Goal: Task Accomplishment & Management: Manage account settings

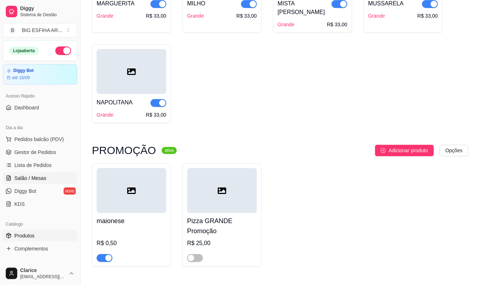
scroll to position [479, 0]
click at [34, 166] on span "Lista de Pedidos" at bounding box center [32, 164] width 37 height 7
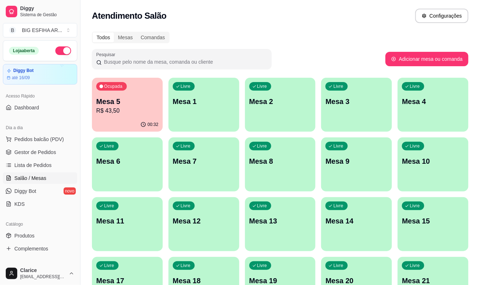
click at [110, 98] on p "Mesa 5" at bounding box center [127, 101] width 62 height 10
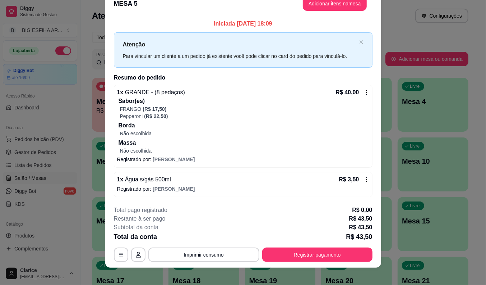
scroll to position [19, 0]
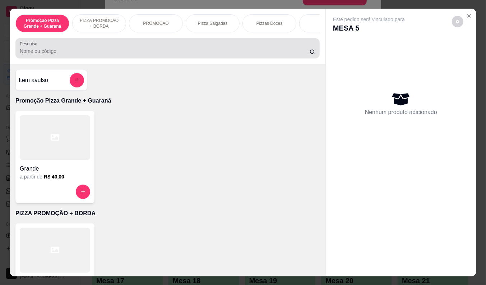
click at [256, 51] on input "Pesquisa" at bounding box center [165, 50] width 290 height 7
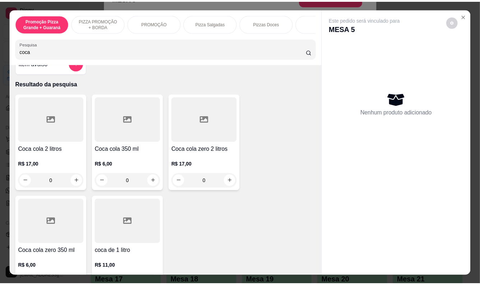
scroll to position [0, 0]
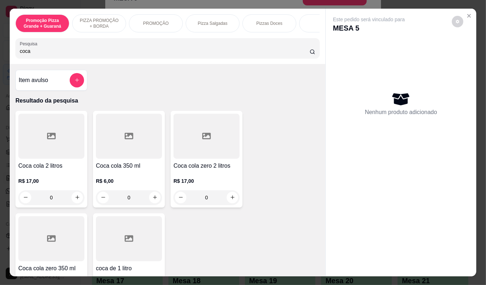
type input "coca"
click at [124, 184] on p "R$ 6,00" at bounding box center [129, 180] width 66 height 7
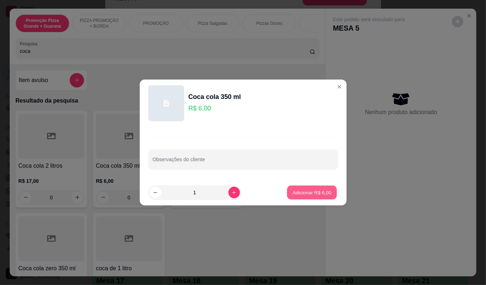
click at [308, 192] on p "Adicionar R$ 6,00" at bounding box center [312, 192] width 39 height 7
type input "1"
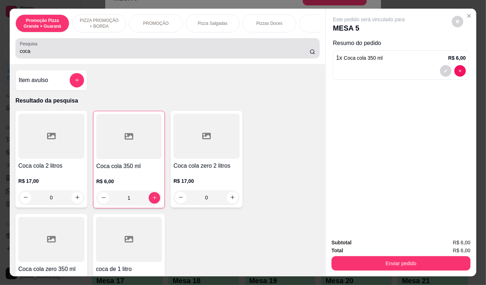
click at [39, 55] on div "coca" at bounding box center [168, 48] width 296 height 14
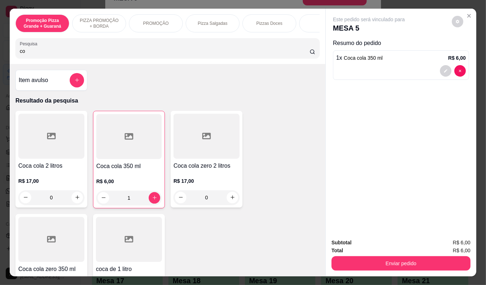
type input "c"
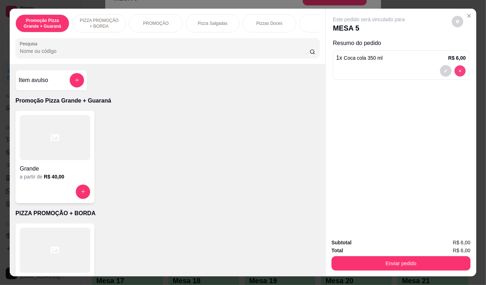
type input "0"
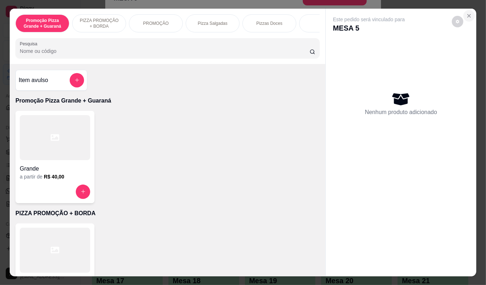
click at [468, 14] on icon "Close" at bounding box center [469, 15] width 3 height 3
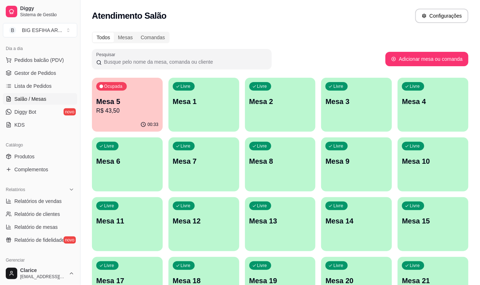
scroll to position [80, 0]
click at [47, 148] on div "Catálogo" at bounding box center [40, 144] width 74 height 12
click at [47, 153] on link "Produtos" at bounding box center [40, 156] width 74 height 12
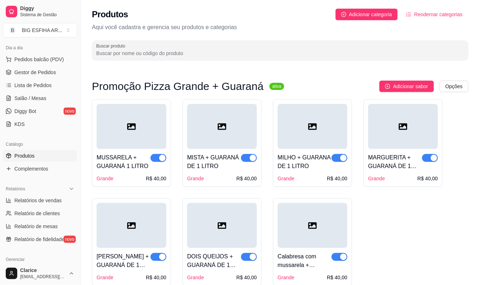
click at [149, 53] on input "Buscar produto" at bounding box center [280, 53] width 368 height 7
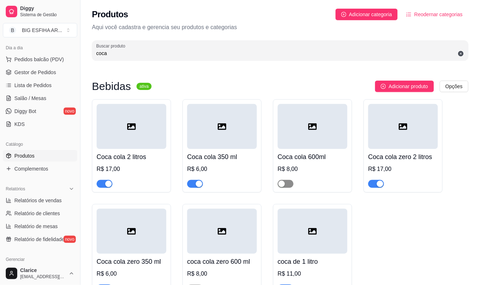
type input "coca"
click at [288, 187] on span "button" at bounding box center [286, 184] width 16 height 8
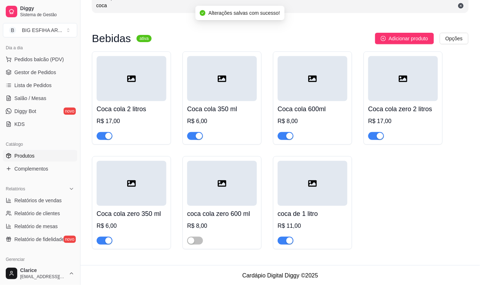
scroll to position [49, 0]
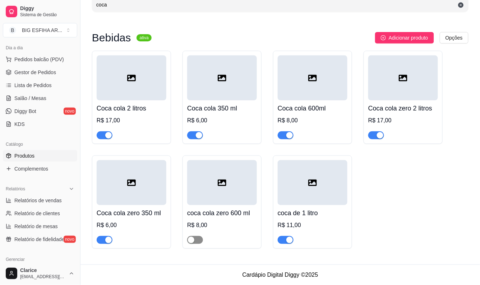
click at [201, 238] on span "button" at bounding box center [195, 240] width 16 height 8
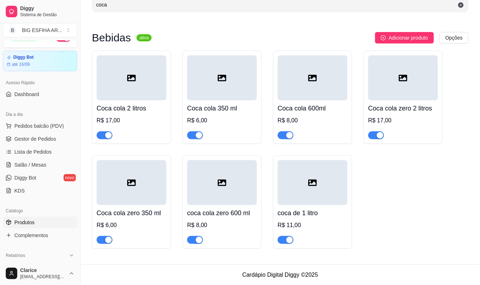
scroll to position [0, 0]
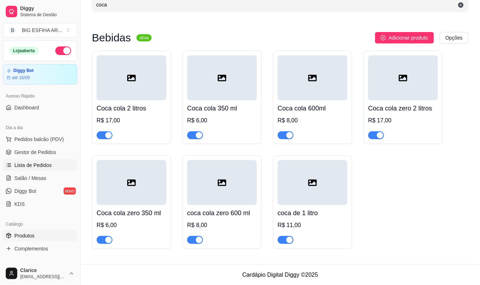
click at [45, 163] on span "Lista de Pedidos" at bounding box center [32, 164] width 37 height 7
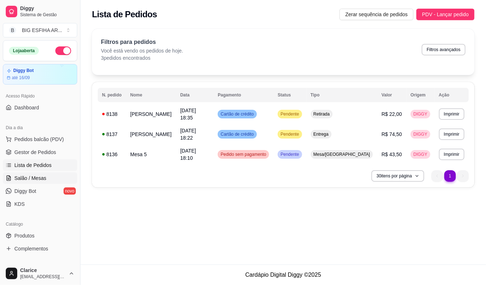
click at [59, 180] on link "Salão / Mesas" at bounding box center [40, 178] width 74 height 12
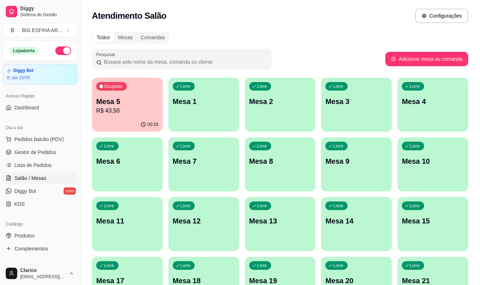
click at [120, 119] on div "00:33" at bounding box center [127, 125] width 71 height 14
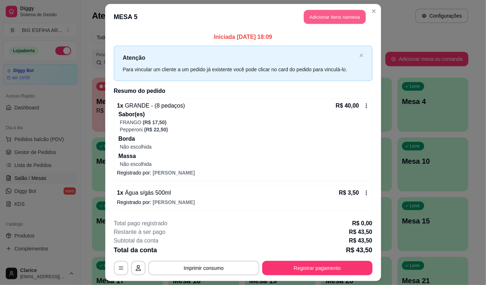
click at [326, 20] on button "Adicionar itens na mesa" at bounding box center [335, 17] width 62 height 14
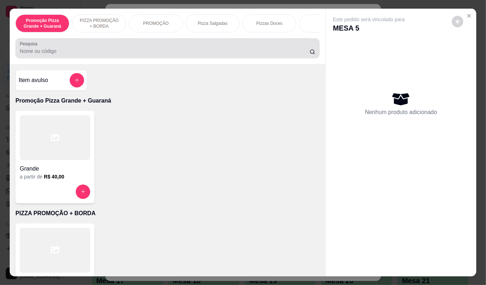
click at [160, 54] on input "Pesquisa" at bounding box center [165, 50] width 290 height 7
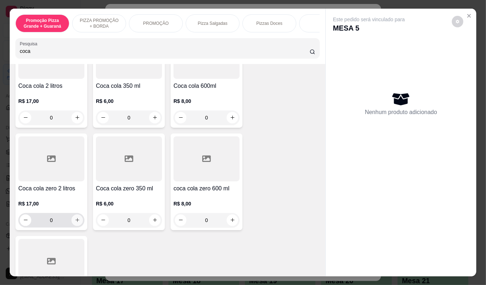
scroll to position [120, 0]
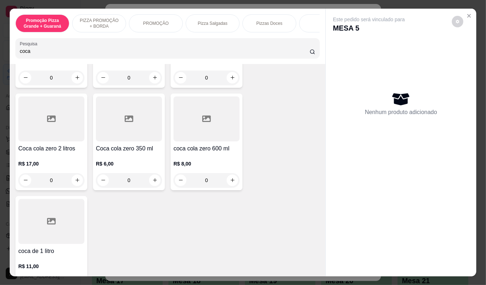
type input "coca"
click at [182, 149] on h4 "coca cola zero 600 ml" at bounding box center [207, 148] width 66 height 9
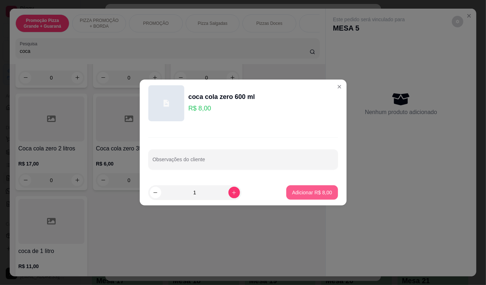
click at [311, 188] on button "Adicionar R$ 8,00" at bounding box center [311, 192] width 51 height 14
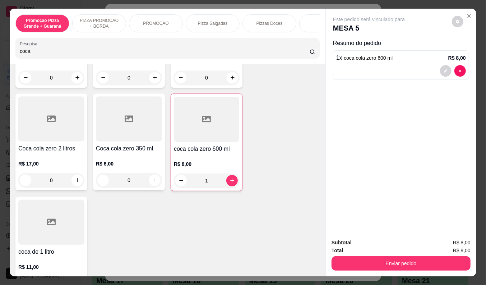
type input "1"
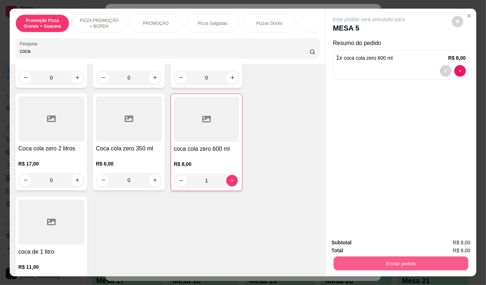
click at [405, 261] on button "Enviar pedido" at bounding box center [401, 263] width 135 height 14
click at [384, 229] on p "Essa é uma forma de identificar quem consumiu cada item na mesa e facilitar o p…" at bounding box center [398, 230] width 123 height 12
click at [383, 237] on button "Não registrar e enviar pedido" at bounding box center [377, 242] width 73 height 13
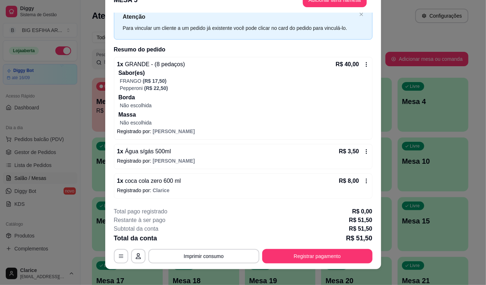
scroll to position [22, 0]
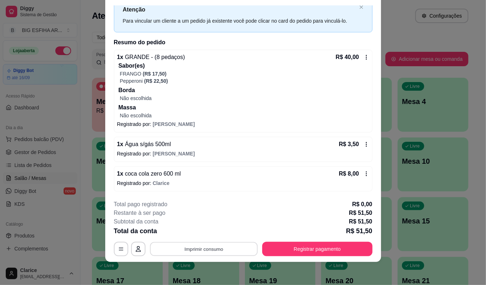
click at [219, 248] on button "Imprimir consumo" at bounding box center [204, 249] width 108 height 14
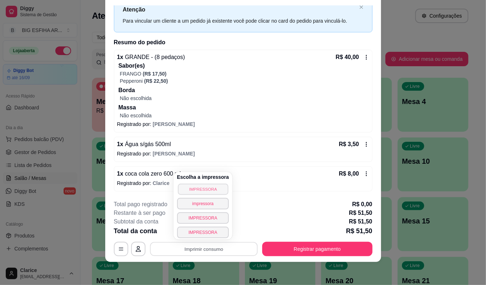
click at [212, 186] on button "IMPRESSORA" at bounding box center [203, 188] width 50 height 11
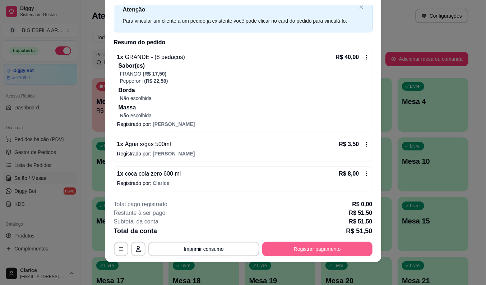
click at [322, 245] on button "Registrar pagamento" at bounding box center [317, 249] width 110 height 14
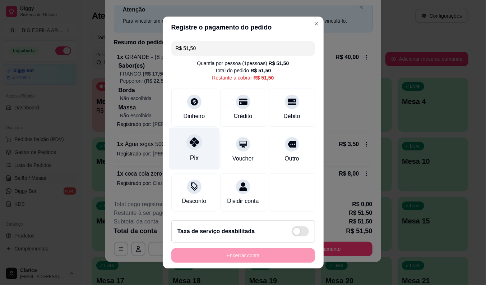
click at [191, 150] on div "Pix" at bounding box center [194, 149] width 51 height 42
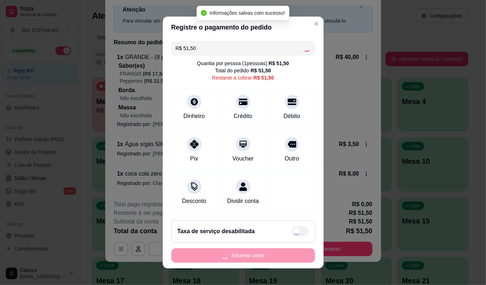
type input "R$ 0,00"
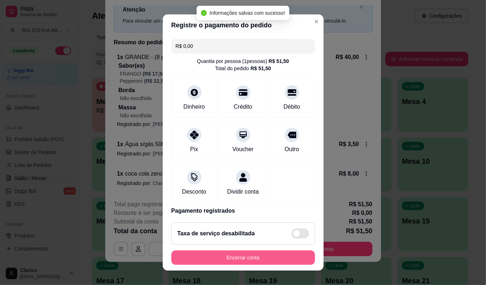
click at [257, 261] on button "Encerrar conta" at bounding box center [243, 257] width 144 height 14
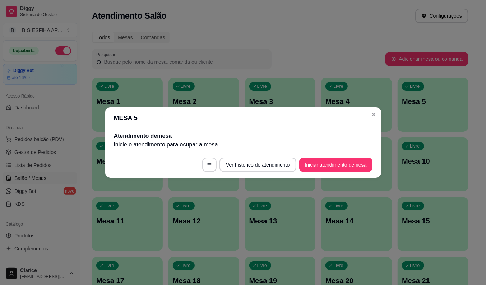
scroll to position [0, 0]
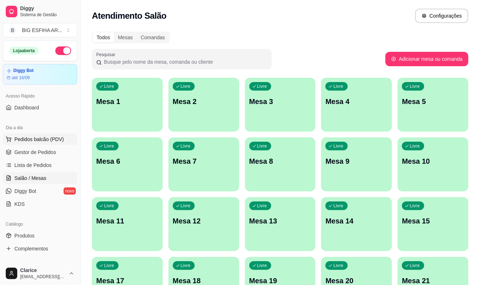
click at [47, 141] on span "Pedidos balcão (PDV)" at bounding box center [39, 138] width 50 height 7
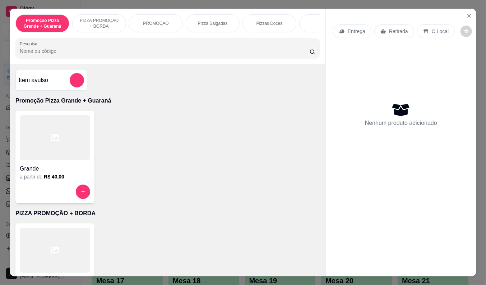
click at [358, 24] on div "Entrega" at bounding box center [352, 31] width 38 height 14
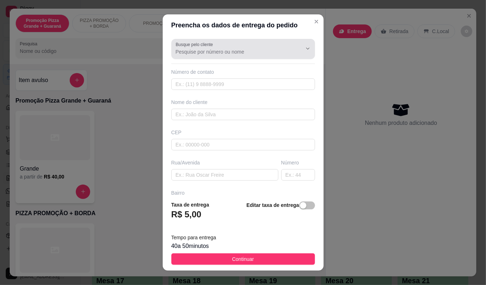
click at [225, 42] on div at bounding box center [243, 49] width 135 height 14
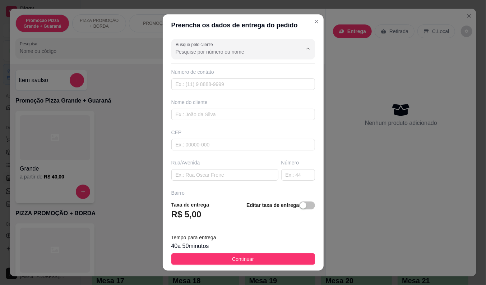
click at [223, 54] on input "Busque pelo cliente" at bounding box center [233, 51] width 115 height 7
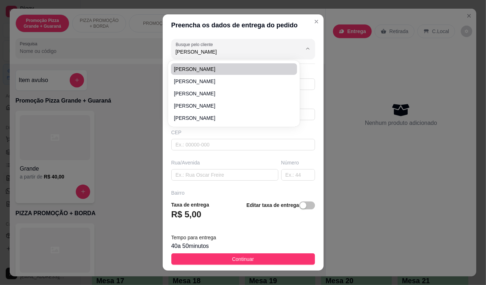
click at [211, 66] on span "ana paula" at bounding box center [230, 68] width 113 height 7
type input "ana paula"
type input "85999620177"
type input "ana paula"
type input "Rua maria mirian f de sousa, 101 apt 402B"
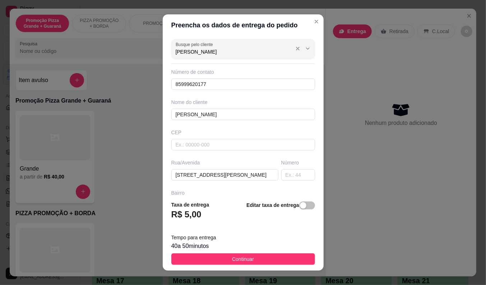
click at [223, 54] on input "ana paula" at bounding box center [233, 51] width 115 height 7
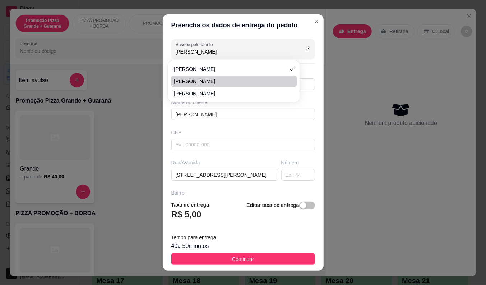
click at [215, 80] on span "Ana Paula" at bounding box center [230, 81] width 113 height 7
type input "Ana Paula"
type input "85992704942"
type input "Ana Paula"
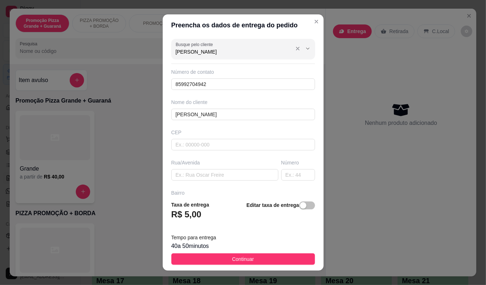
click at [213, 51] on input "Ana Paula" at bounding box center [233, 51] width 115 height 7
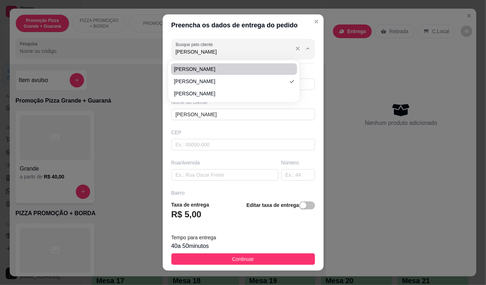
click at [205, 51] on input "Ana Paula" at bounding box center [233, 51] width 115 height 7
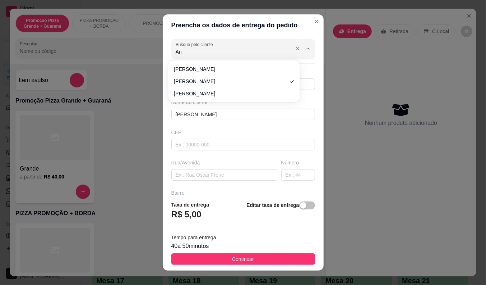
type input "A"
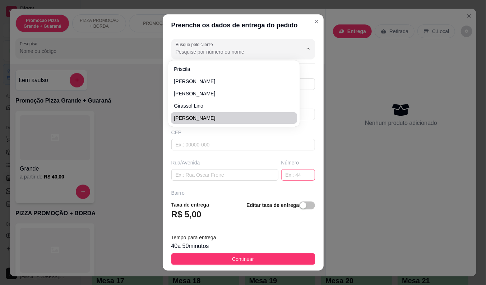
click at [284, 180] on input "text" at bounding box center [298, 175] width 34 height 12
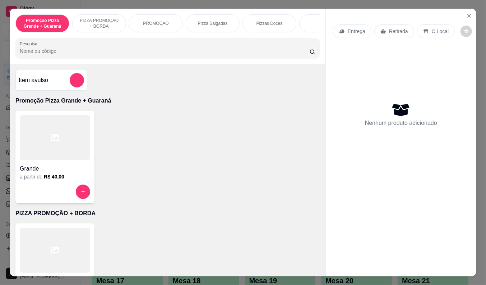
click at [344, 30] on div "Entrega" at bounding box center [352, 31] width 38 height 14
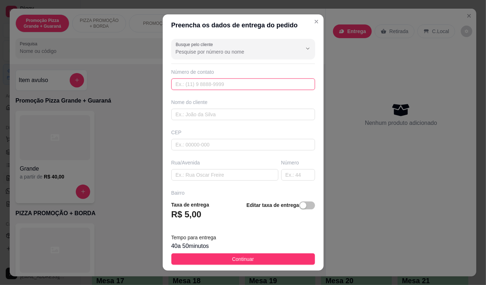
click at [184, 83] on input "text" at bounding box center [243, 84] width 144 height 12
click at [185, 83] on input "text" at bounding box center [243, 84] width 144 height 12
type input "(85) 99686-3759"
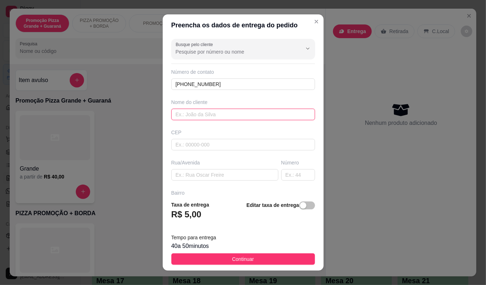
click at [191, 112] on input "text" at bounding box center [243, 115] width 144 height 12
click at [191, 112] on input "p" at bounding box center [243, 115] width 144 height 12
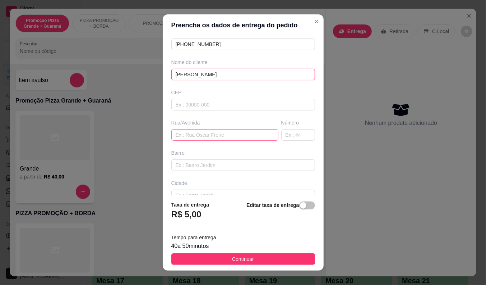
type input "paula"
click at [189, 135] on input "text" at bounding box center [224, 135] width 107 height 12
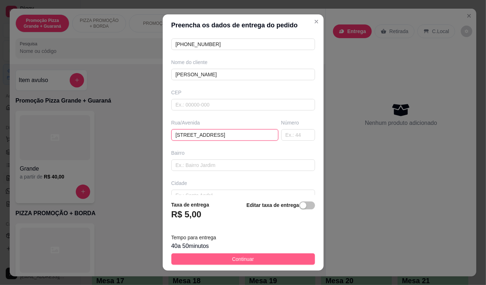
type input "rua padre guerra 2630"
click at [260, 261] on button "Continuar" at bounding box center [243, 259] width 144 height 12
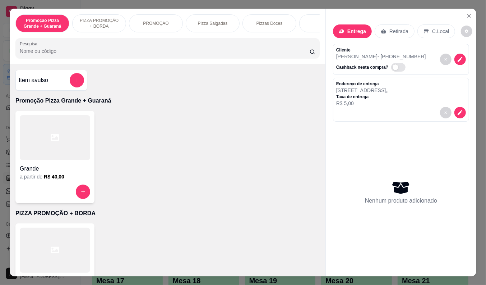
click at [37, 58] on div "Pesquisa" at bounding box center [167, 48] width 304 height 20
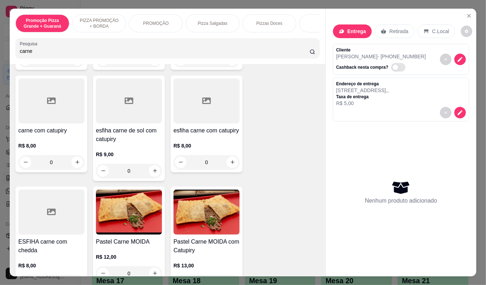
scroll to position [319, 0]
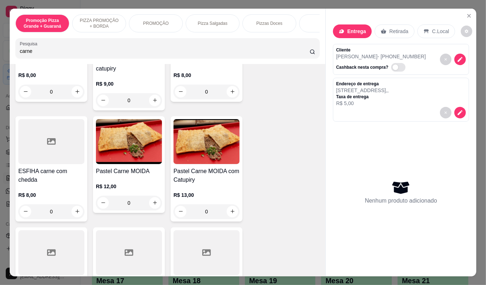
type input "carne"
click at [130, 185] on p "R$ 12,00" at bounding box center [129, 186] width 66 height 7
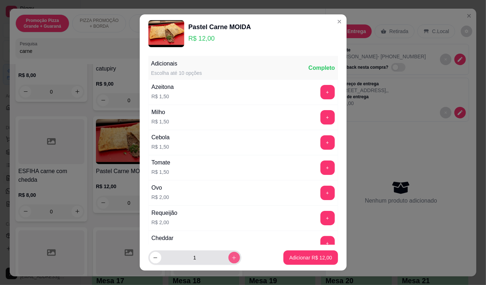
click at [229, 253] on button "increase-product-quantity" at bounding box center [235, 258] width 12 height 12
type input "2"
click at [274, 261] on footer "2 Adicionar R$ 24,00" at bounding box center [243, 257] width 207 height 26
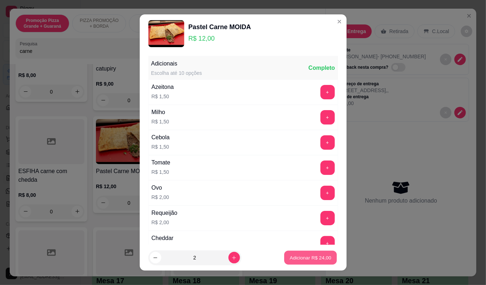
click at [299, 252] on button "Adicionar R$ 24,00" at bounding box center [311, 258] width 53 height 14
type input "2"
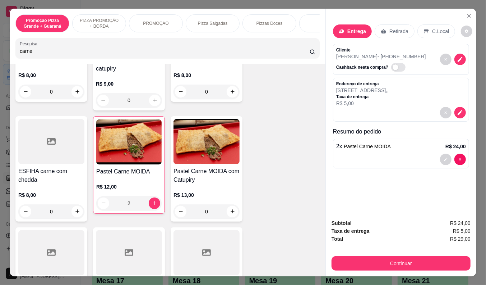
click at [31, 53] on input "carne" at bounding box center [165, 50] width 290 height 7
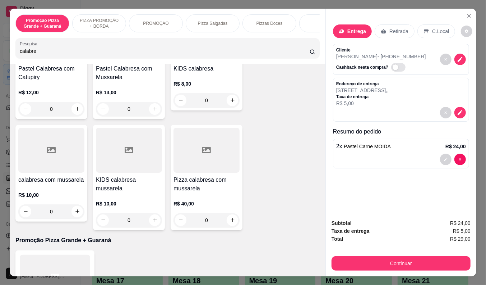
type input "calabre"
click at [210, 186] on h4 "Pizza calabresa com mussarela" at bounding box center [207, 183] width 66 height 17
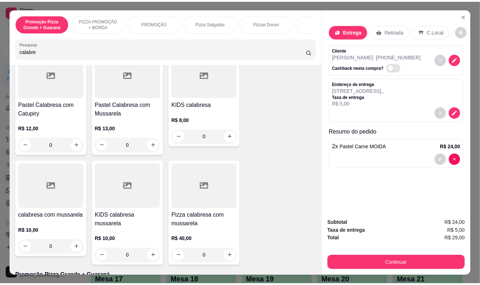
scroll to position [279, 0]
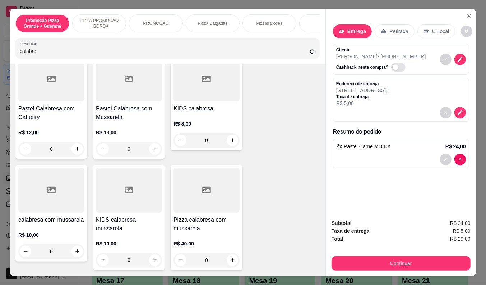
click at [119, 127] on div "R$ 13,00 0" at bounding box center [129, 138] width 66 height 35
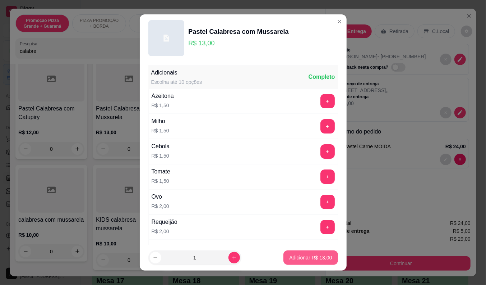
click at [307, 255] on p "Adicionar R$ 13,00" at bounding box center [310, 257] width 43 height 7
type input "1"
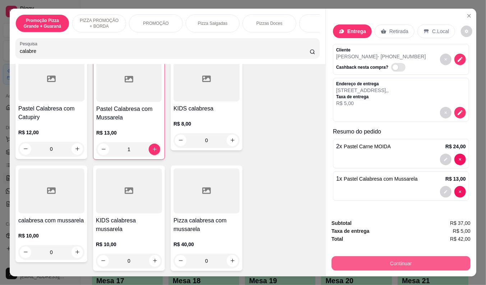
click at [390, 259] on button "Continuar" at bounding box center [401, 263] width 139 height 14
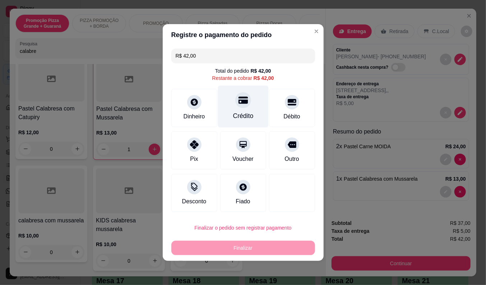
click at [247, 112] on div "Crédito" at bounding box center [243, 115] width 20 height 9
type input "R$ 0,00"
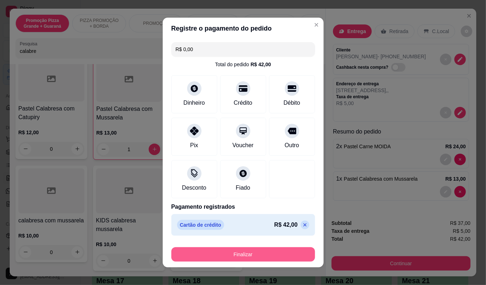
click at [252, 259] on button "Finalizar" at bounding box center [243, 254] width 144 height 14
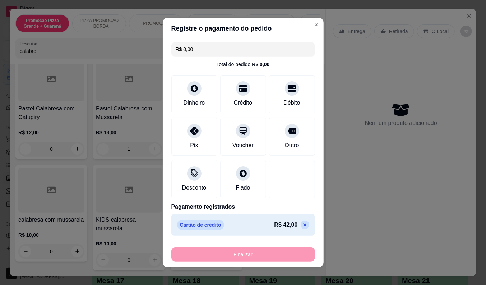
type input "0"
type input "-R$ 42,00"
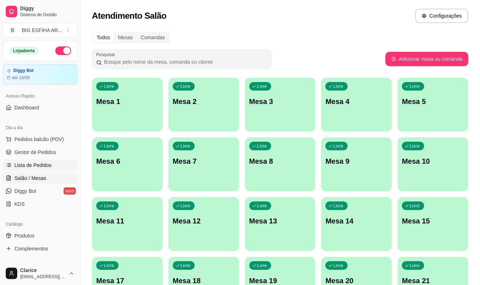
click at [47, 169] on link "Lista de Pedidos" at bounding box center [40, 165] width 74 height 12
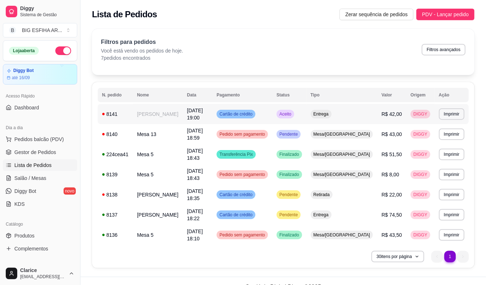
click at [192, 117] on td "16/09/25 às 19:00" at bounding box center [197, 114] width 29 height 20
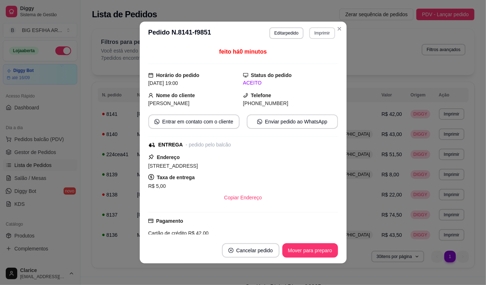
click at [311, 36] on button "Imprimir" at bounding box center [322, 33] width 26 height 12
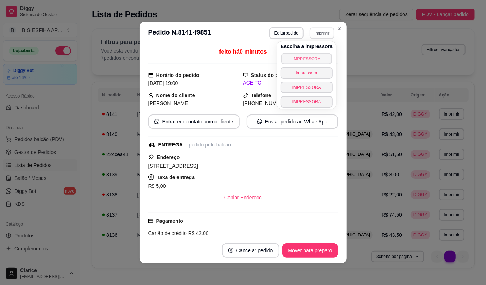
click at [311, 60] on button "IMPRESSORA" at bounding box center [306, 58] width 50 height 11
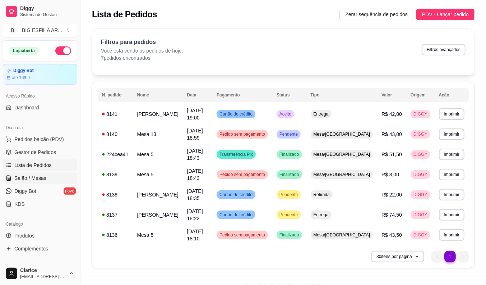
click at [35, 173] on link "Salão / Mesas" at bounding box center [40, 178] width 74 height 12
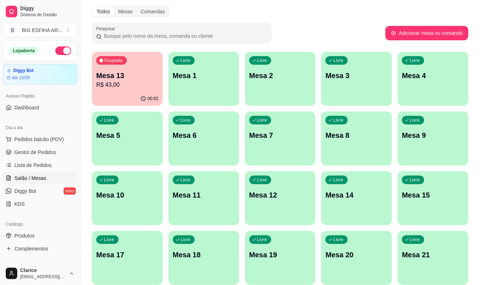
scroll to position [40, 0]
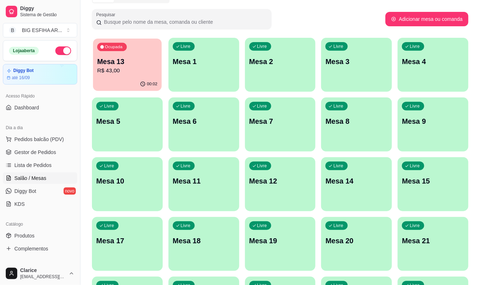
click at [126, 62] on p "Mesa 13" at bounding box center [127, 62] width 60 height 10
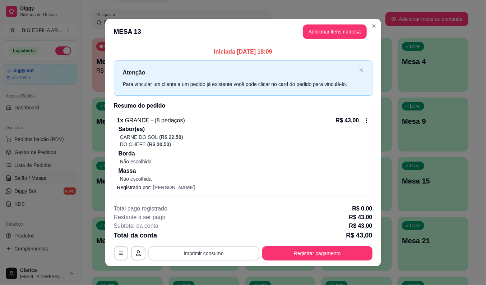
click at [225, 259] on button "Imprimir consumo" at bounding box center [203, 253] width 111 height 14
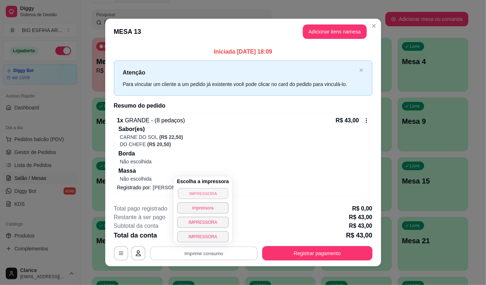
click at [213, 192] on button "IMPRESSORA" at bounding box center [203, 193] width 50 height 11
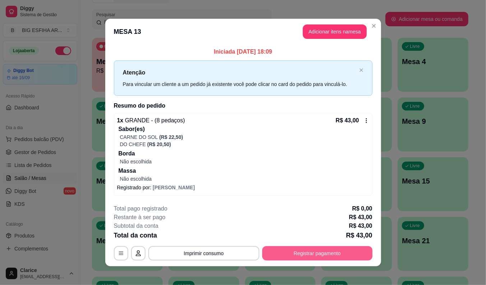
click at [355, 248] on button "Registrar pagamento" at bounding box center [317, 253] width 110 height 14
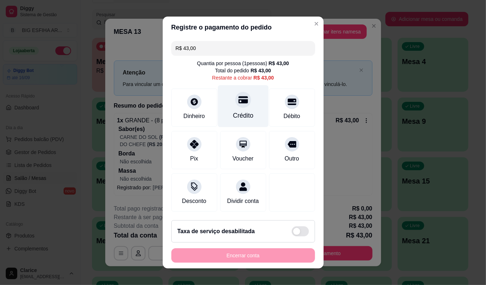
click at [242, 112] on div "Crédito" at bounding box center [243, 115] width 20 height 9
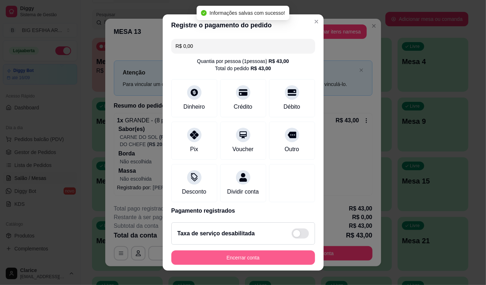
type input "R$ 0,00"
click at [253, 256] on button "Encerrar conta" at bounding box center [243, 258] width 139 height 14
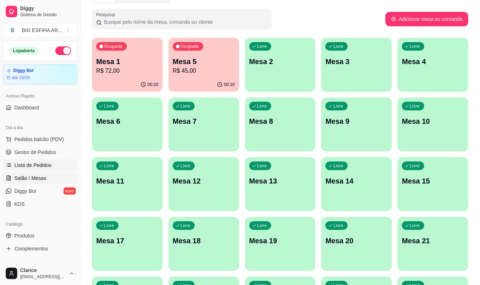
click at [35, 162] on span "Lista de Pedidos" at bounding box center [32, 164] width 37 height 7
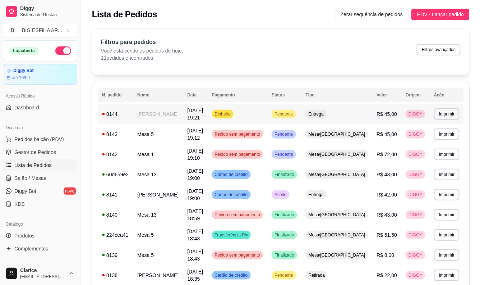
click at [164, 118] on td "Michel" at bounding box center [158, 114] width 50 height 20
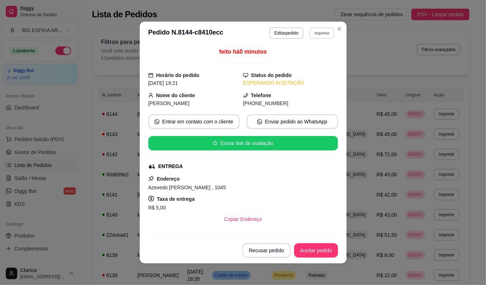
click at [321, 35] on button "Imprimir" at bounding box center [322, 32] width 25 height 11
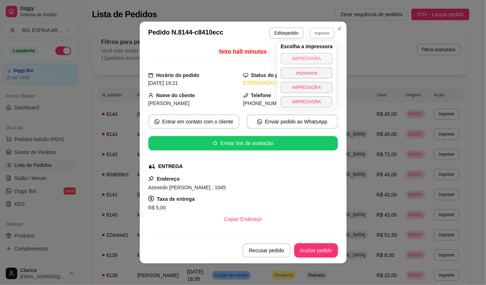
click at [299, 59] on button "IMPRESSORA" at bounding box center [307, 59] width 52 height 12
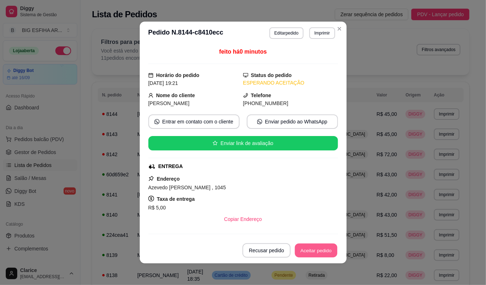
click at [326, 252] on button "Aceitar pedido" at bounding box center [316, 250] width 42 height 14
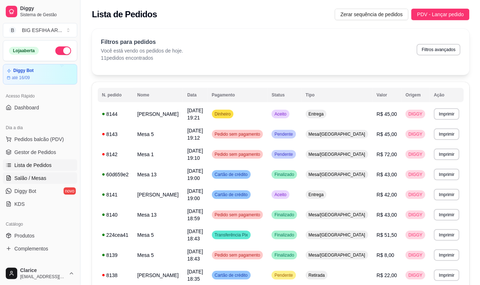
click at [63, 178] on link "Salão / Mesas" at bounding box center [40, 178] width 74 height 12
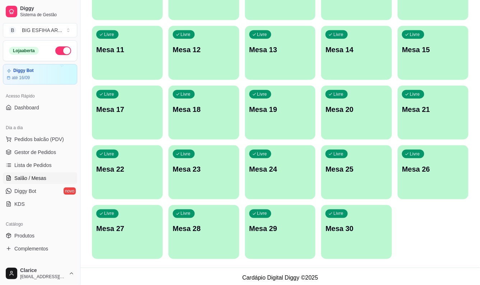
scroll to position [174, 0]
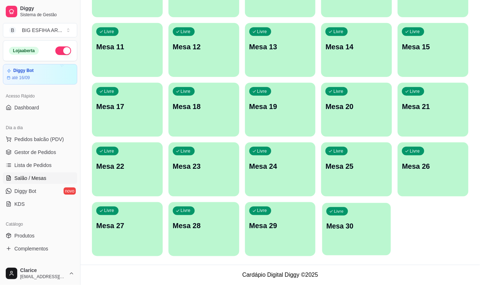
click at [361, 234] on div "Livre Mesa 30" at bounding box center [356, 225] width 69 height 44
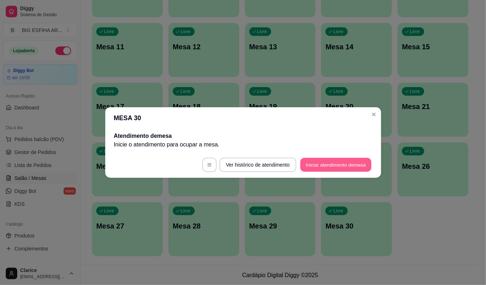
click at [329, 166] on button "Iniciar atendimento de mesa" at bounding box center [335, 165] width 71 height 14
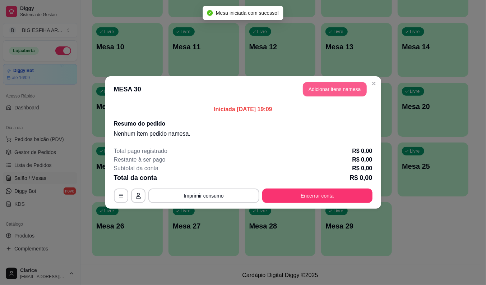
click at [345, 90] on button "Adicionar itens na mesa" at bounding box center [335, 89] width 64 height 14
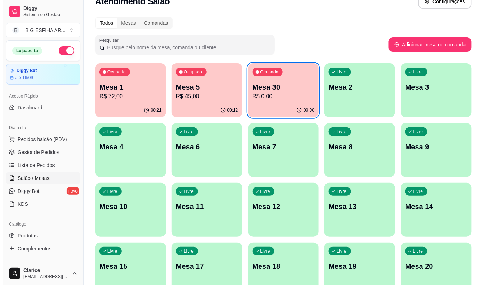
scroll to position [0, 0]
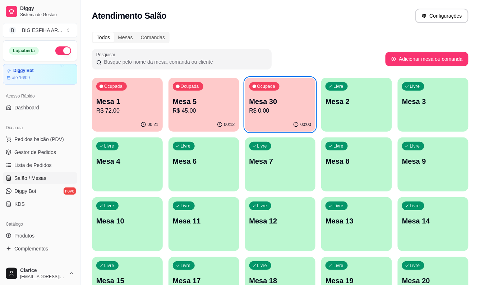
click at [200, 103] on p "Mesa 5" at bounding box center [204, 101] width 62 height 10
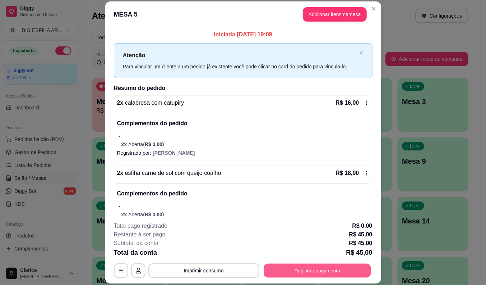
click at [311, 268] on button "Registrar pagamento" at bounding box center [317, 270] width 107 height 14
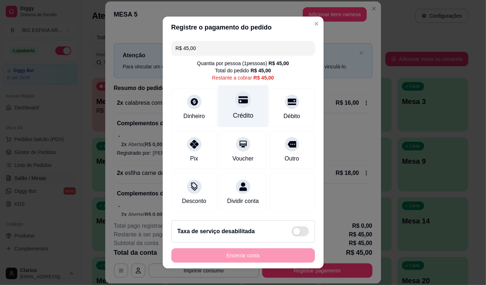
click at [224, 108] on div "Crédito" at bounding box center [243, 106] width 51 height 42
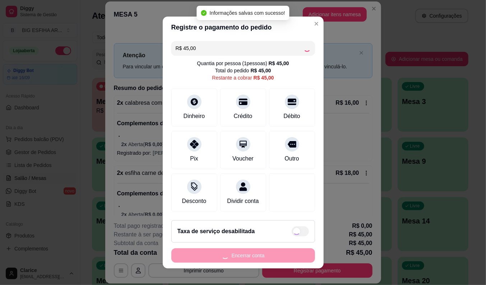
type input "R$ 0,00"
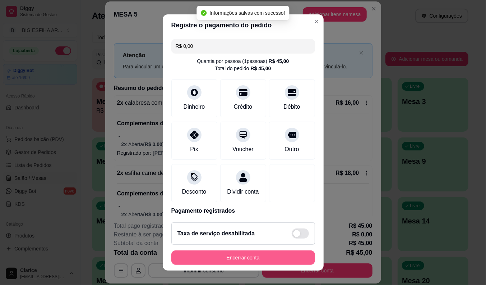
click at [243, 257] on button "Encerrar conta" at bounding box center [243, 257] width 144 height 14
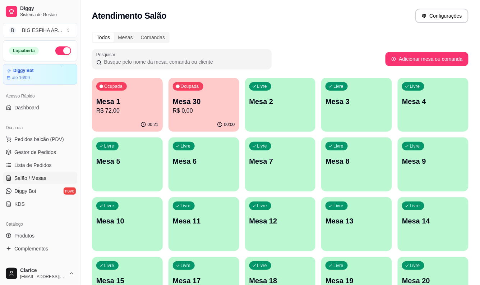
click at [121, 170] on div "Livre Mesa 5" at bounding box center [127, 159] width 71 height 45
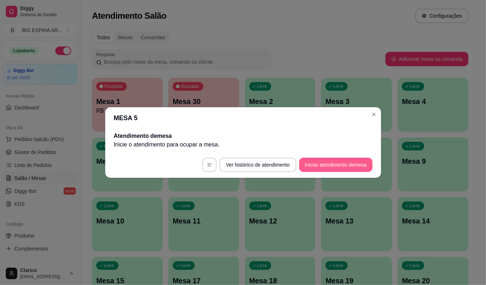
click at [359, 161] on button "Iniciar atendimento de mesa" at bounding box center [335, 164] width 73 height 14
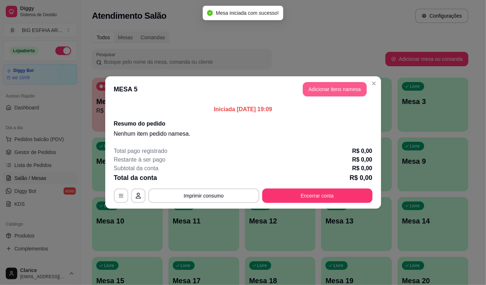
click at [308, 87] on button "Adicionar itens na mesa" at bounding box center [335, 89] width 64 height 14
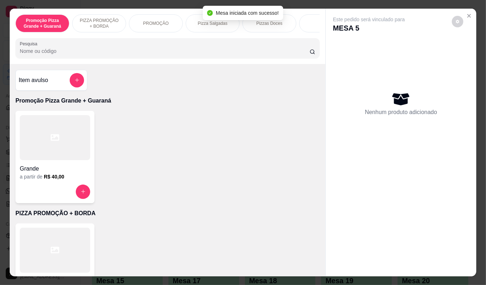
click at [209, 19] on div "Mesa iniciada com sucesso!" at bounding box center [243, 13] width 80 height 14
click at [210, 21] on p "Pizza Salgadas" at bounding box center [213, 23] width 30 height 6
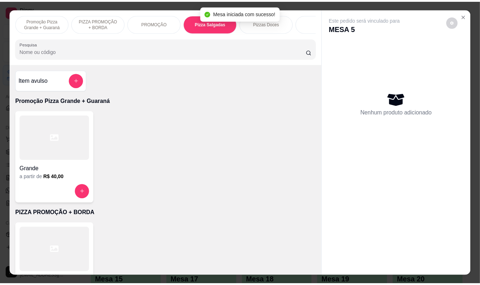
scroll to position [17, 0]
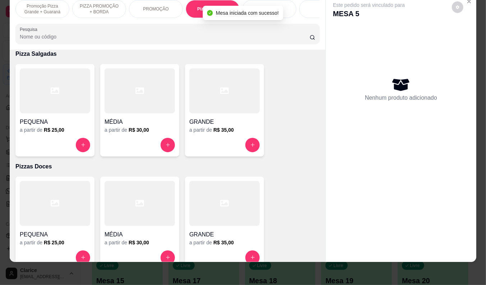
click at [119, 128] on div "a partir de R$ 30,00" at bounding box center [140, 129] width 70 height 7
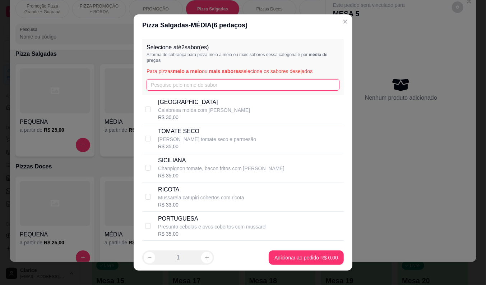
click at [160, 85] on input "text" at bounding box center [243, 85] width 193 height 12
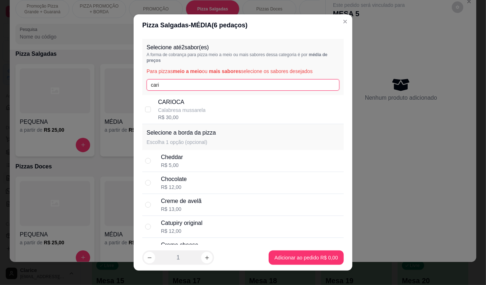
type input "cari"
click at [159, 113] on p "Calabresa mussarela" at bounding box center [181, 109] width 47 height 7
checkbox input "true"
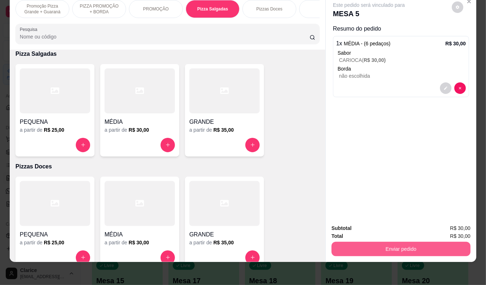
click at [394, 247] on button "Enviar pedido" at bounding box center [401, 249] width 139 height 14
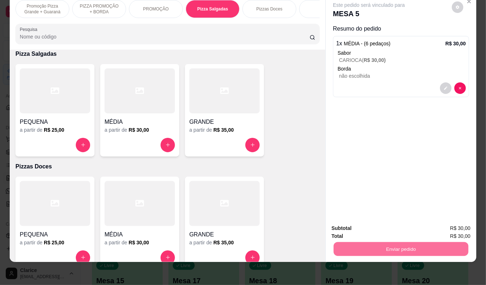
click at [372, 227] on button "Não registrar e enviar pedido" at bounding box center [377, 224] width 73 height 13
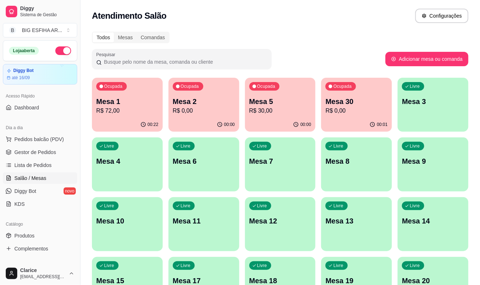
click at [343, 104] on p "Mesa 30" at bounding box center [357, 101] width 62 height 10
click at [261, 110] on p "R$ 30,00" at bounding box center [280, 110] width 60 height 8
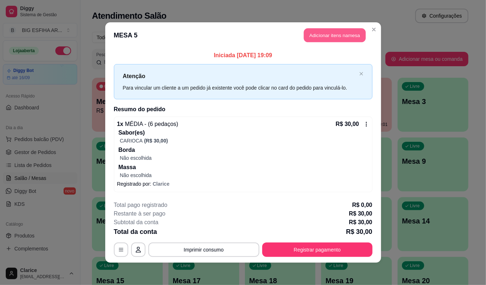
click at [347, 32] on button "Adicionar itens na mesa" at bounding box center [335, 35] width 62 height 14
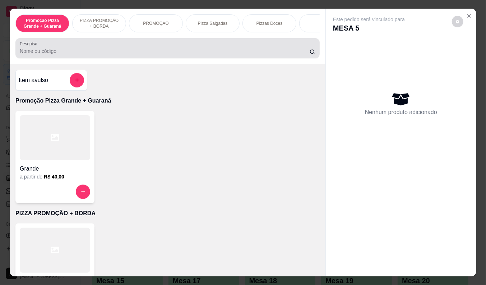
click at [171, 51] on input "Pesquisa" at bounding box center [165, 50] width 290 height 7
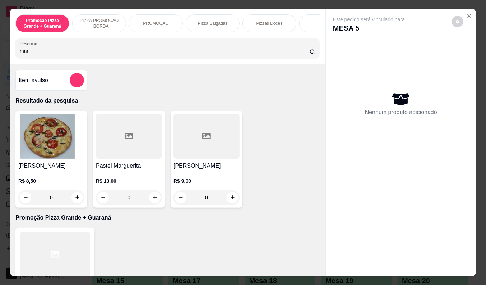
type input "mar"
click at [197, 178] on div "R$ 9,00 0" at bounding box center [207, 187] width 66 height 35
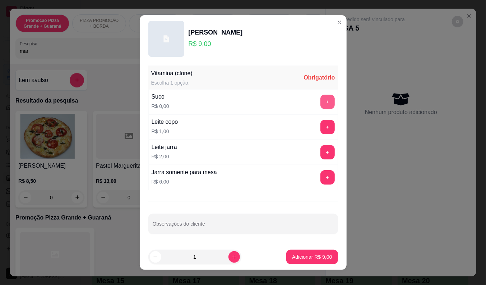
click at [321, 102] on button "+" at bounding box center [328, 102] width 14 height 14
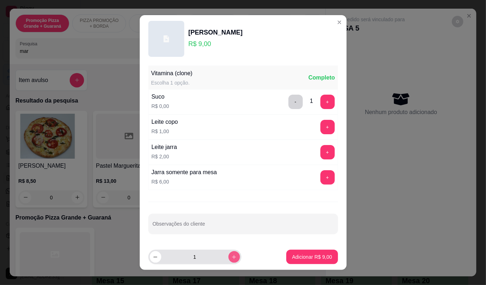
click at [231, 256] on icon "increase-product-quantity" at bounding box center [233, 256] width 5 height 5
type input "2"
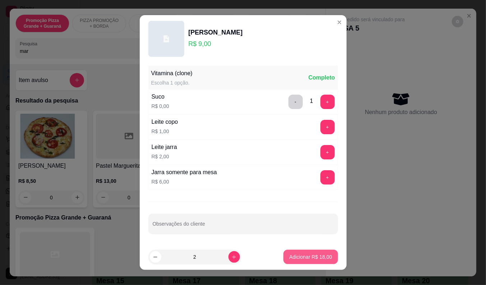
click at [297, 254] on p "Adicionar R$ 18,00" at bounding box center [310, 256] width 43 height 7
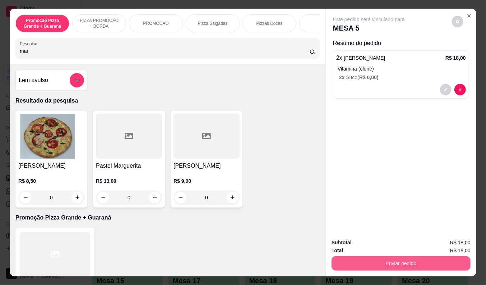
click at [385, 257] on button "Enviar pedido" at bounding box center [401, 263] width 139 height 14
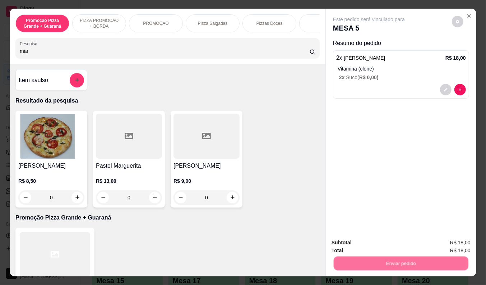
click at [377, 236] on button "Não registrar e enviar pedido" at bounding box center [377, 242] width 73 height 13
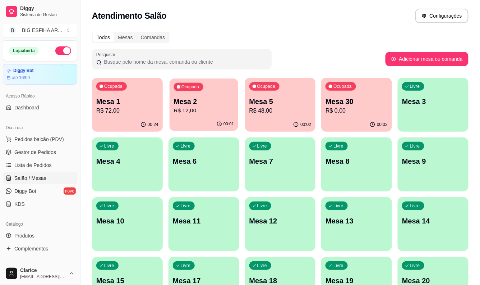
click at [187, 109] on p "R$ 12,00" at bounding box center [204, 110] width 60 height 8
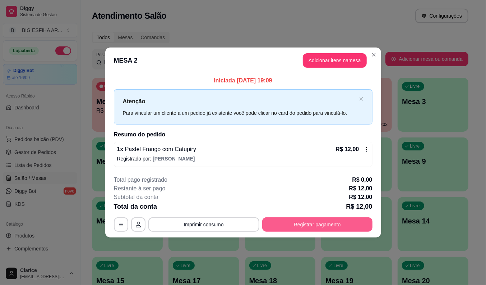
click at [279, 221] on button "Registrar pagamento" at bounding box center [317, 224] width 110 height 14
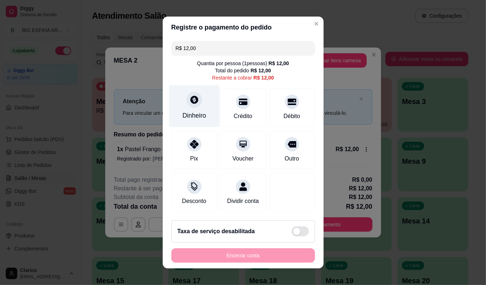
click at [198, 114] on div "Dinheiro" at bounding box center [195, 115] width 24 height 9
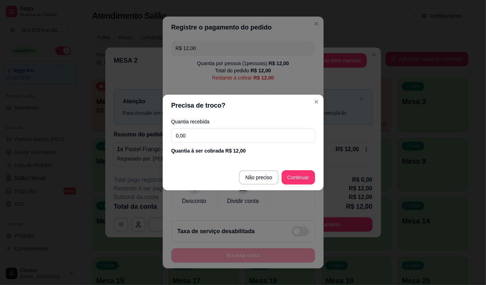
click at [202, 134] on input "0,00" at bounding box center [243, 135] width 144 height 14
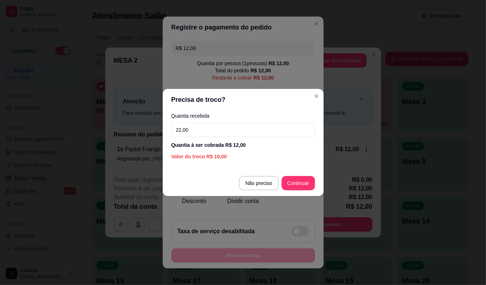
type input "22,00"
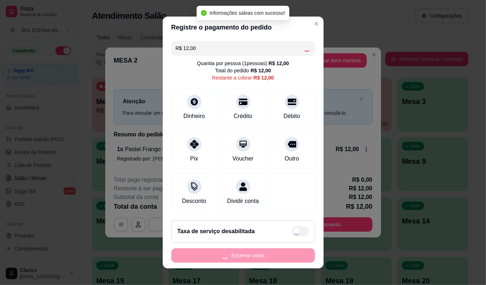
type input "R$ 0,00"
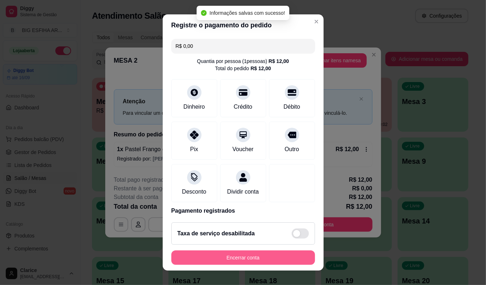
click at [256, 254] on button "Encerrar conta" at bounding box center [243, 257] width 144 height 14
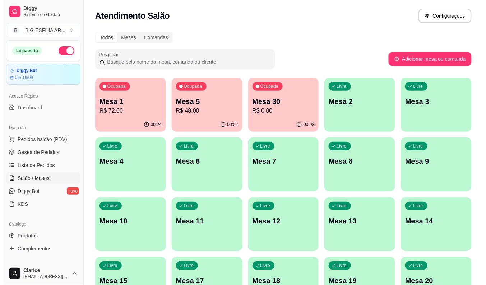
scroll to position [174, 0]
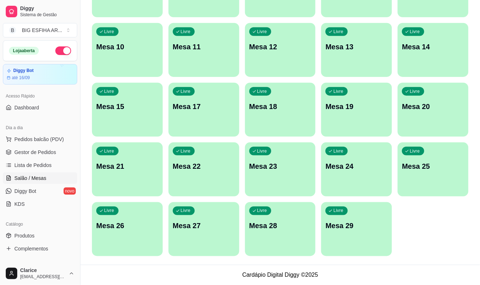
click at [352, 234] on div "Livre Mesa 29" at bounding box center [356, 224] width 71 height 45
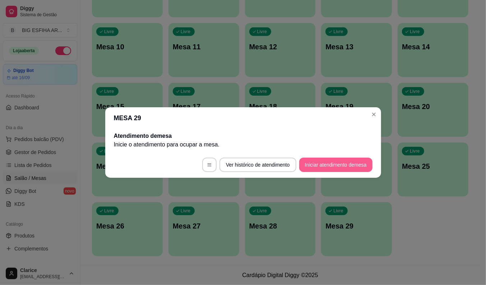
click at [342, 167] on button "Iniciar atendimento de mesa" at bounding box center [335, 164] width 73 height 14
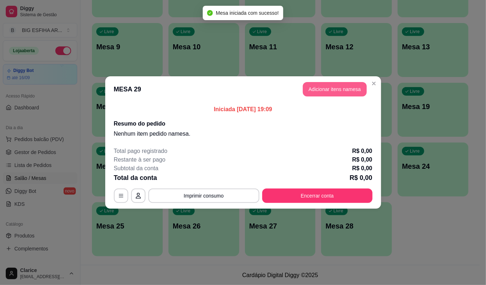
click at [342, 88] on button "Adicionar itens na mesa" at bounding box center [335, 89] width 64 height 14
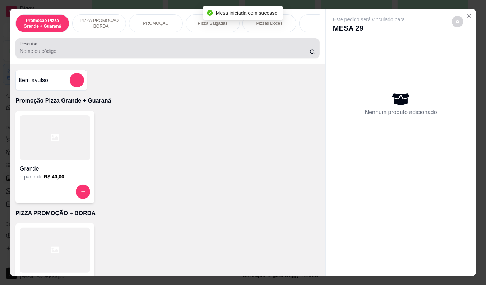
click at [108, 58] on div "Pesquisa" at bounding box center [167, 48] width 304 height 20
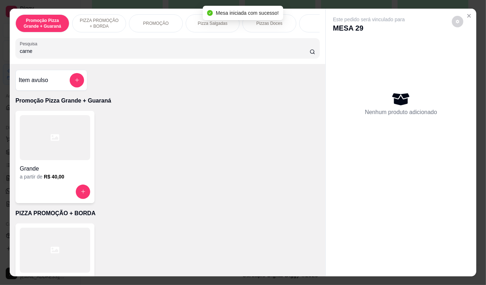
type input "carne"
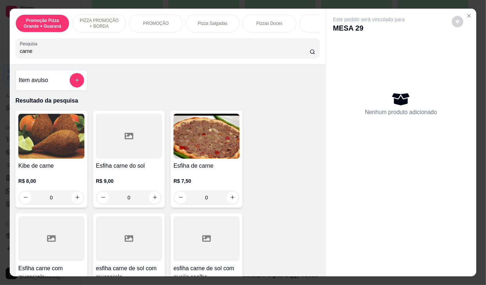
click at [207, 180] on div "R$ 7,50 0" at bounding box center [207, 187] width 66 height 35
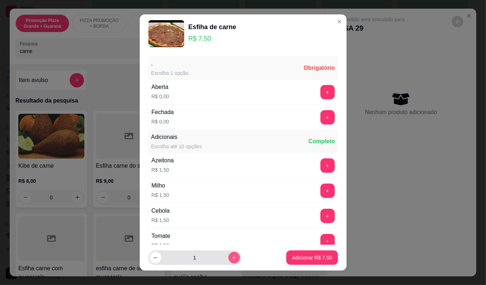
click at [231, 257] on icon "increase-product-quantity" at bounding box center [233, 257] width 5 height 5
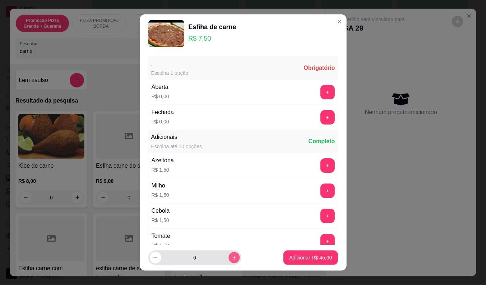
click at [231, 257] on icon "increase-product-quantity" at bounding box center [233, 257] width 5 height 5
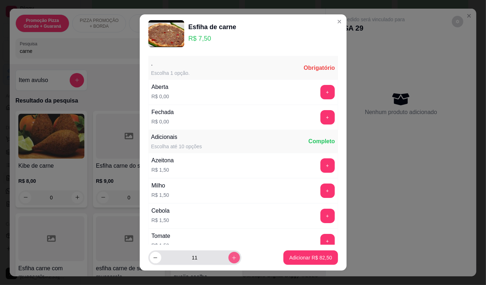
click at [231, 257] on icon "increase-product-quantity" at bounding box center [233, 257] width 5 height 5
type input "12"
click at [321, 120] on button "+" at bounding box center [328, 117] width 14 height 14
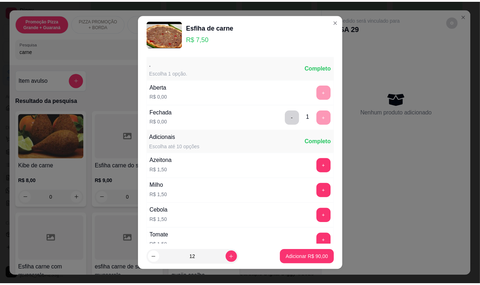
scroll to position [77, 0]
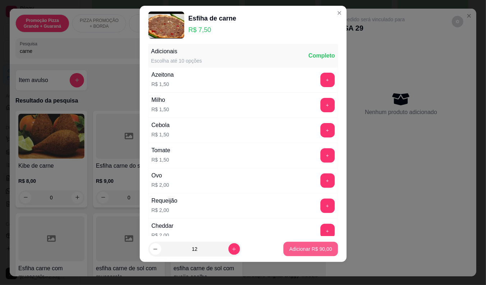
click at [300, 245] on p "Adicionar R$ 90,00" at bounding box center [310, 248] width 43 height 7
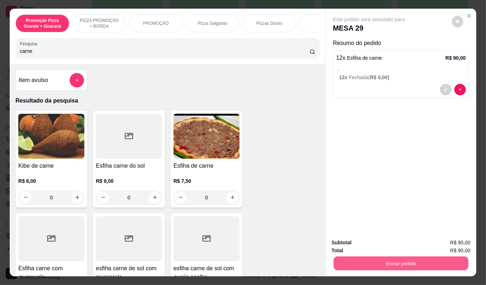
click at [369, 257] on button "Enviar pedido" at bounding box center [401, 263] width 135 height 14
click at [362, 239] on button "Não registrar e enviar pedido" at bounding box center [377, 243] width 75 height 14
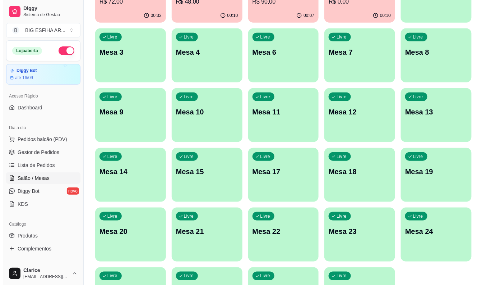
scroll to position [0, 0]
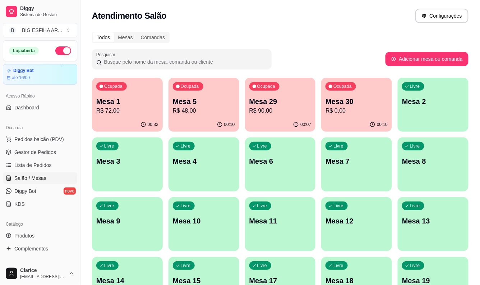
click at [283, 115] on div "Ocupada Mesa 29 R$ 90,00" at bounding box center [280, 98] width 71 height 40
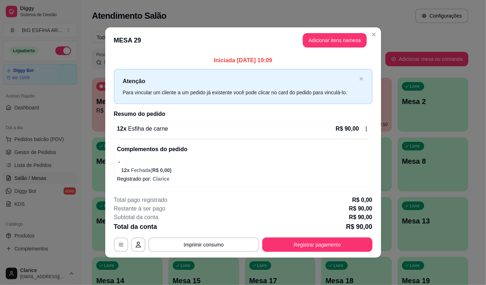
click at [90, 260] on div "**********" at bounding box center [243, 142] width 486 height 285
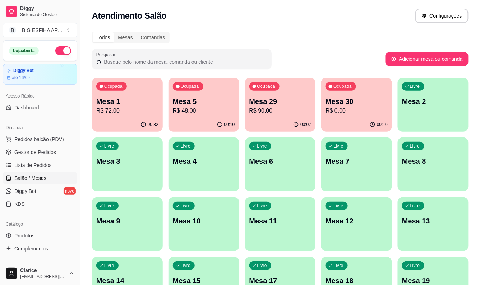
click at [190, 102] on p "Mesa 5" at bounding box center [204, 101] width 62 height 10
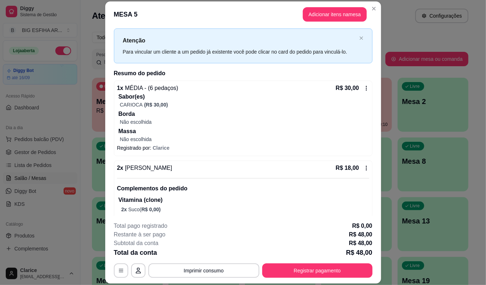
scroll to position [28, 0]
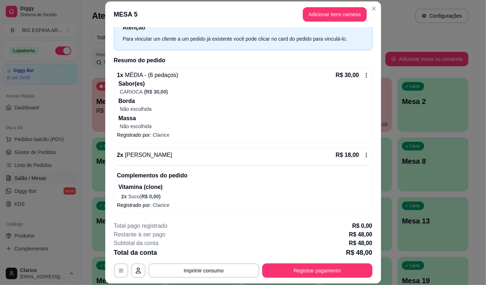
click at [366, 155] on icon at bounding box center [366, 155] width 1 height 5
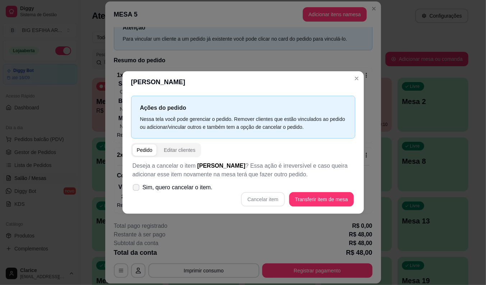
click at [137, 185] on icon at bounding box center [135, 187] width 5 height 4
click at [137, 189] on input "Sim, quero cancelar o item." at bounding box center [134, 191] width 5 height 5
checkbox input "true"
click at [271, 194] on button "Cancelar item" at bounding box center [263, 199] width 44 height 14
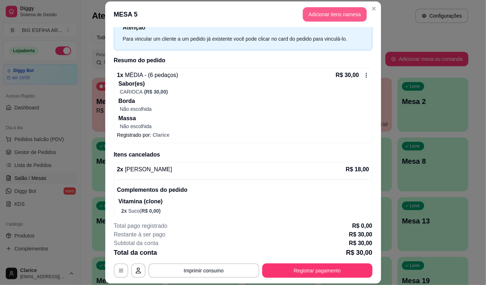
click at [309, 14] on button "Adicionar itens na mesa" at bounding box center [335, 14] width 64 height 14
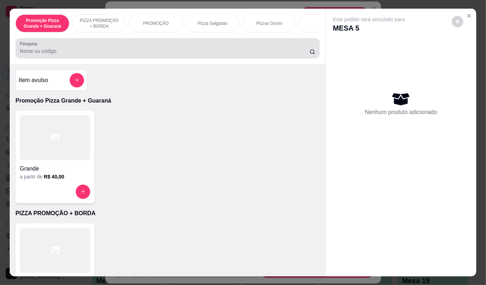
click at [167, 52] on input "Pesquisa" at bounding box center [165, 50] width 290 height 7
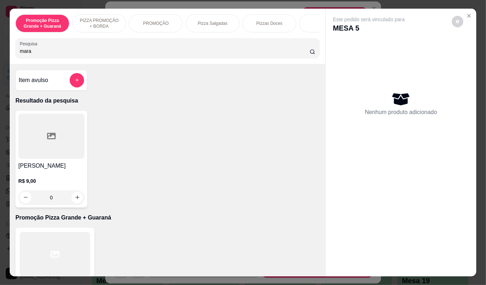
type input "mara"
click at [49, 180] on p "R$ 9,00" at bounding box center [51, 180] width 66 height 7
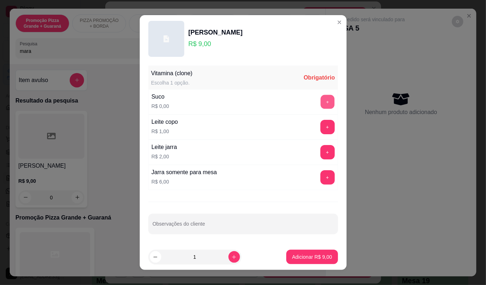
click at [321, 102] on button "+" at bounding box center [328, 102] width 14 height 14
click at [297, 256] on p "Adicionar R$ 9,00" at bounding box center [312, 256] width 39 height 7
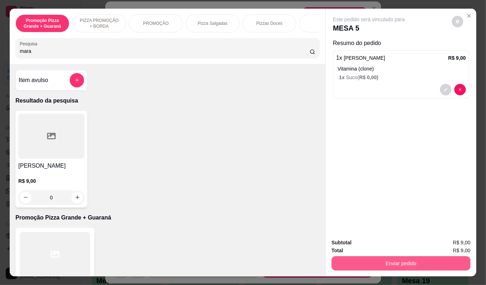
click at [393, 259] on button "Enviar pedido" at bounding box center [401, 263] width 139 height 14
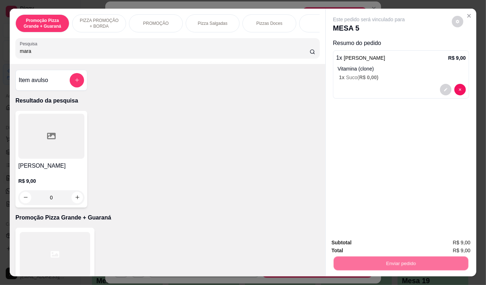
click at [380, 239] on button "Não registrar e enviar pedido" at bounding box center [377, 243] width 75 height 14
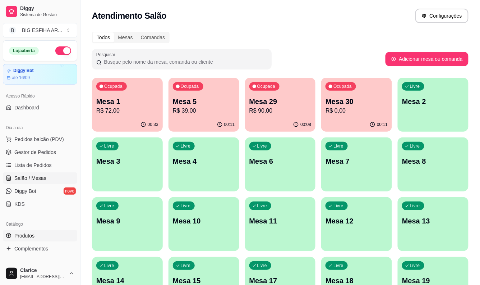
click at [24, 233] on span "Produtos" at bounding box center [24, 235] width 20 height 7
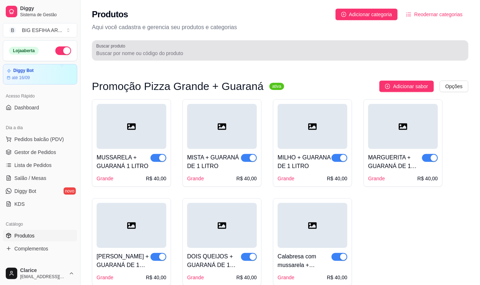
click at [174, 47] on div at bounding box center [280, 50] width 368 height 14
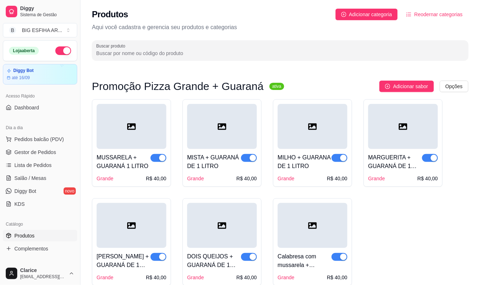
type input "m"
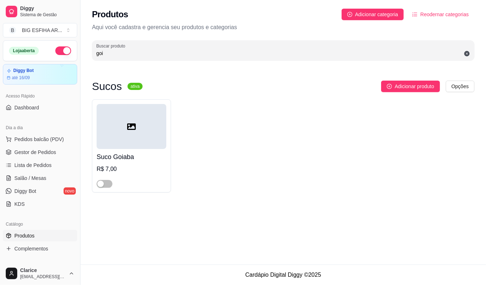
click at [164, 53] on input "goi" at bounding box center [283, 53] width 374 height 7
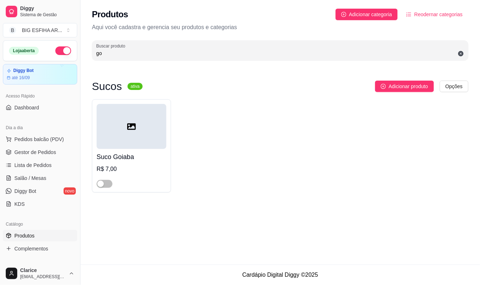
type input "g"
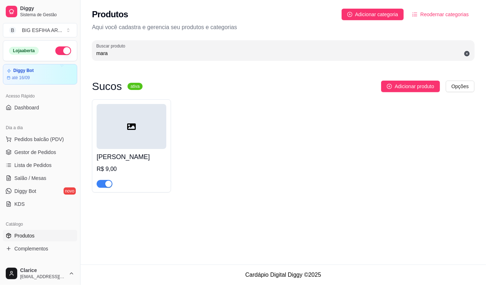
type input "mara"
click at [105, 187] on div "button" at bounding box center [108, 183] width 6 height 6
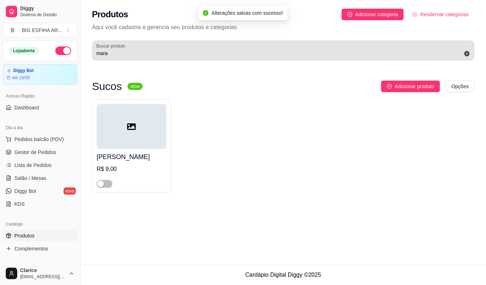
click at [116, 56] on input "mara" at bounding box center [283, 53] width 374 height 7
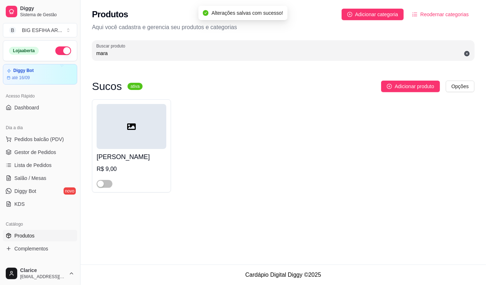
click at [116, 56] on input "mara" at bounding box center [283, 53] width 374 height 7
click at [116, 56] on input "grav" at bounding box center [283, 53] width 374 height 7
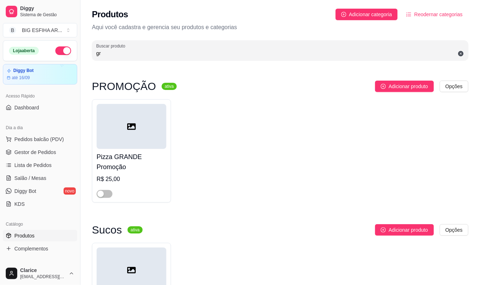
type input "g"
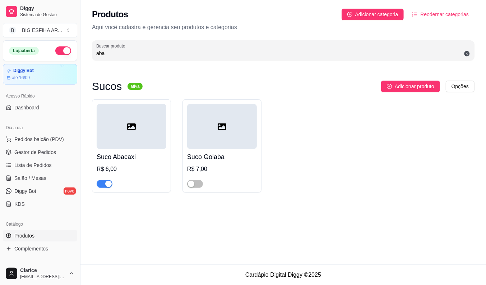
type input "aba"
click at [103, 186] on span "button" at bounding box center [105, 184] width 16 height 8
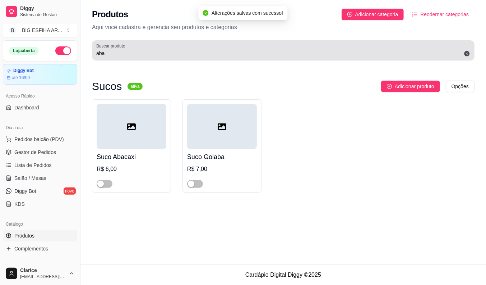
click at [106, 54] on input "aba" at bounding box center [283, 53] width 374 height 7
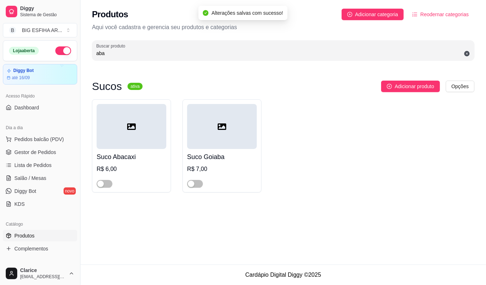
click at [106, 54] on input "aba" at bounding box center [283, 53] width 374 height 7
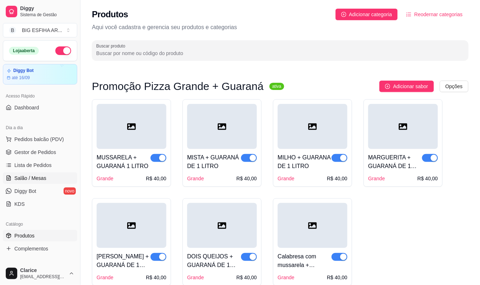
click at [33, 181] on span "Salão / Mesas" at bounding box center [30, 177] width 32 height 7
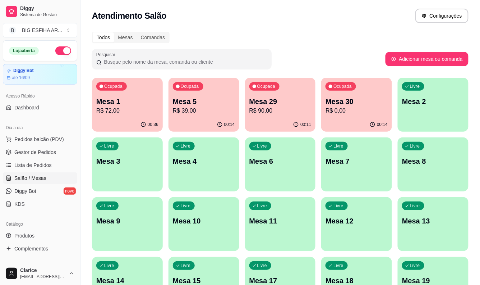
click at [117, 102] on p "Mesa 1" at bounding box center [127, 101] width 62 height 10
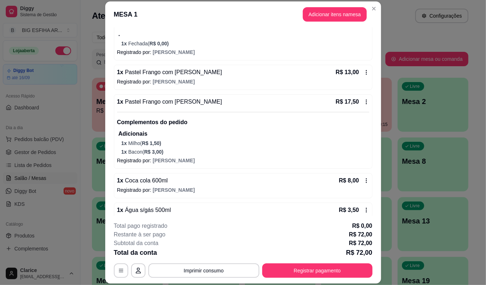
scroll to position [174, 0]
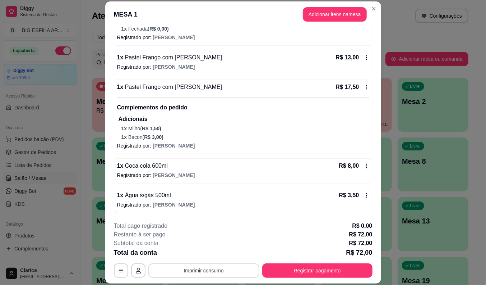
click at [170, 267] on button "Imprimir consumo" at bounding box center [203, 270] width 111 height 14
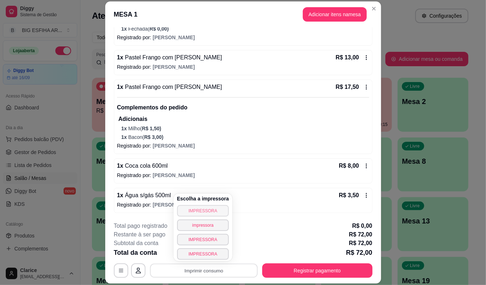
click at [186, 211] on button "IMPRESSORA" at bounding box center [203, 211] width 52 height 12
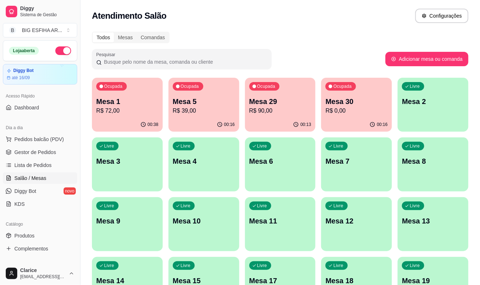
click at [145, 107] on p "R$ 72,00" at bounding box center [127, 110] width 62 height 9
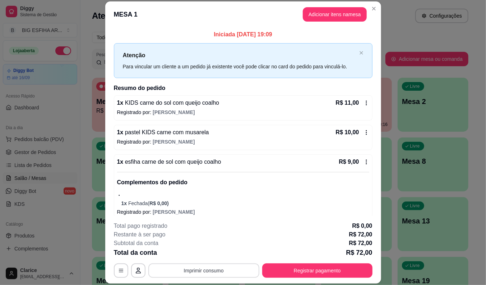
click at [165, 265] on button "Imprimir consumo" at bounding box center [203, 270] width 111 height 14
click at [186, 271] on button "Imprimir consumo" at bounding box center [204, 270] width 108 height 14
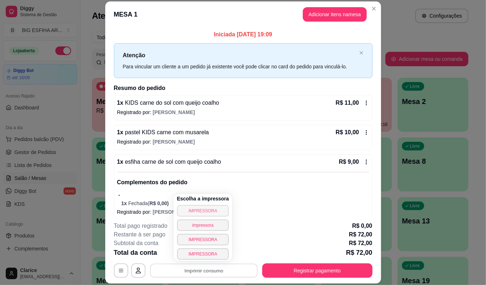
click at [188, 211] on button "IMPRESSORA" at bounding box center [203, 211] width 52 height 12
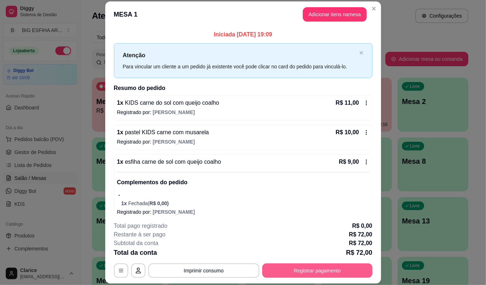
click at [290, 270] on button "Registrar pagamento" at bounding box center [317, 270] width 110 height 14
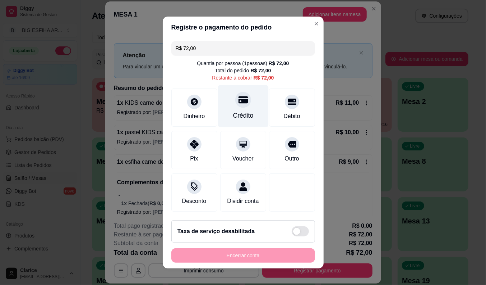
click at [233, 112] on div "Crédito" at bounding box center [243, 115] width 20 height 9
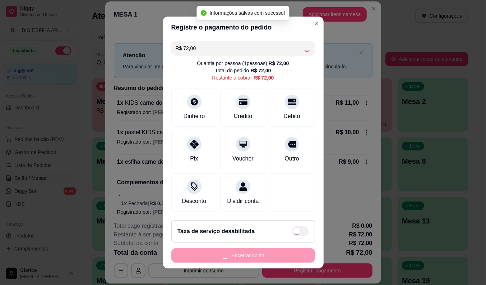
type input "R$ 0,00"
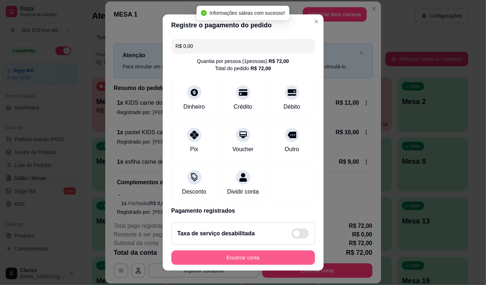
click at [259, 257] on button "Encerrar conta" at bounding box center [243, 257] width 144 height 14
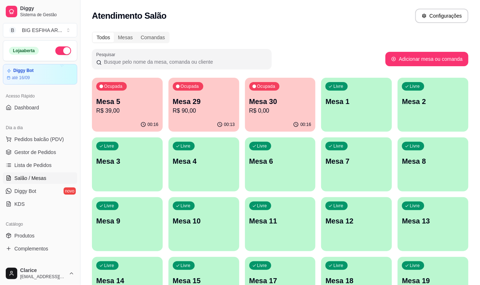
click at [131, 107] on p "R$ 39,00" at bounding box center [127, 110] width 62 height 9
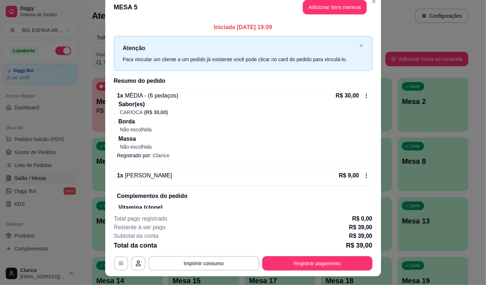
scroll to position [0, 0]
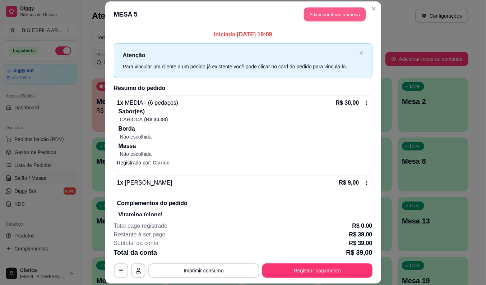
click at [327, 12] on button "Adicionar itens na mesa" at bounding box center [335, 15] width 62 height 14
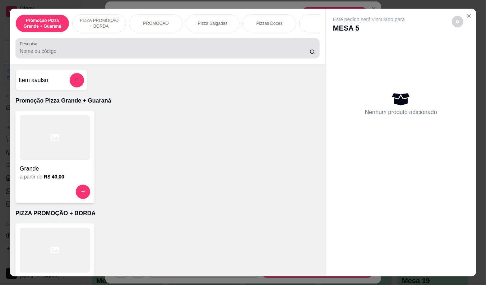
click at [151, 49] on div at bounding box center [168, 48] width 296 height 14
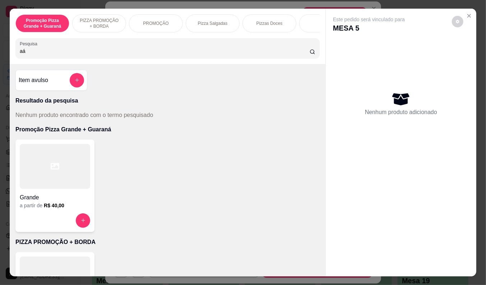
click at [20, 55] on input "aá" at bounding box center [165, 50] width 290 height 7
click at [23, 55] on input "aá" at bounding box center [165, 50] width 290 height 7
click at [20, 54] on input "aá" at bounding box center [165, 50] width 290 height 7
click at [20, 55] on input "aá" at bounding box center [165, 50] width 290 height 7
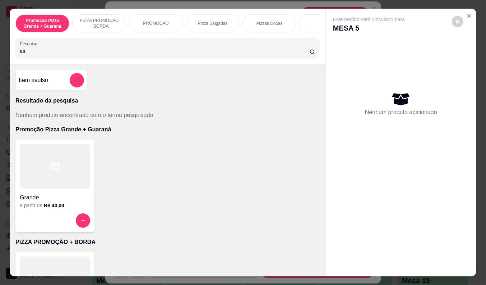
click at [20, 55] on input "aá" at bounding box center [165, 50] width 290 height 7
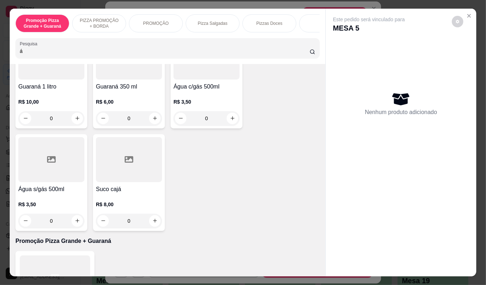
scroll to position [80, 0]
type input "á"
click at [49, 195] on div "R$ 3,50 0" at bounding box center [51, 210] width 66 height 35
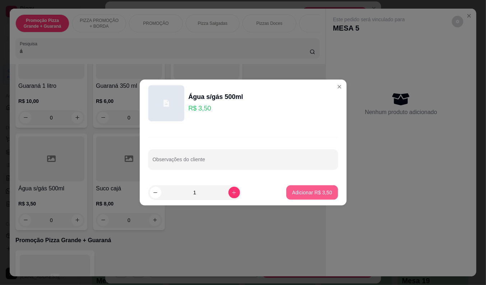
click at [296, 195] on p "Adicionar R$ 3,50" at bounding box center [312, 192] width 40 height 7
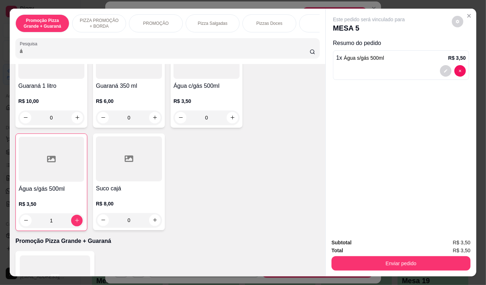
type input "1"
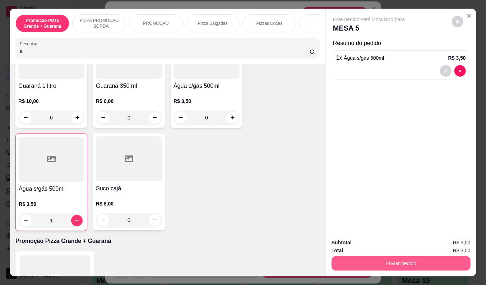
click at [381, 259] on button "Enviar pedido" at bounding box center [401, 263] width 139 height 14
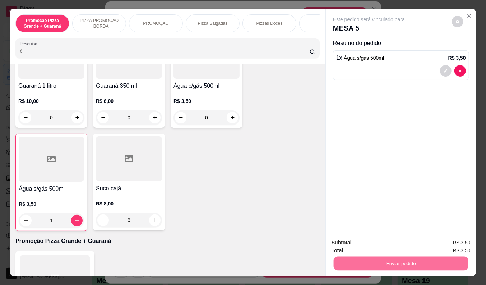
click at [381, 239] on button "Não registrar e enviar pedido" at bounding box center [377, 243] width 75 height 14
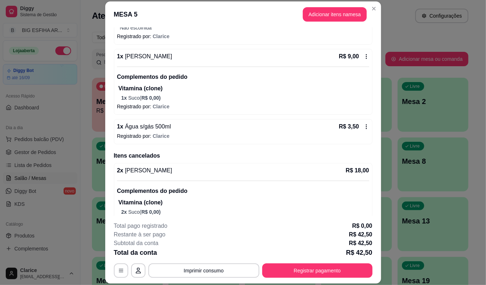
scroll to position [139, 0]
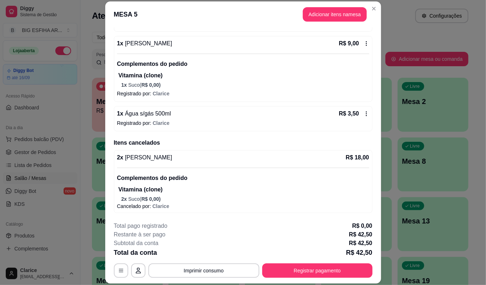
click at [199, 43] on div "1 x Suco maracujá R$ 9,00" at bounding box center [243, 43] width 252 height 9
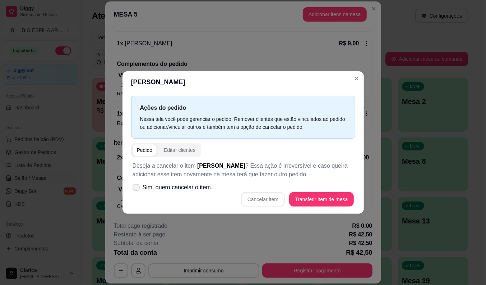
click at [192, 185] on span "Sim, quero cancelar o item." at bounding box center [178, 187] width 70 height 9
click at [137, 189] on input "Sim, quero cancelar o item." at bounding box center [134, 191] width 5 height 5
checkbox input "true"
click at [265, 199] on button "Cancelar item" at bounding box center [263, 199] width 43 height 14
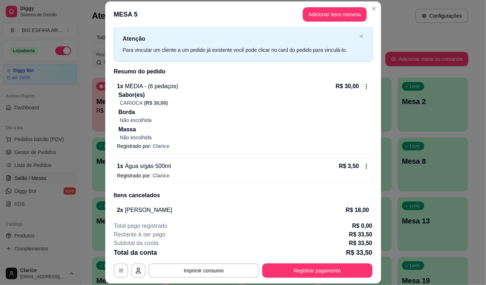
scroll to position [0, 0]
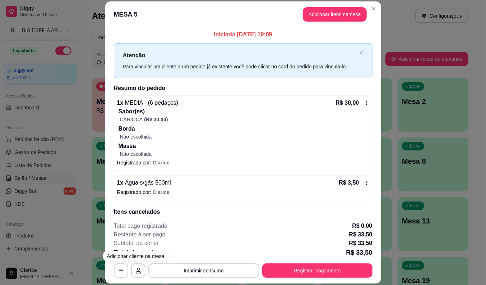
click at [429, 196] on div "**********" at bounding box center [243, 142] width 486 height 285
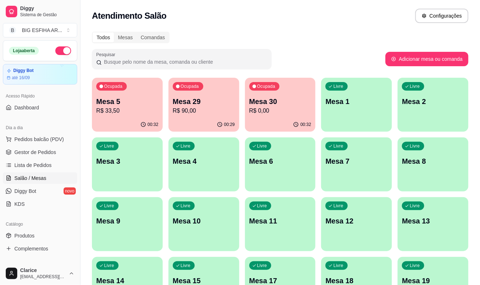
click at [208, 173] on div "Livre Mesa 4" at bounding box center [204, 159] width 71 height 45
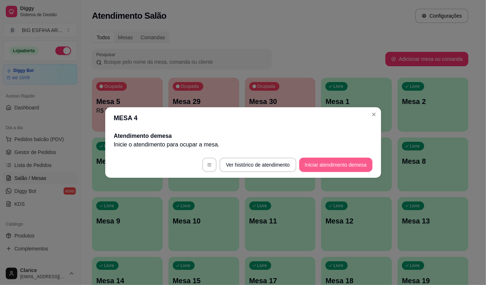
click at [329, 166] on button "Iniciar atendimento de mesa" at bounding box center [335, 164] width 73 height 14
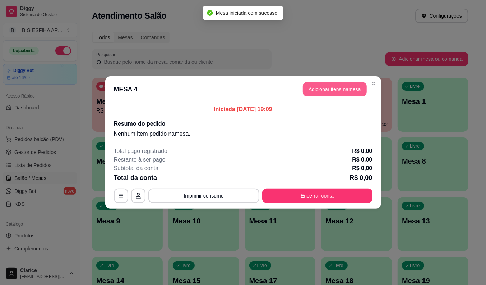
click at [341, 90] on button "Adicionar itens na mesa" at bounding box center [335, 89] width 64 height 14
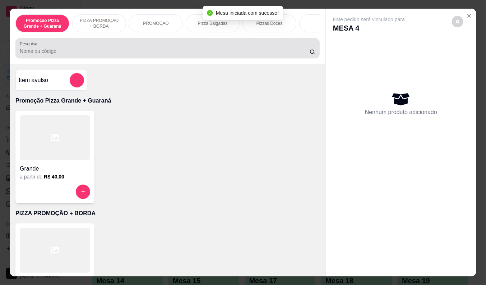
click at [153, 55] on input "Pesquisa" at bounding box center [165, 50] width 290 height 7
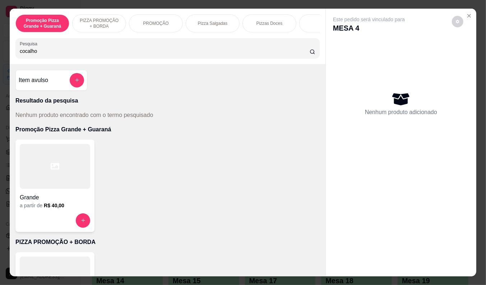
click at [28, 55] on input "cocalho" at bounding box center [165, 50] width 290 height 7
type input "coaho"
click at [47, 55] on input "coaho" at bounding box center [165, 50] width 290 height 7
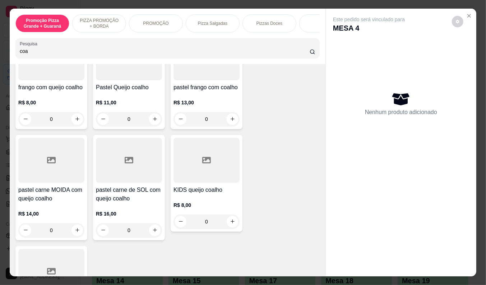
scroll to position [120, 0]
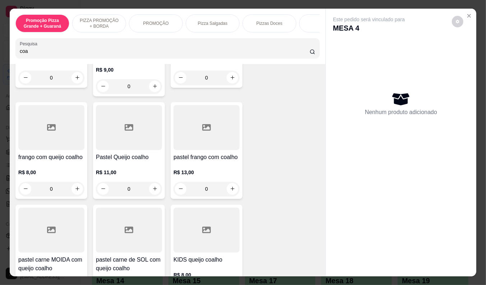
type input "coa"
click at [127, 150] on div at bounding box center [129, 127] width 66 height 45
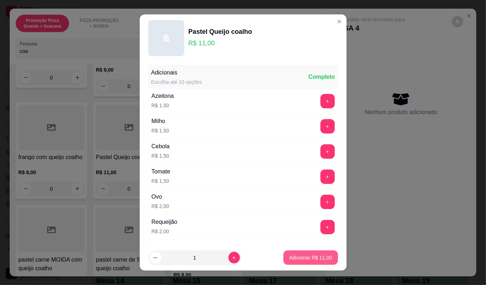
click at [300, 259] on p "Adicionar R$ 11,00" at bounding box center [310, 257] width 43 height 7
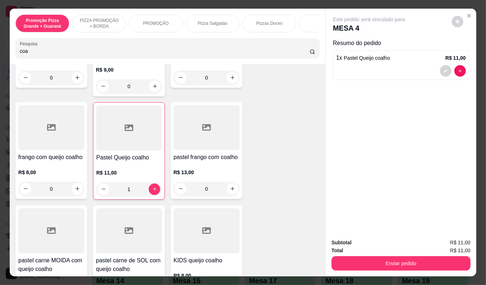
type input "1"
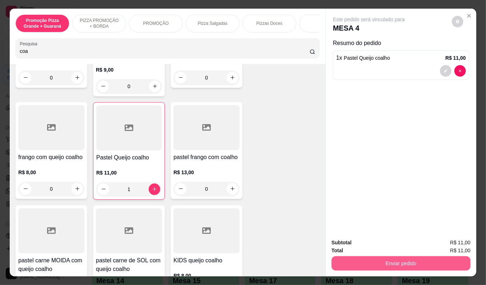
click at [354, 259] on button "Enviar pedido" at bounding box center [401, 263] width 139 height 14
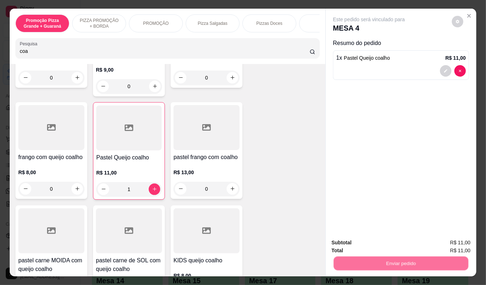
click at [355, 244] on button "Não registrar e enviar pedido" at bounding box center [377, 242] width 73 height 13
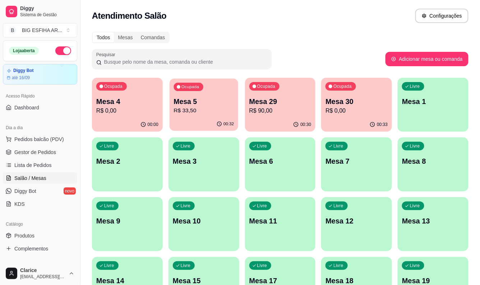
click at [182, 104] on p "Mesa 5" at bounding box center [204, 102] width 60 height 10
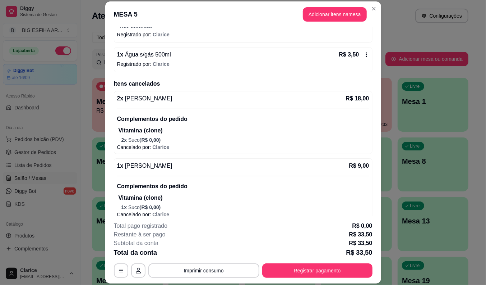
scroll to position [137, 0]
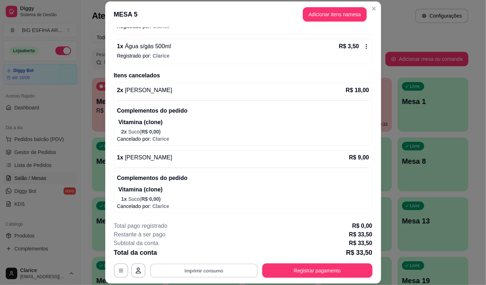
click at [222, 265] on button "Imprimir consumo" at bounding box center [204, 270] width 108 height 14
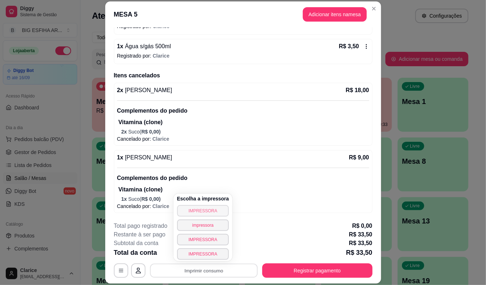
click at [214, 209] on button "IMPRESSORA" at bounding box center [203, 211] width 52 height 12
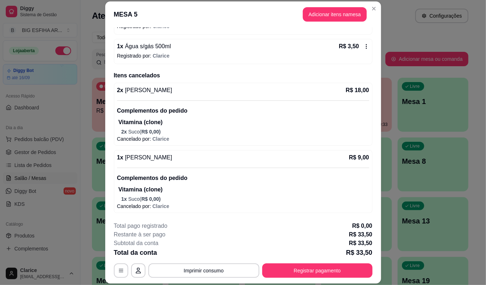
click at [443, 142] on div "Livre Mesa 8" at bounding box center [433, 159] width 71 height 45
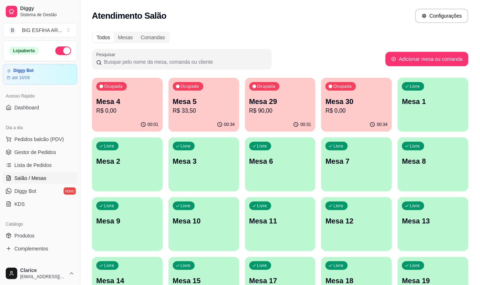
click at [88, 203] on div "Todos Mesas Comandas Pesquisar Adicionar mesa ou comanda Ocupada Mesa 4 R$ 0,00…" at bounding box center [281, 232] width 400 height 411
click at [126, 109] on p "R$ 11,00" at bounding box center [127, 110] width 62 height 9
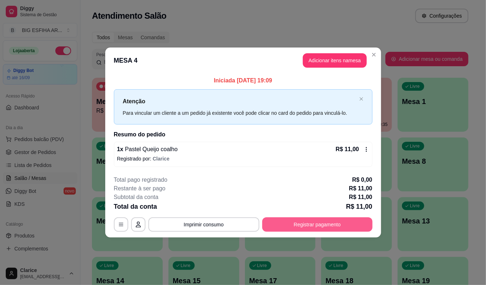
click at [291, 225] on button "Registrar pagamento" at bounding box center [317, 224] width 110 height 14
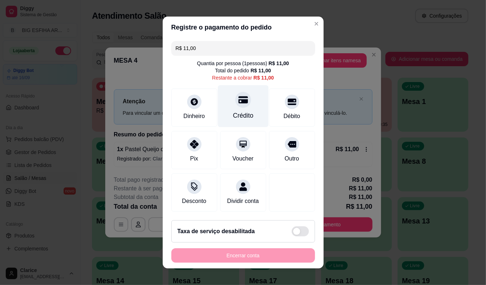
click at [248, 110] on div "Crédito" at bounding box center [243, 106] width 51 height 42
type input "R$ 0,00"
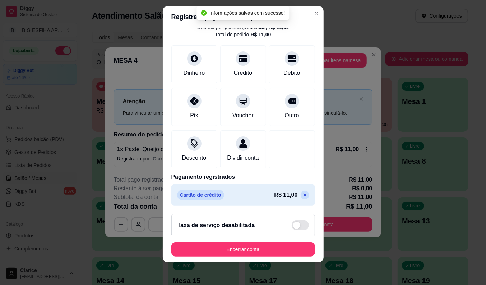
scroll to position [9, 0]
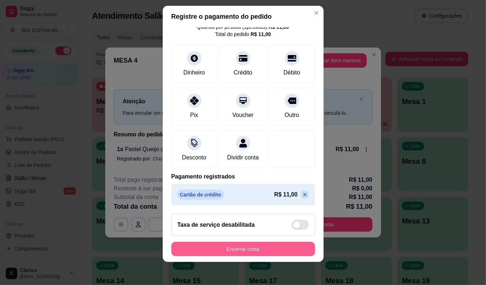
click at [254, 250] on button "Encerrar conta" at bounding box center [243, 249] width 144 height 14
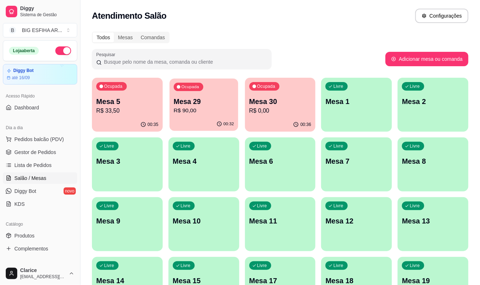
click at [189, 109] on p "R$ 90,00" at bounding box center [204, 110] width 60 height 8
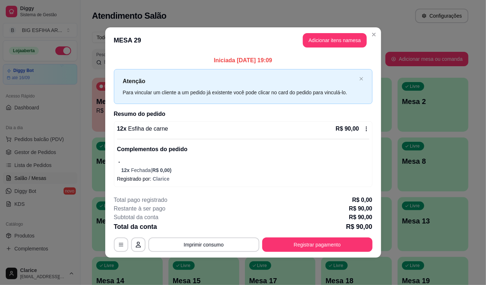
click at [323, 241] on button "Registrar pagamento" at bounding box center [317, 244] width 110 height 14
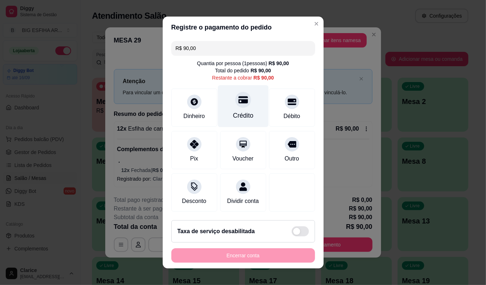
click at [228, 103] on div "Crédito" at bounding box center [243, 106] width 51 height 42
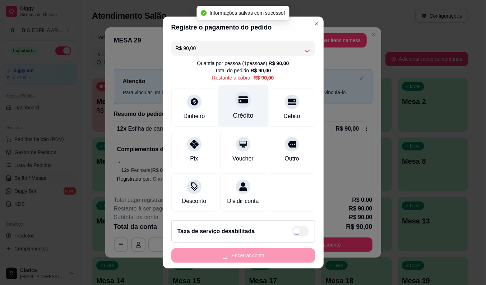
type input "R$ 0,00"
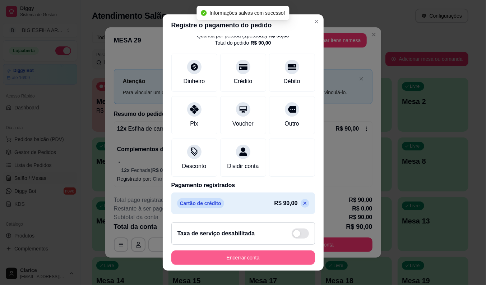
scroll to position [34, 0]
click at [234, 254] on button "Encerrar conta" at bounding box center [243, 258] width 139 height 14
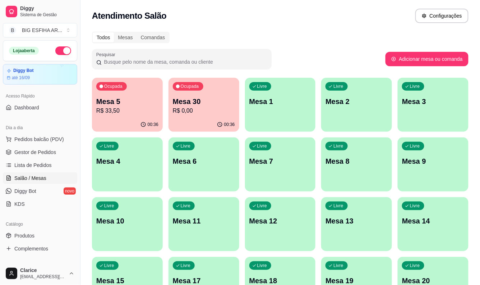
click at [114, 120] on div "00:36" at bounding box center [127, 125] width 71 height 14
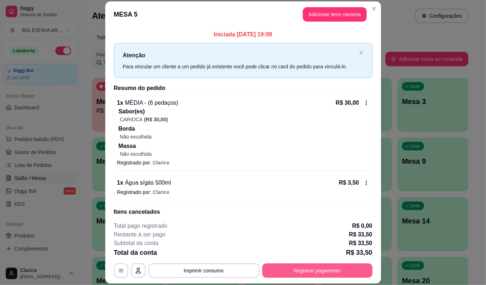
click at [329, 269] on button "Registrar pagamento" at bounding box center [317, 270] width 110 height 14
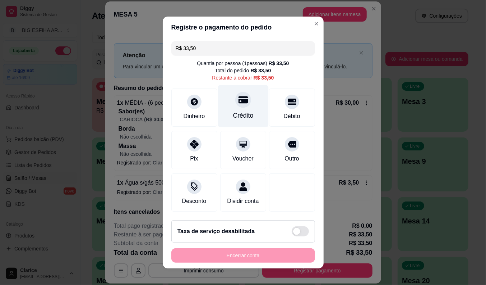
click at [227, 107] on div "Crédito" at bounding box center [243, 106] width 51 height 42
type input "R$ 0,00"
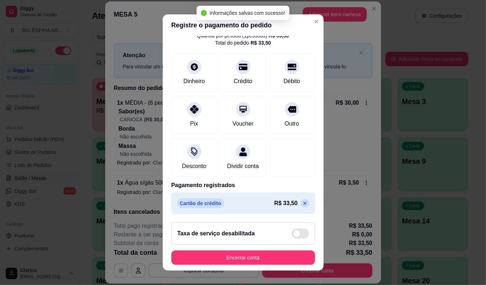
click at [229, 248] on footer "Taxa de serviço desabilitada Encerrar conta" at bounding box center [243, 243] width 161 height 54
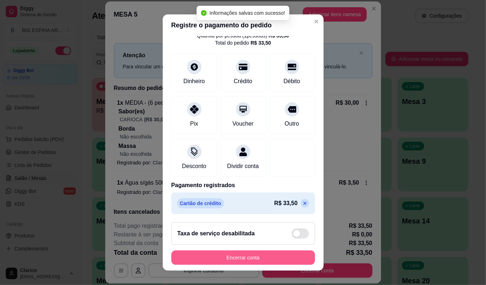
click at [228, 253] on button "Encerrar conta" at bounding box center [243, 257] width 144 height 14
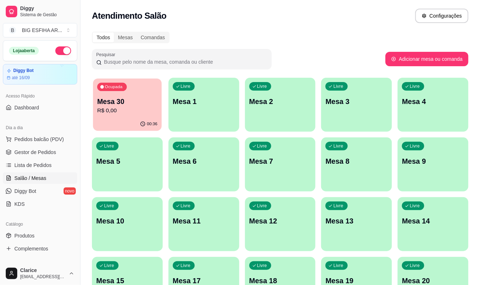
click at [110, 99] on p "Mesa 30" at bounding box center [127, 102] width 60 height 10
click at [121, 99] on p "Mesa 30" at bounding box center [127, 101] width 62 height 10
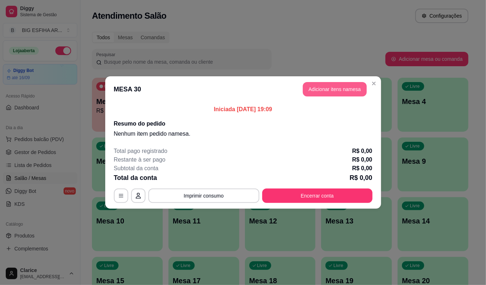
click at [325, 86] on button "Adicionar itens na mesa" at bounding box center [335, 89] width 64 height 14
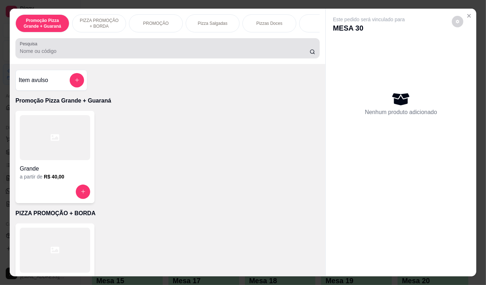
click at [109, 48] on div at bounding box center [168, 48] width 296 height 14
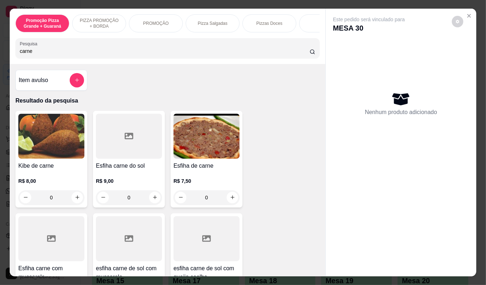
type input "carne"
click at [200, 167] on h4 "Esfiha de carne" at bounding box center [207, 165] width 66 height 9
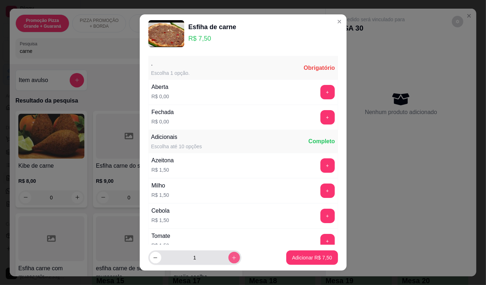
click at [229, 253] on button "increase-product-quantity" at bounding box center [235, 258] width 12 height 12
type input "2"
click at [321, 88] on button "+" at bounding box center [328, 92] width 14 height 14
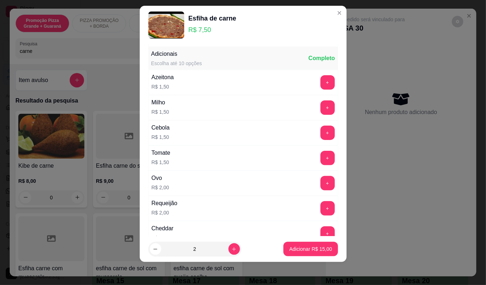
scroll to position [77, 0]
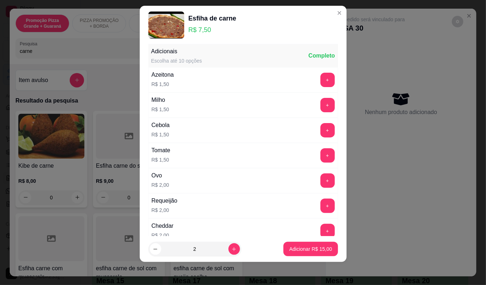
click at [300, 246] on p "Adicionar R$ 15,00" at bounding box center [310, 248] width 43 height 7
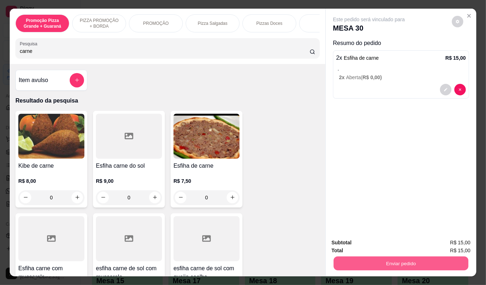
click at [353, 265] on button "Enviar pedido" at bounding box center [401, 263] width 135 height 14
click at [360, 236] on button "Não registrar e enviar pedido" at bounding box center [377, 243] width 75 height 14
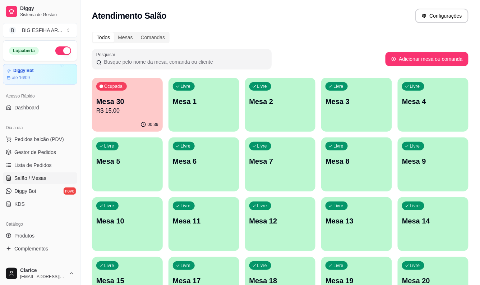
click at [425, 169] on div "Livre Mesa 9" at bounding box center [433, 159] width 71 height 45
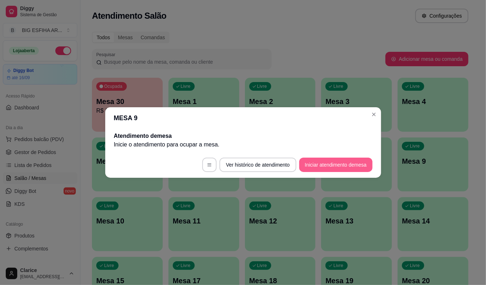
click at [338, 163] on button "Iniciar atendimento de mesa" at bounding box center [335, 164] width 73 height 14
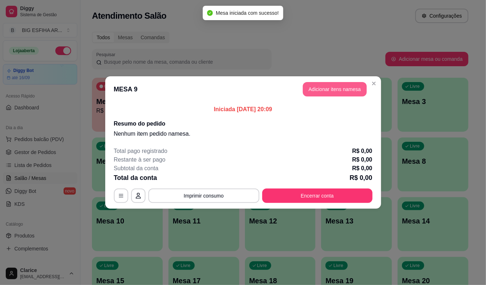
click at [331, 92] on button "Adicionar itens na mesa" at bounding box center [335, 89] width 64 height 14
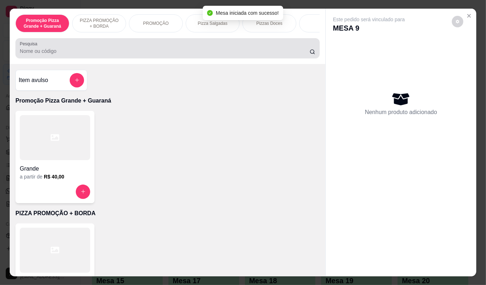
click at [60, 55] on input "Pesquisa" at bounding box center [165, 50] width 290 height 7
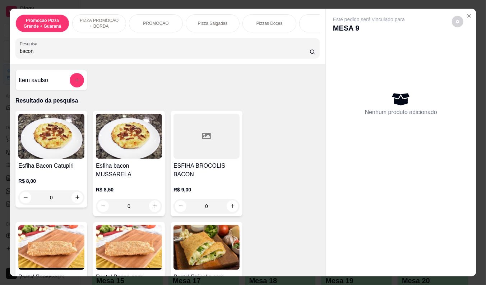
click at [137, 139] on img at bounding box center [129, 136] width 66 height 45
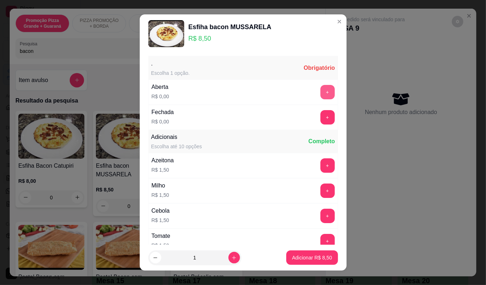
click at [321, 91] on button "+" at bounding box center [328, 92] width 14 height 14
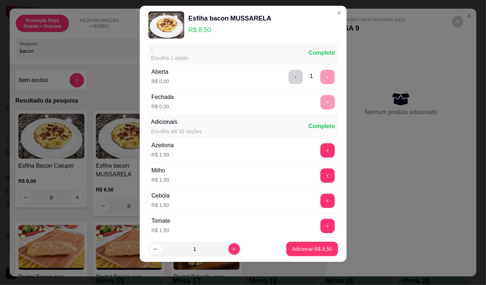
scroll to position [0, 0]
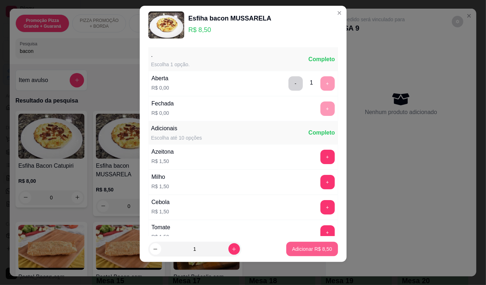
click at [307, 246] on p "Adicionar R$ 8,50" at bounding box center [312, 248] width 40 height 7
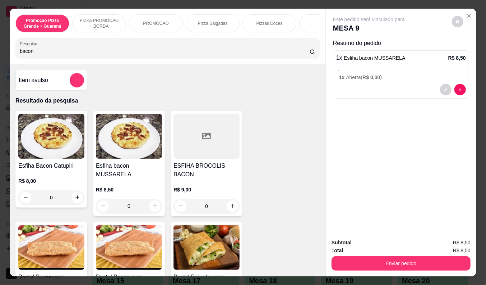
click at [74, 55] on input "bacon" at bounding box center [165, 50] width 290 height 7
type input "b"
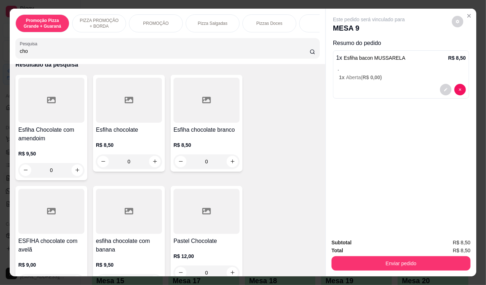
scroll to position [40, 0]
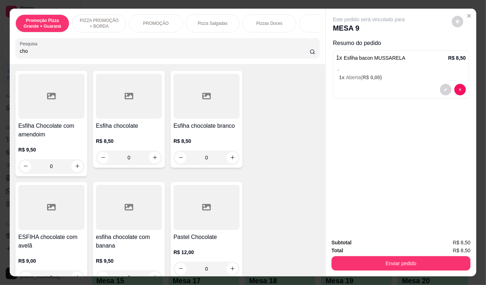
type input "cho"
click at [58, 135] on h4 "Esfiha Chocolate com amendoim" at bounding box center [51, 129] width 66 height 17
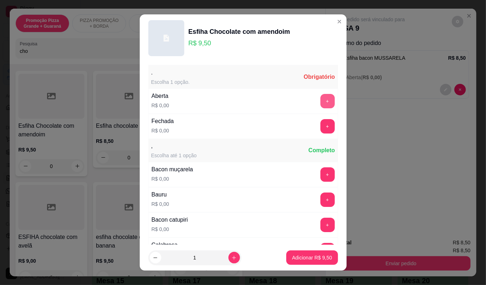
click at [321, 99] on button "+" at bounding box center [328, 101] width 14 height 14
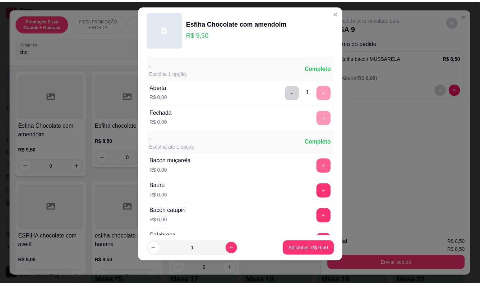
scroll to position [77, 0]
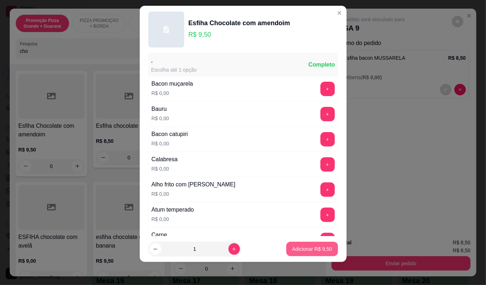
click at [295, 247] on p "Adicionar R$ 9,50" at bounding box center [312, 248] width 40 height 7
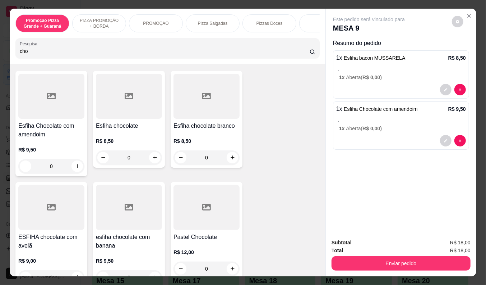
click at [360, 258] on button "Enviar pedido" at bounding box center [401, 263] width 139 height 14
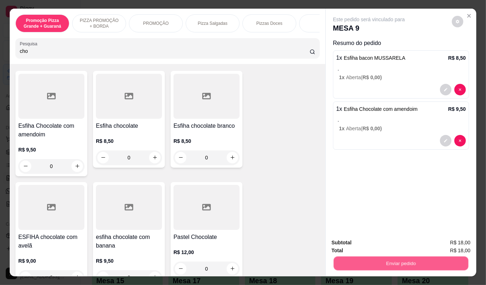
click at [367, 237] on button "Não registrar e enviar pedido" at bounding box center [377, 243] width 75 height 14
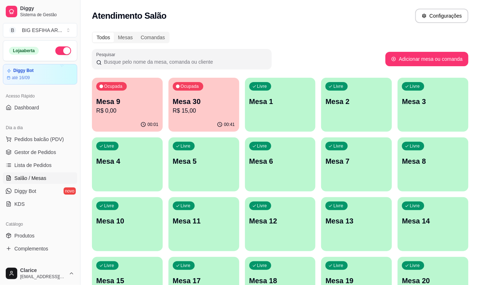
click at [104, 192] on div "Ocupada Mesa 9 R$ 0,00 00:01 Ocupada Mesa 30 R$ 15,00 00:41 Livre Mesa 1 Livre …" at bounding box center [280, 254] width 377 height 352
click at [27, 162] on span "Lista de Pedidos" at bounding box center [32, 164] width 37 height 7
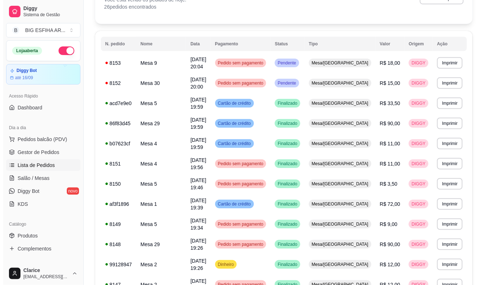
scroll to position [40, 0]
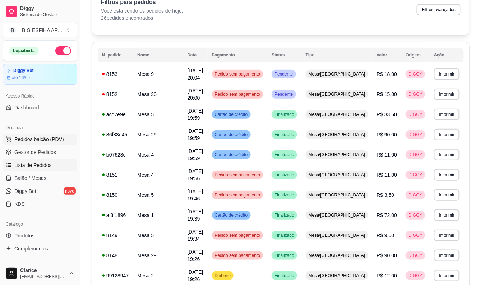
click at [36, 134] on button "Pedidos balcão (PDV)" at bounding box center [40, 139] width 74 height 12
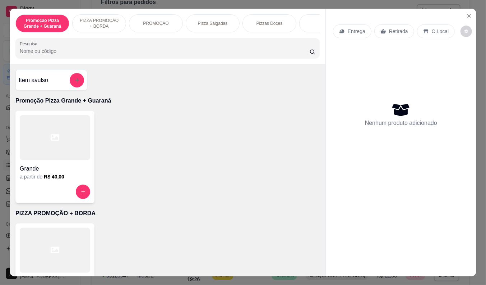
click at [350, 29] on p "Entrega" at bounding box center [357, 31] width 18 height 7
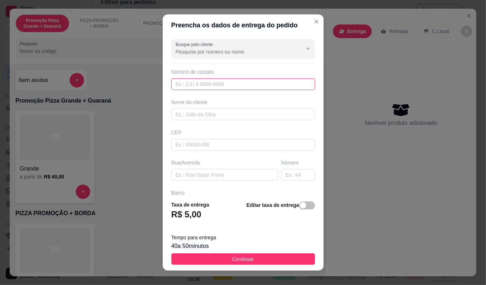
click at [218, 79] on input "text" at bounding box center [243, 84] width 144 height 12
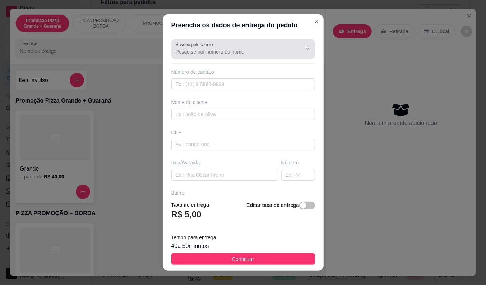
click at [216, 55] on div at bounding box center [243, 49] width 135 height 14
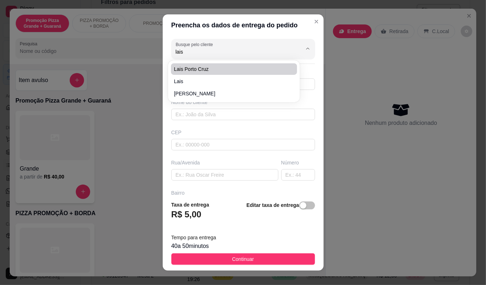
click at [211, 73] on li "Lais Porto Cruz" at bounding box center [234, 69] width 126 height 12
type input "Lais Porto Cruz"
type input "85986872587"
type input "Lais Porto Cruz"
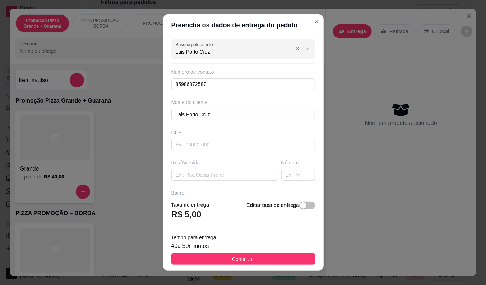
click at [213, 50] on input "Lais Porto Cruz" at bounding box center [233, 51] width 115 height 7
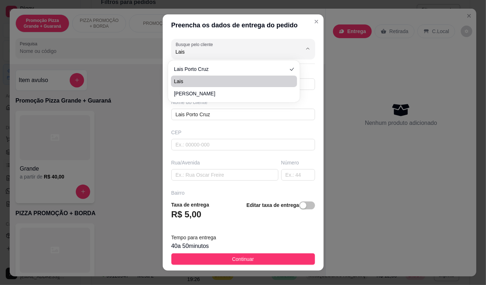
click at [192, 83] on span "Lais" at bounding box center [230, 81] width 113 height 7
type input "Lais"
type input "85997937379"
type input "Lais"
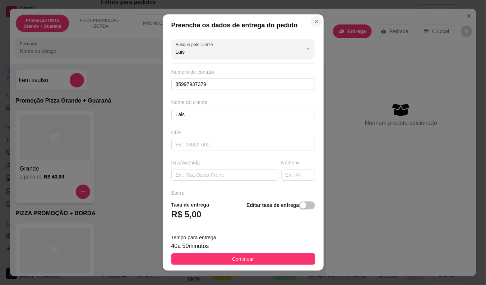
type input "Lais"
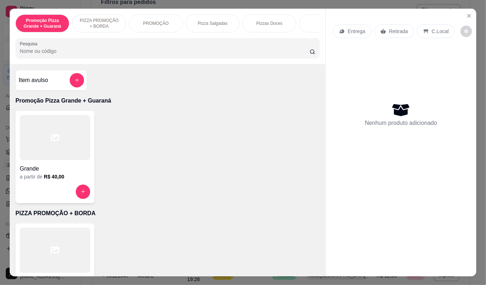
click at [353, 28] on p "Entrega" at bounding box center [357, 31] width 18 height 7
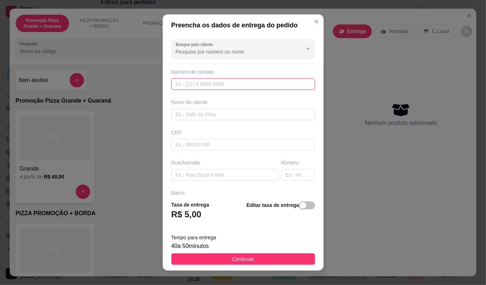
click at [188, 87] on input "text" at bounding box center [243, 84] width 144 height 12
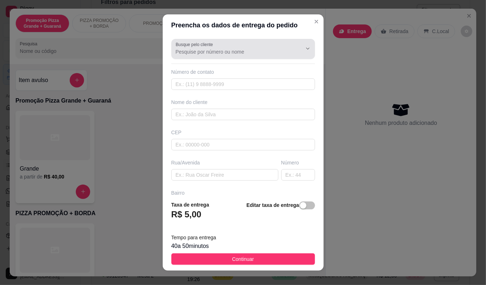
click at [194, 54] on input "Busque pelo cliente" at bounding box center [233, 51] width 115 height 7
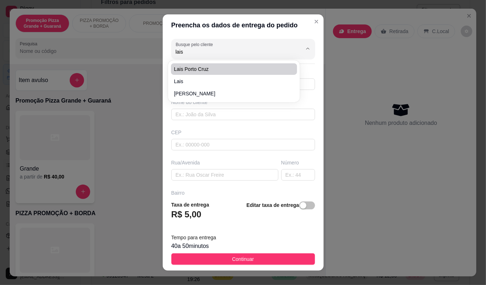
click at [192, 67] on span "Lais Porto Cruz" at bounding box center [230, 68] width 113 height 7
type input "Lais Porto Cruz"
type input "85986872587"
type input "Lais Porto Cruz"
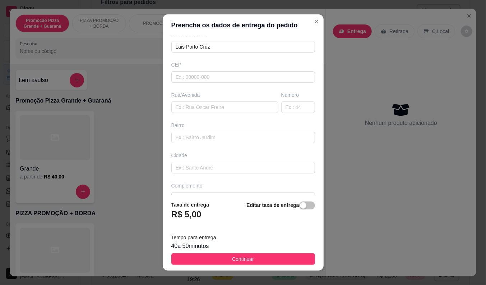
scroll to position [80, 0]
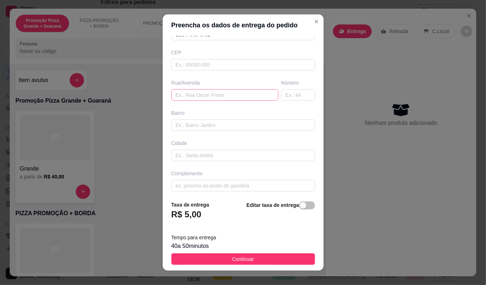
type input "Lais Porto Cruz"
click at [193, 95] on input "text" at bounding box center [224, 95] width 107 height 12
type input "r"
click at [217, 96] on input "vinicios de morais 650" at bounding box center [224, 95] width 107 height 12
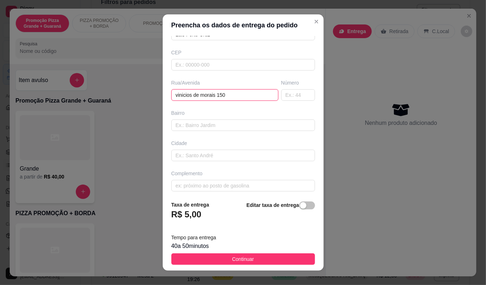
click at [171, 95] on input "vinicios de morais 150" at bounding box center [224, 95] width 107 height 12
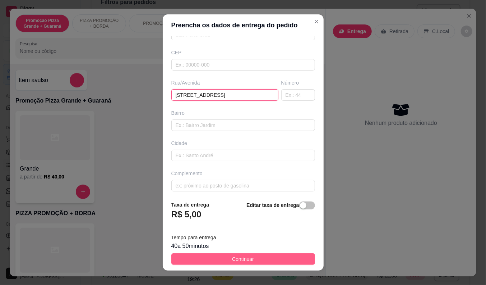
type input "rua vinicios de morais 150"
click at [239, 263] on span "Continuar" at bounding box center [243, 259] width 22 height 8
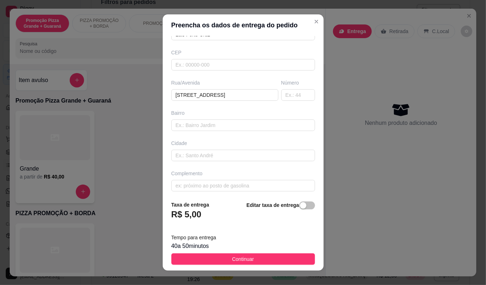
click at [239, 263] on div "Grande a partir de R$ 33,00" at bounding box center [167, 269] width 304 height 92
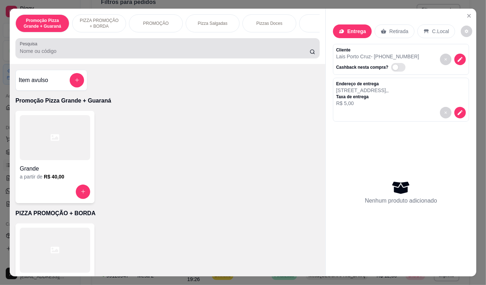
click at [26, 55] on div at bounding box center [168, 48] width 296 height 14
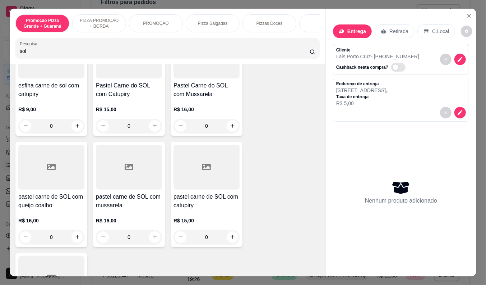
scroll to position [199, 0]
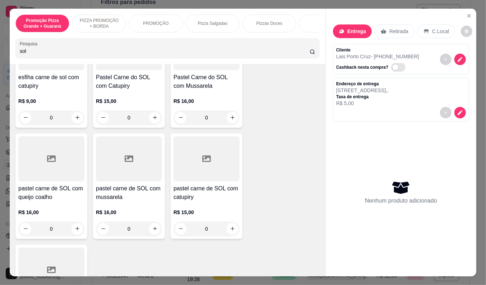
type input "sol"
click at [54, 199] on h4 "pastel carne de SOL com queijo coalho" at bounding box center [51, 192] width 66 height 17
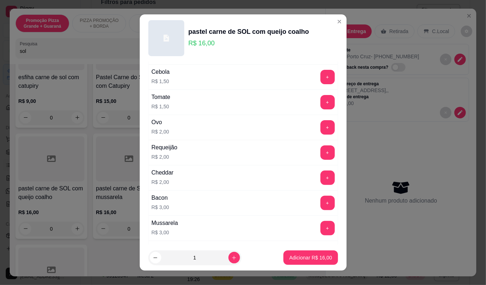
scroll to position [120, 0]
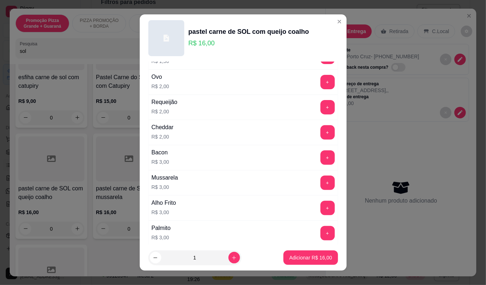
click at [212, 106] on div "Requeijão R$ 2,00 +" at bounding box center [243, 107] width 190 height 25
click at [321, 108] on button "+" at bounding box center [328, 107] width 14 height 14
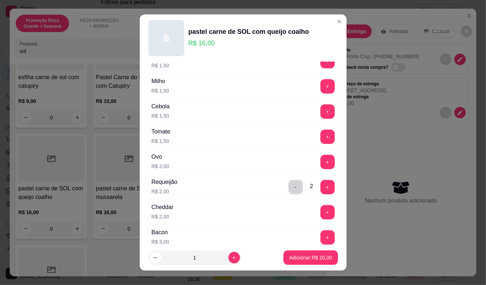
scroll to position [0, 0]
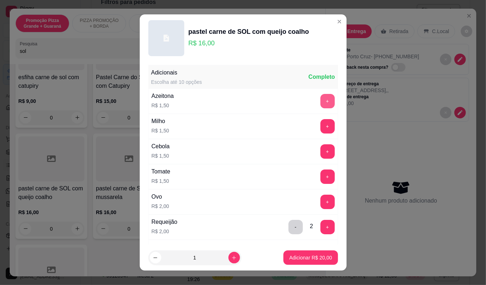
click at [321, 104] on button "+" at bounding box center [328, 101] width 14 height 14
click at [311, 256] on p "Adicionar R$ 21,50" at bounding box center [310, 257] width 43 height 7
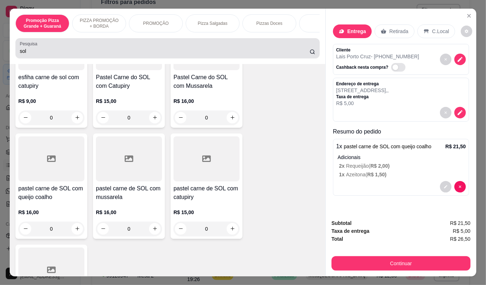
click at [24, 55] on input "sol" at bounding box center [165, 50] width 290 height 7
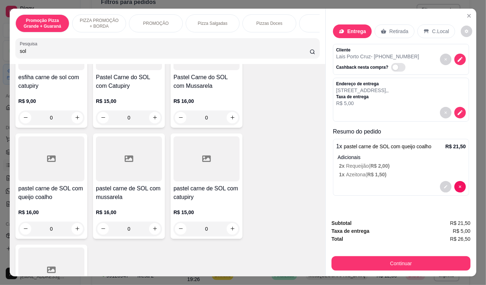
click at [24, 55] on input "sol" at bounding box center [165, 50] width 290 height 7
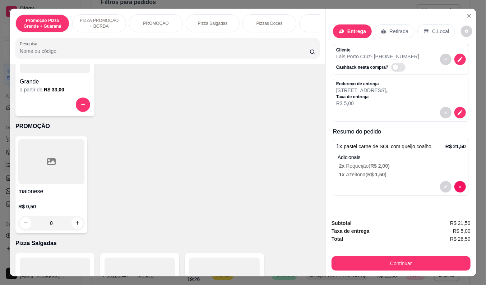
click at [117, 144] on div "maionese R$ 0,50 0" at bounding box center [167, 184] width 304 height 97
click at [446, 183] on button "decrease-product-quantity" at bounding box center [446, 187] width 12 height 12
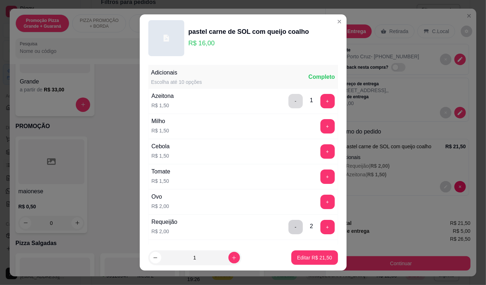
click at [289, 101] on button "-" at bounding box center [296, 101] width 14 height 14
click at [289, 223] on button "-" at bounding box center [296, 227] width 14 height 14
click at [289, 224] on button "-" at bounding box center [296, 227] width 14 height 14
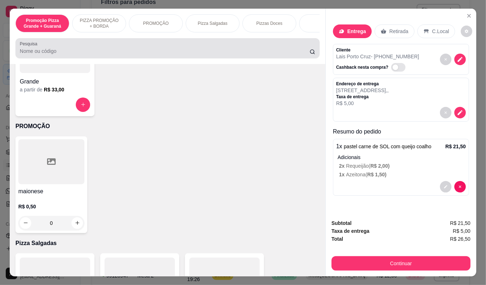
click at [216, 55] on div at bounding box center [168, 48] width 296 height 14
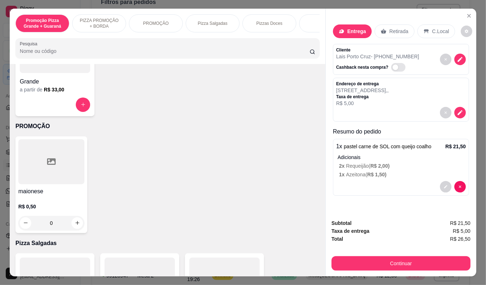
click at [216, 55] on div at bounding box center [168, 48] width 296 height 14
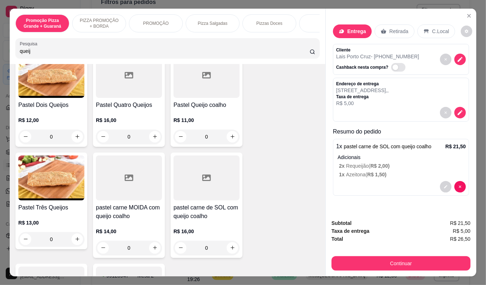
scroll to position [272, 0]
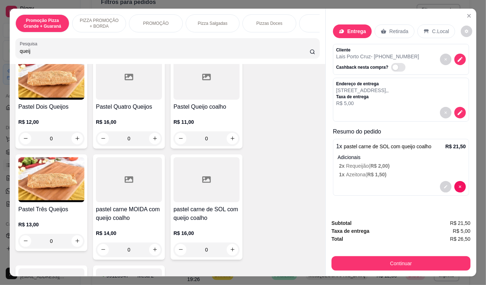
type input "queij"
click at [198, 124] on p "R$ 11,00" at bounding box center [207, 121] width 66 height 7
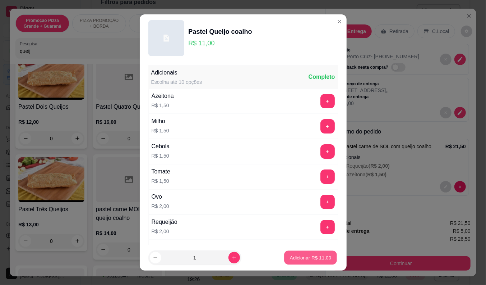
click at [293, 257] on p "Adicionar R$ 11,00" at bounding box center [311, 257] width 42 height 7
type input "1"
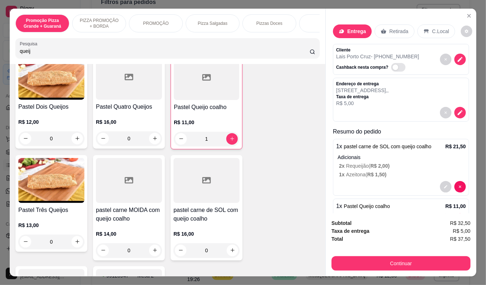
scroll to position [24, 0]
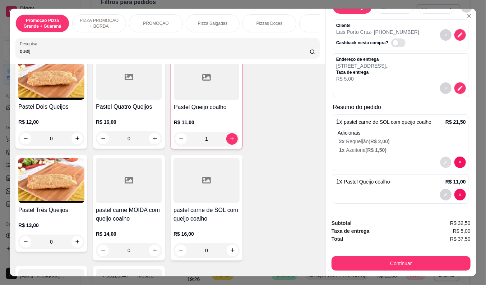
click at [441, 156] on button "decrease-product-quantity" at bounding box center [445, 161] width 11 height 11
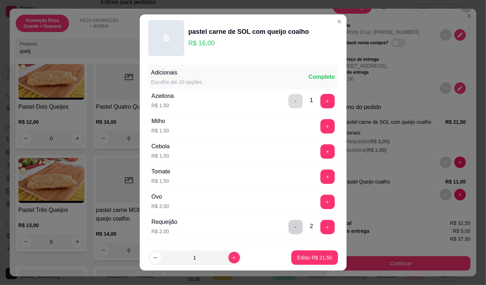
click at [289, 102] on button "-" at bounding box center [296, 101] width 14 height 14
click at [289, 227] on button "-" at bounding box center [296, 227] width 14 height 14
click at [300, 259] on p "Editar R$ 16,00" at bounding box center [314, 257] width 35 height 7
type input "1"
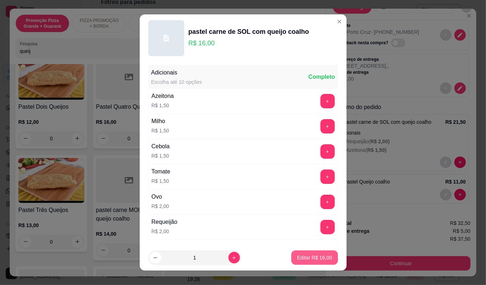
type input "1"
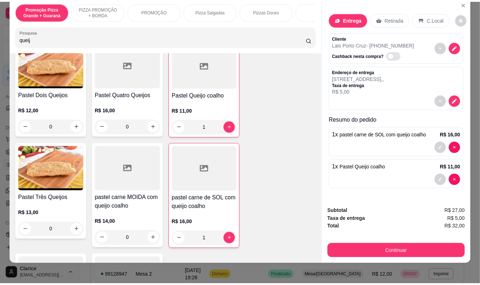
scroll to position [17, 0]
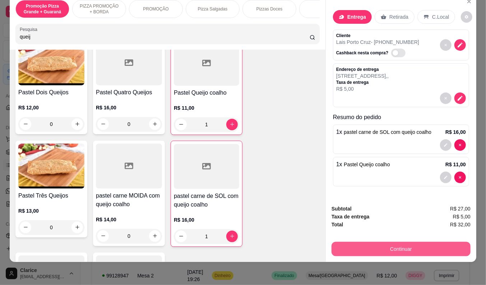
click at [397, 242] on button "Continuar" at bounding box center [401, 249] width 139 height 14
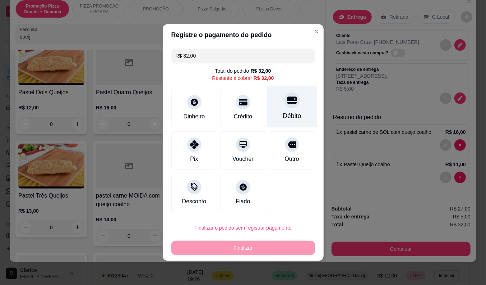
click at [290, 118] on div "Débito" at bounding box center [292, 115] width 18 height 9
type input "R$ 0,00"
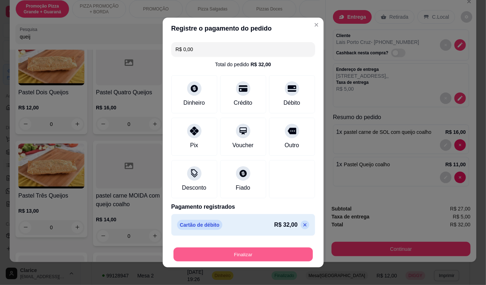
click at [264, 251] on button "Finalizar" at bounding box center [243, 254] width 139 height 14
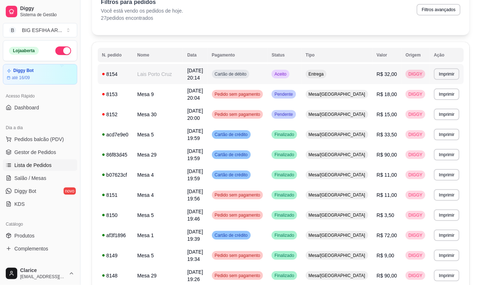
click at [149, 73] on td "Lais Porto Cruz" at bounding box center [158, 74] width 50 height 20
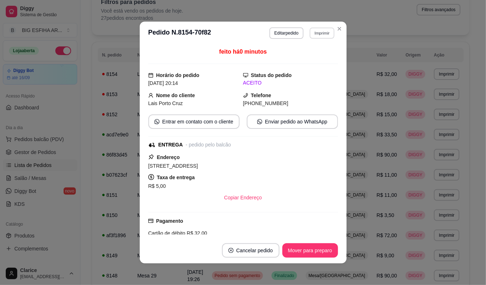
click at [315, 29] on button "Imprimir" at bounding box center [322, 32] width 25 height 11
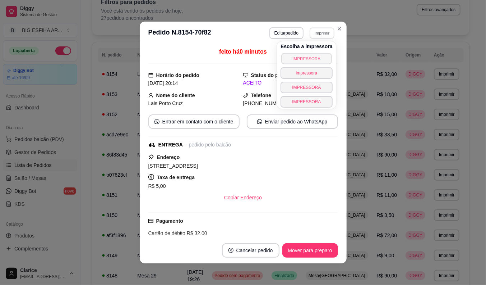
click at [292, 59] on button "IMPRESSORA" at bounding box center [306, 58] width 50 height 11
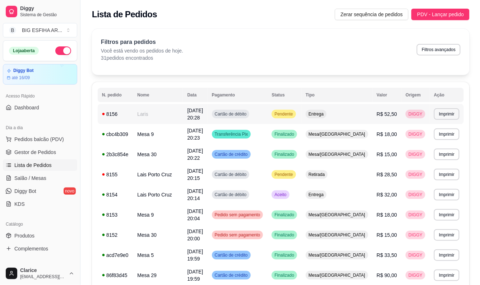
click at [146, 112] on td "Laris" at bounding box center [158, 114] width 50 height 20
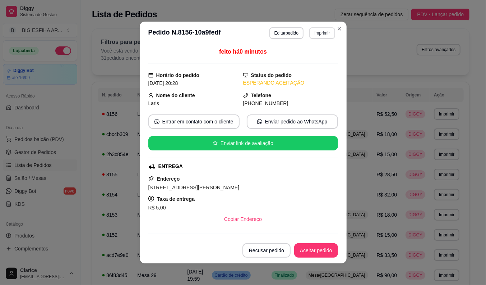
click at [322, 33] on button "Imprimir" at bounding box center [322, 33] width 26 height 12
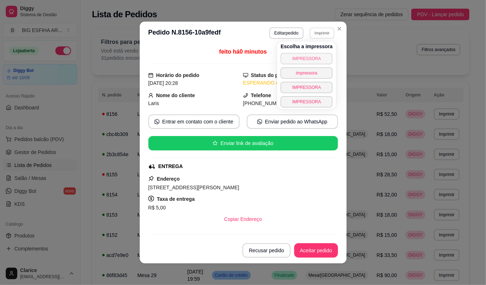
click at [315, 57] on button "IMPRESSORA" at bounding box center [307, 59] width 52 height 12
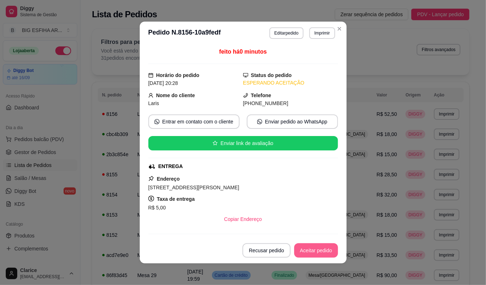
click at [306, 245] on button "Aceitar pedido" at bounding box center [316, 250] width 44 height 14
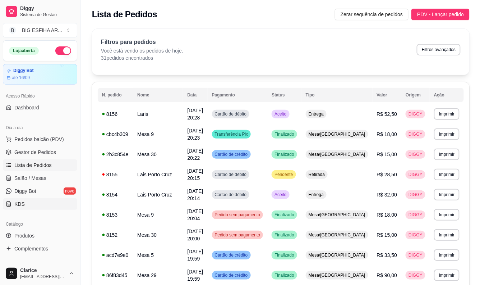
scroll to position [40, 0]
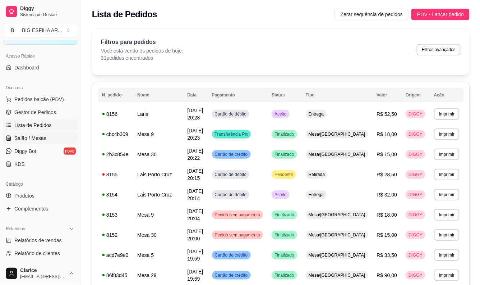
click at [63, 139] on link "Salão / Mesas" at bounding box center [40, 138] width 74 height 12
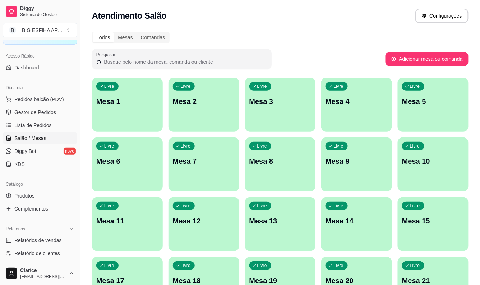
click at [200, 105] on p "Mesa 2" at bounding box center [204, 101] width 62 height 10
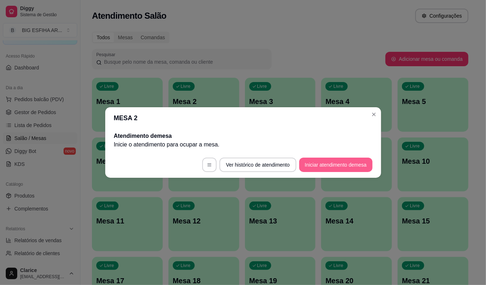
click at [353, 166] on button "Iniciar atendimento de mesa" at bounding box center [335, 164] width 73 height 14
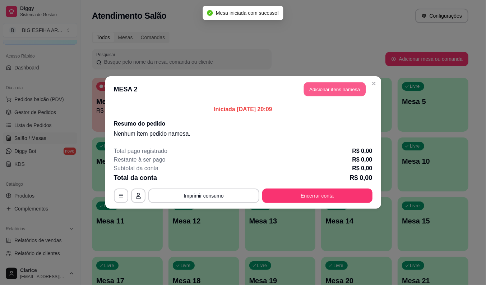
click at [319, 84] on button "Adicionar itens na mesa" at bounding box center [335, 89] width 62 height 14
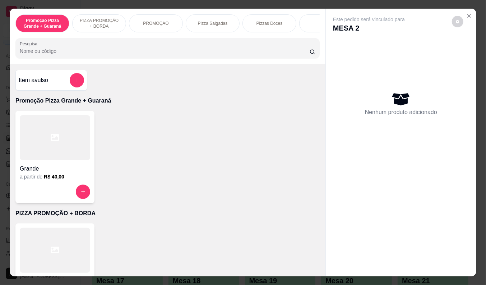
click at [221, 23] on p "Pizza Salgadas" at bounding box center [213, 23] width 30 height 6
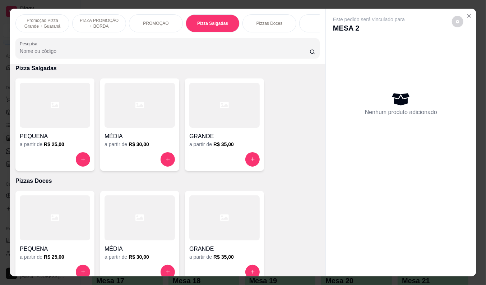
scroll to position [17, 0]
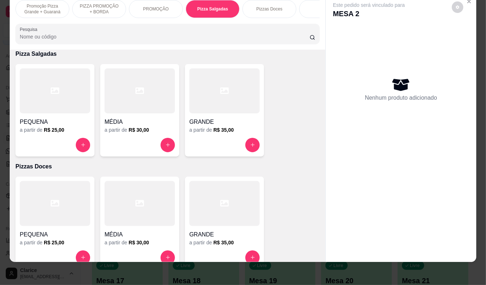
click at [207, 108] on div at bounding box center [224, 90] width 70 height 45
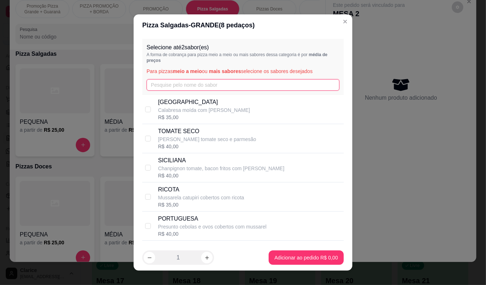
click at [170, 84] on input "text" at bounding box center [243, 85] width 193 height 12
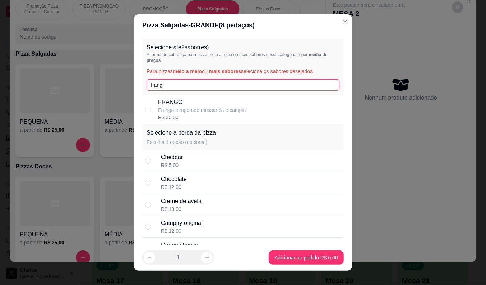
type input "frang"
click at [170, 109] on p "Frango temperado mussarela e catupiri" at bounding box center [202, 109] width 88 height 7
checkbox input "true"
click at [168, 88] on input "frang" at bounding box center [243, 85] width 193 height 12
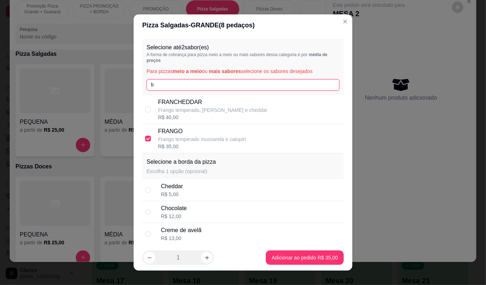
type input "f"
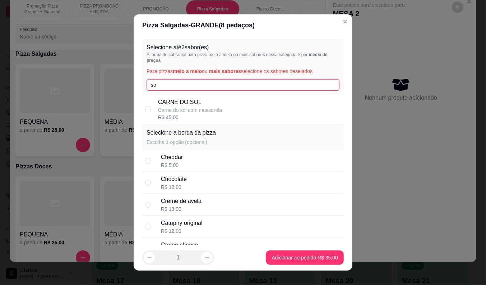
type input "so"
click at [179, 110] on p "Carne do sol com mussarela" at bounding box center [190, 109] width 64 height 7
checkbox input "true"
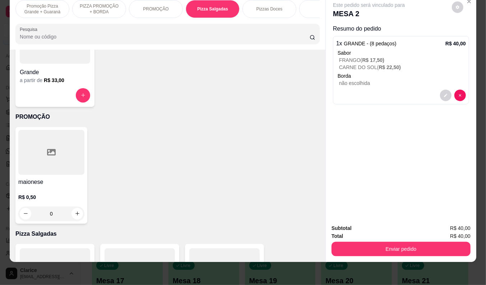
scroll to position [95, 0]
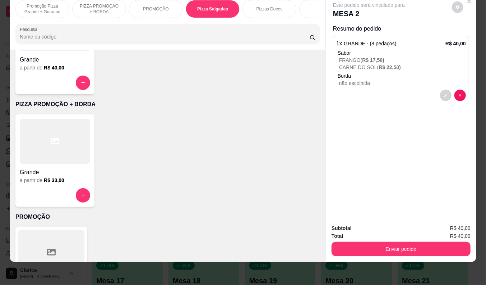
click at [51, 144] on icon at bounding box center [55, 141] width 9 height 9
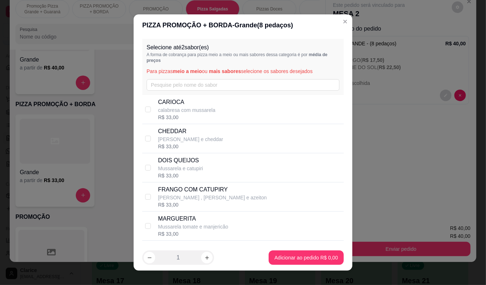
click at [187, 110] on p "calabresa com mussarela" at bounding box center [187, 109] width 58 height 7
checkbox input "true"
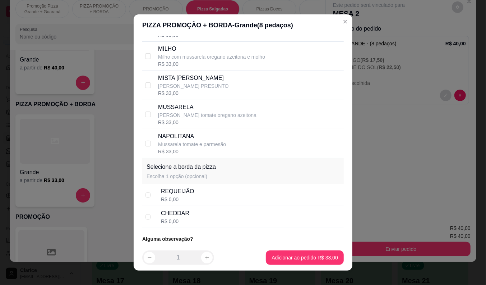
scroll to position [199, 0]
click at [185, 190] on div "REQUEIJÃO" at bounding box center [177, 190] width 33 height 9
radio input "true"
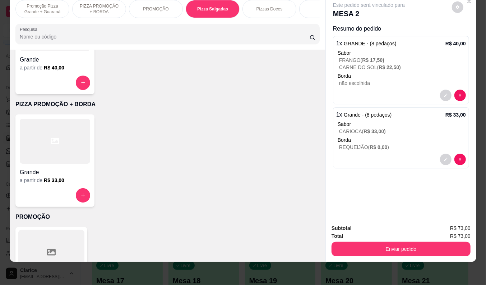
click at [86, 36] on input "Pesquisa" at bounding box center [165, 36] width 290 height 7
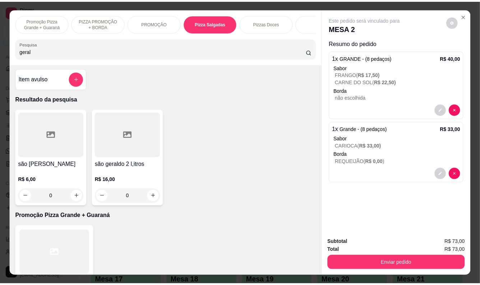
scroll to position [0, 0]
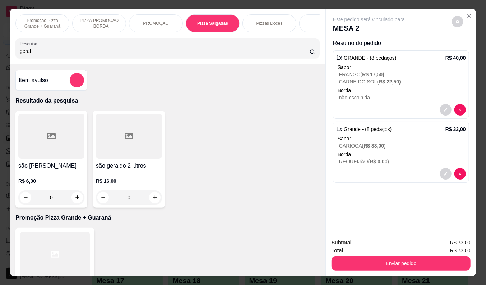
type input "geral"
click at [139, 169] on h4 "são geraldo 2 l,itros" at bounding box center [129, 165] width 66 height 9
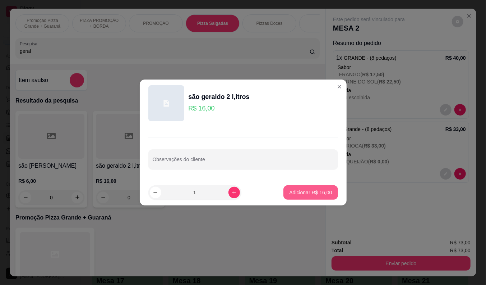
click at [322, 193] on p "Adicionar R$ 16,00" at bounding box center [310, 192] width 43 height 7
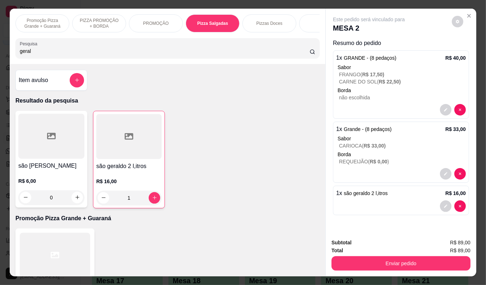
type input "1"
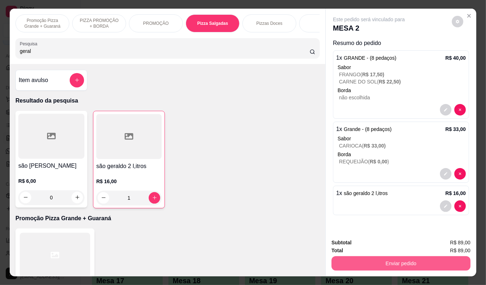
click at [358, 256] on button "Enviar pedido" at bounding box center [401, 263] width 139 height 14
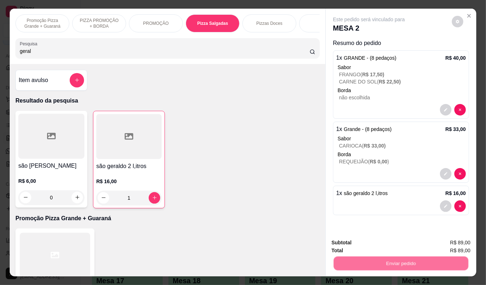
click at [358, 242] on button "Não registrar e enviar pedido" at bounding box center [377, 243] width 75 height 14
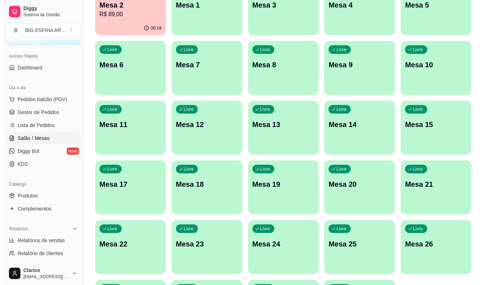
scroll to position [174, 0]
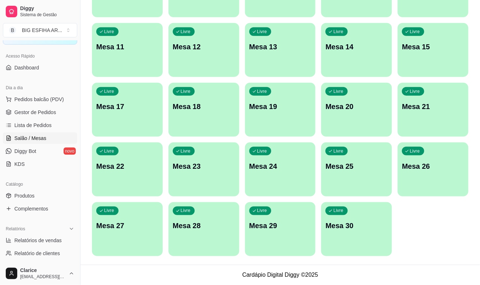
click at [365, 231] on div "Livre Mesa 30" at bounding box center [356, 224] width 71 height 45
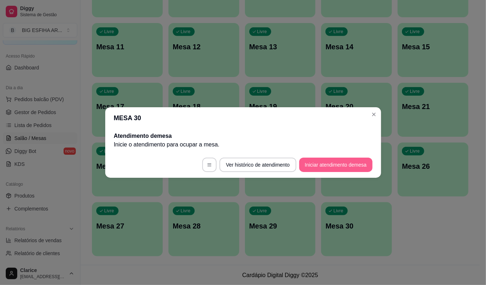
click at [322, 162] on button "Iniciar atendimento de mesa" at bounding box center [335, 164] width 73 height 14
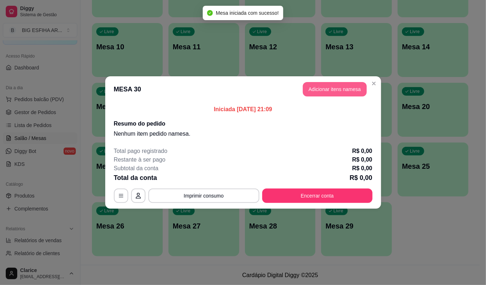
click at [317, 88] on button "Adicionar itens na mesa" at bounding box center [335, 89] width 64 height 14
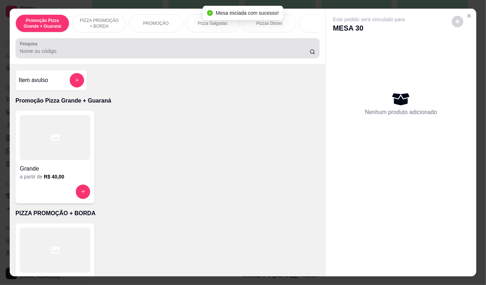
click at [99, 49] on div at bounding box center [168, 48] width 296 height 14
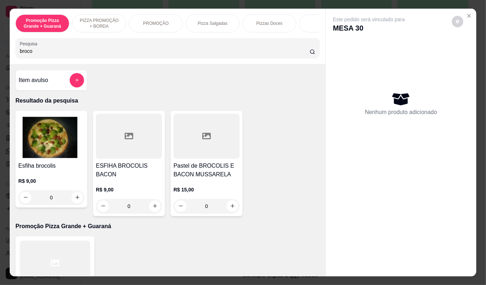
type input "broco"
click at [201, 183] on div "R$ 15,00 0" at bounding box center [207, 196] width 66 height 35
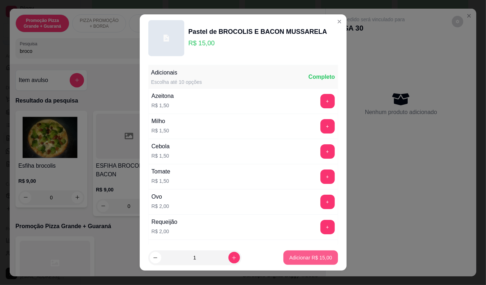
click at [292, 253] on button "Adicionar R$ 15,00" at bounding box center [311, 257] width 54 height 14
type input "1"
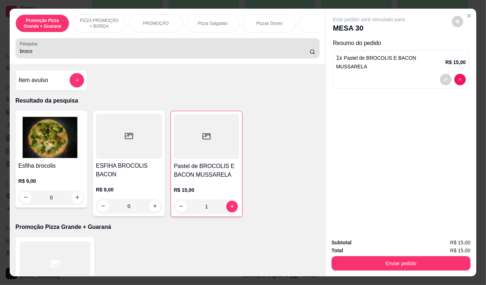
click at [119, 47] on div "broco" at bounding box center [168, 48] width 296 height 14
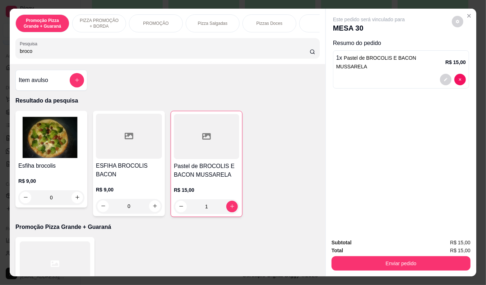
click at [119, 47] on div "broco" at bounding box center [168, 48] width 296 height 14
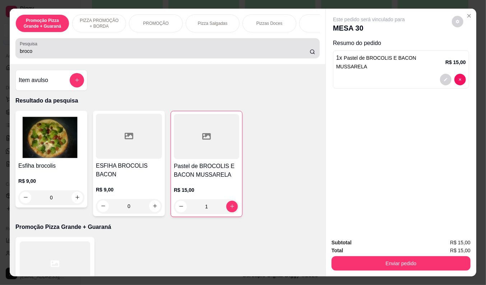
click at [119, 47] on div "broco" at bounding box center [168, 48] width 296 height 14
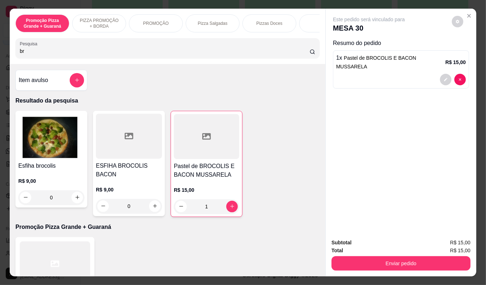
type input "b"
click at [88, 58] on div "Pesquisa" at bounding box center [167, 48] width 304 height 20
click at [66, 51] on input "Pesquisa" at bounding box center [165, 50] width 290 height 7
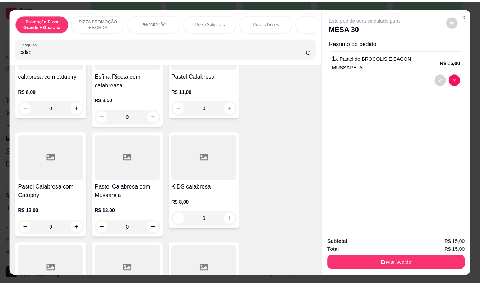
scroll to position [239, 0]
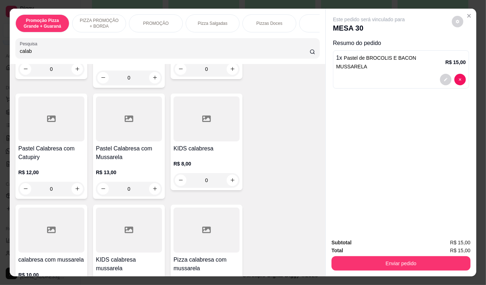
type input "calab"
click at [32, 164] on div "R$ 12,00 0" at bounding box center [51, 178] width 66 height 35
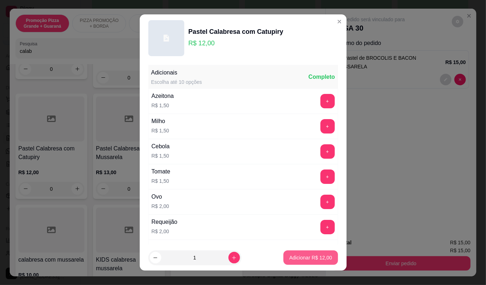
click at [289, 253] on button "Adicionar R$ 12,00" at bounding box center [311, 257] width 54 height 14
click at [289, 253] on div "Esfiha calabresa R$ 7,50 0 esfiha calabresa com mussarela R$ 8,00 0 calabresa c…" at bounding box center [167, 90] width 304 height 438
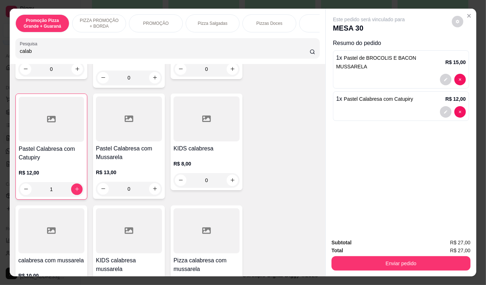
type input "1"
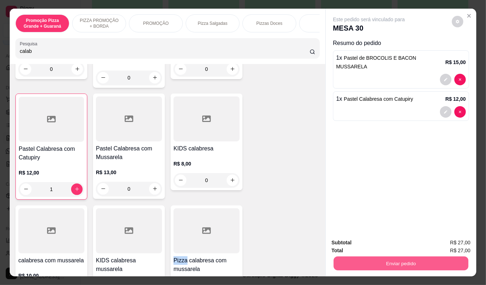
click at [359, 259] on button "Enviar pedido" at bounding box center [401, 263] width 135 height 14
click at [364, 239] on button "Não registrar e enviar pedido" at bounding box center [377, 242] width 73 height 13
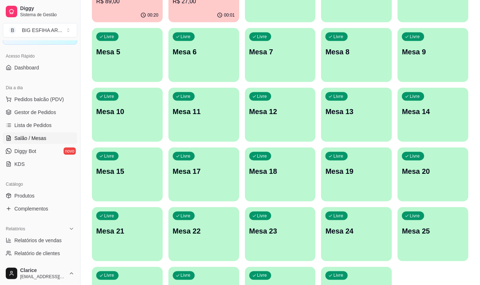
scroll to position [0, 0]
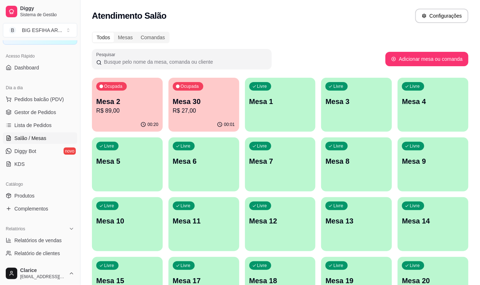
click at [177, 110] on p "R$ 27,00" at bounding box center [204, 110] width 62 height 9
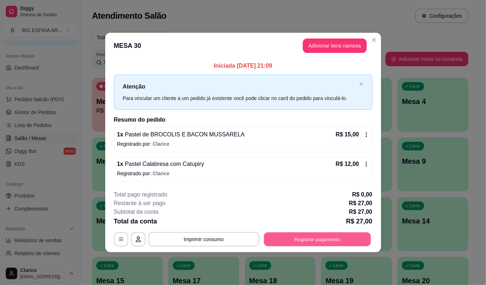
click at [313, 238] on button "Registrar pagamento" at bounding box center [317, 239] width 107 height 14
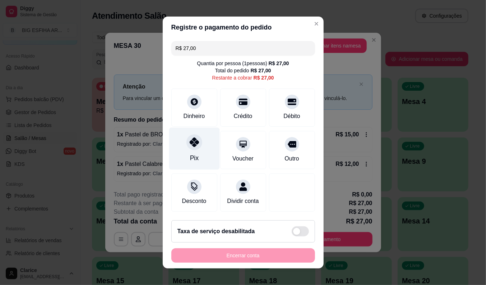
click at [192, 154] on div "Pix" at bounding box center [194, 157] width 9 height 9
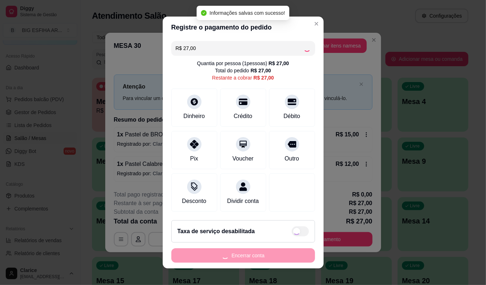
type input "R$ 0,00"
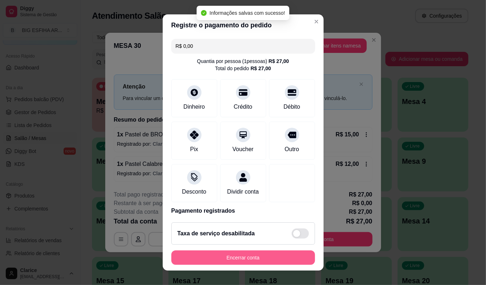
click at [237, 257] on button "Encerrar conta" at bounding box center [243, 257] width 144 height 14
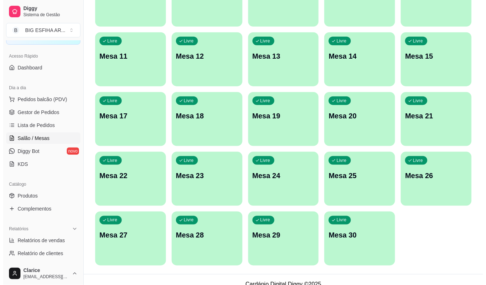
scroll to position [174, 0]
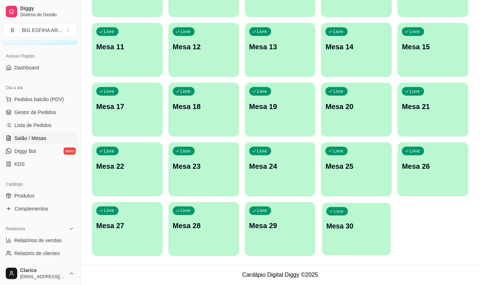
click at [341, 230] on div "Livre Mesa 30" at bounding box center [356, 225] width 69 height 44
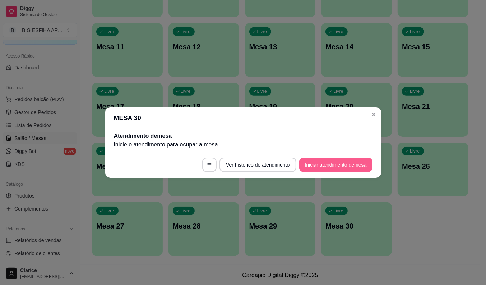
click at [318, 166] on button "Iniciar atendimento de mesa" at bounding box center [335, 164] width 73 height 14
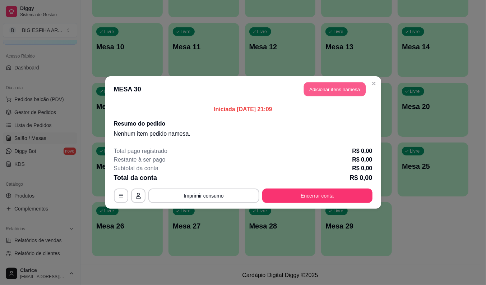
click at [331, 83] on button "Adicionar itens na mesa" at bounding box center [335, 89] width 62 height 14
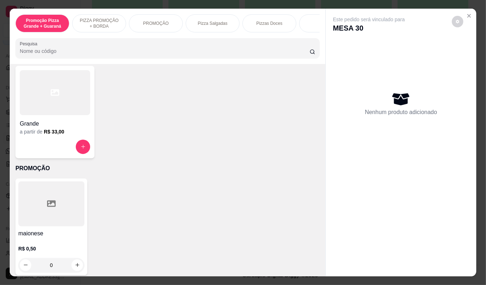
scroll to position [160, 0]
click at [64, 143] on div at bounding box center [55, 144] width 70 height 14
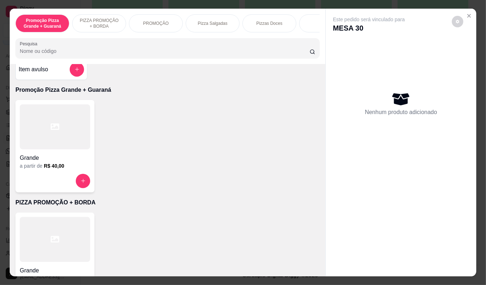
scroll to position [0, 0]
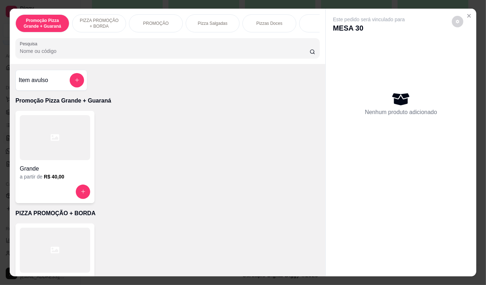
click at [60, 153] on div at bounding box center [55, 137] width 70 height 45
click at [76, 180] on div "a partir de R$ 40,00" at bounding box center [55, 176] width 70 height 7
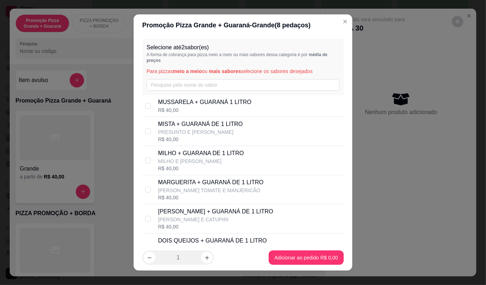
click at [192, 135] on div "R$ 40,00" at bounding box center [200, 138] width 85 height 7
checkbox input "true"
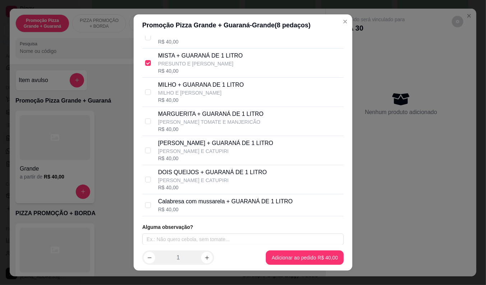
scroll to position [71, 0]
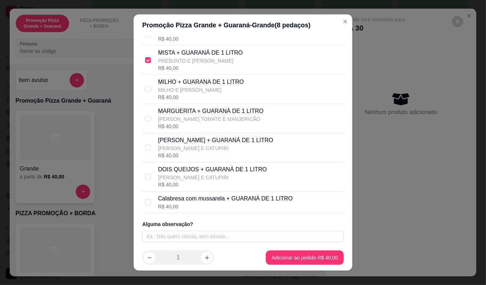
click at [184, 207] on div "R$ 40,00" at bounding box center [225, 206] width 135 height 7
checkbox input "true"
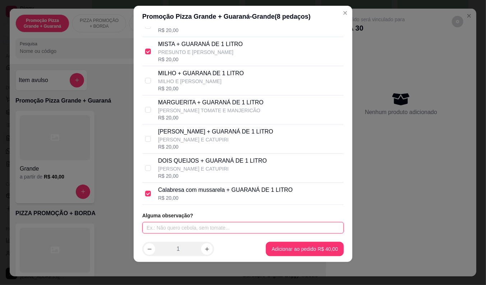
click at [222, 231] on input "text" at bounding box center [243, 228] width 202 height 12
type input "requeijao"
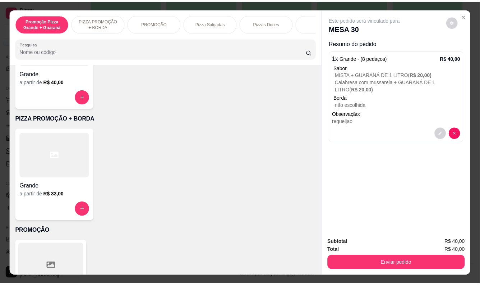
scroll to position [199, 0]
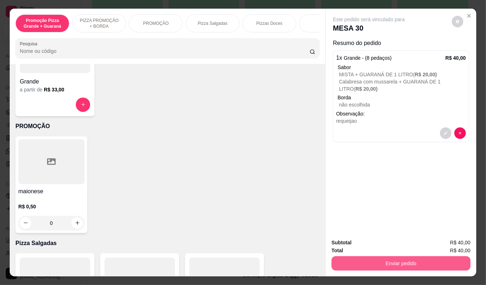
click at [398, 260] on button "Enviar pedido" at bounding box center [401, 263] width 139 height 14
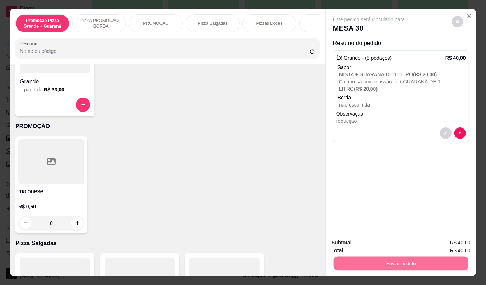
click at [376, 247] on button "Não registrar e enviar pedido" at bounding box center [377, 242] width 73 height 13
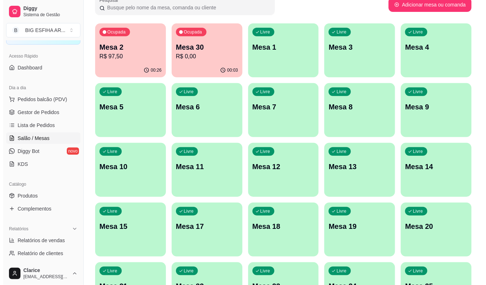
scroll to position [0, 0]
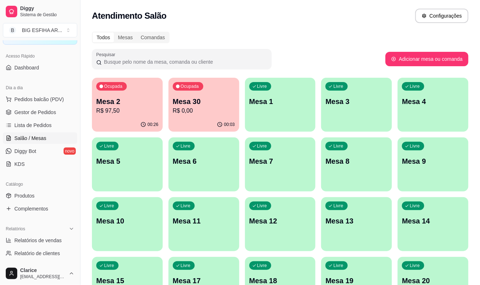
click at [211, 121] on div "00:03" at bounding box center [204, 125] width 71 height 14
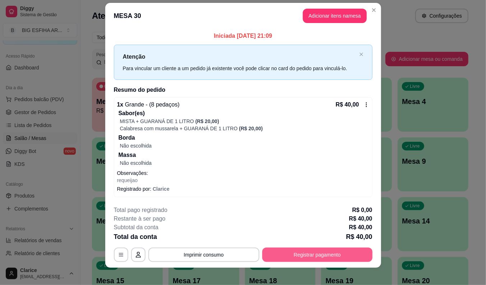
scroll to position [13, 0]
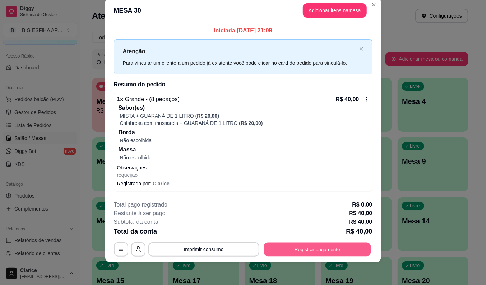
click at [283, 252] on button "Registrar pagamento" at bounding box center [317, 249] width 107 height 14
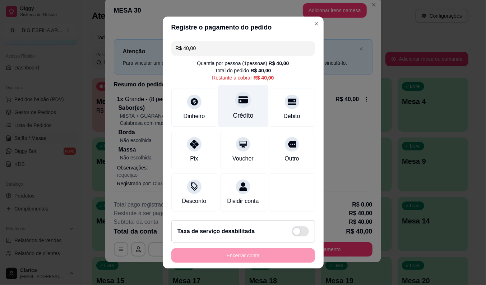
click at [242, 106] on div "Crédito" at bounding box center [243, 106] width 51 height 42
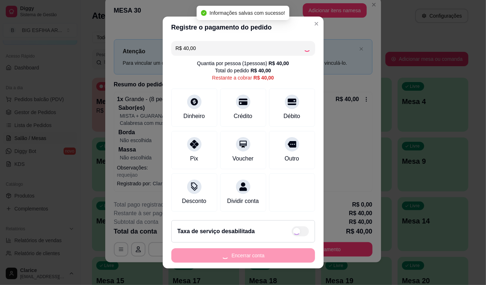
type input "R$ 0,00"
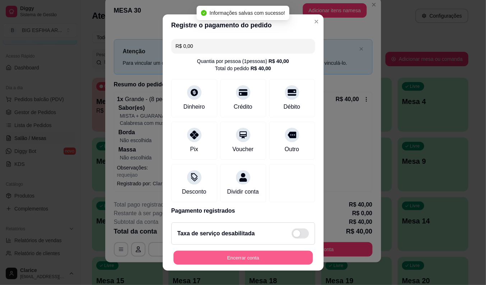
click at [248, 256] on button "Encerrar conta" at bounding box center [243, 258] width 139 height 14
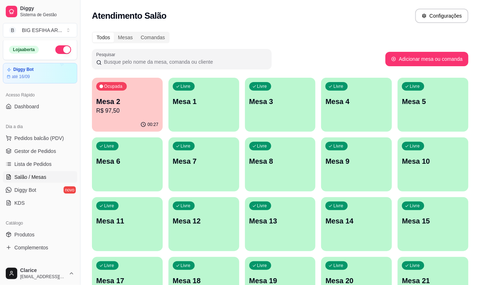
scroll to position [0, 0]
click at [54, 252] on link "Complementos" at bounding box center [40, 249] width 74 height 12
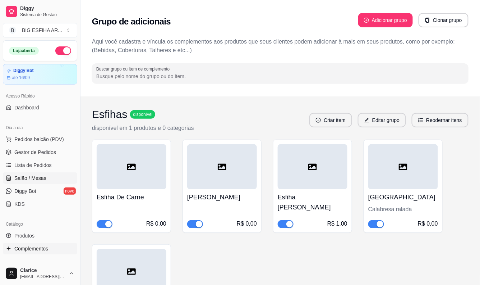
drag, startPoint x: 13, startPoint y: 174, endPoint x: 19, endPoint y: 174, distance: 6.1
click at [13, 174] on link "Salão / Mesas" at bounding box center [40, 178] width 74 height 12
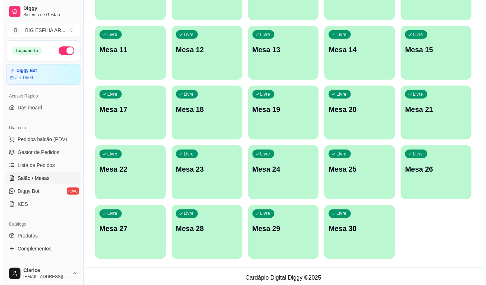
scroll to position [174, 0]
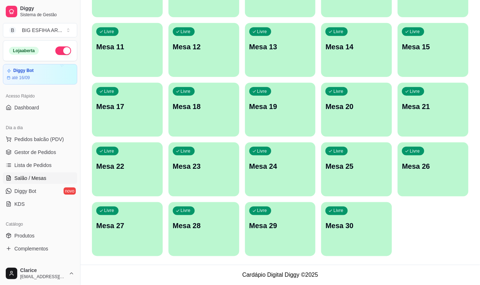
click at [351, 227] on p "Mesa 30" at bounding box center [357, 226] width 62 height 10
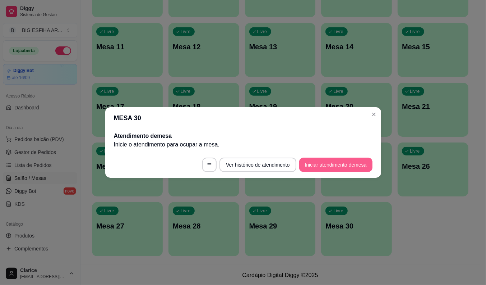
click at [349, 167] on button "Iniciar atendimento de mesa" at bounding box center [335, 164] width 73 height 14
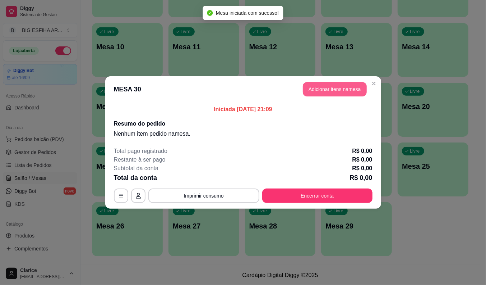
click at [321, 88] on button "Adicionar itens na mesa" at bounding box center [335, 89] width 64 height 14
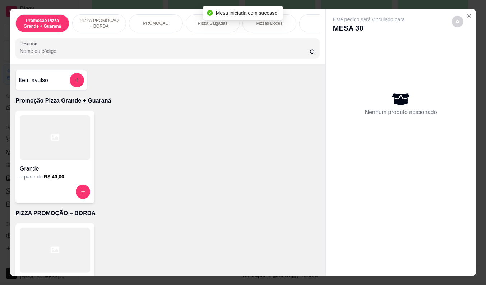
click at [149, 49] on div at bounding box center [168, 48] width 296 height 14
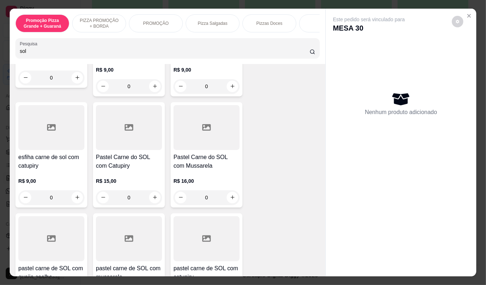
scroll to position [160, 0]
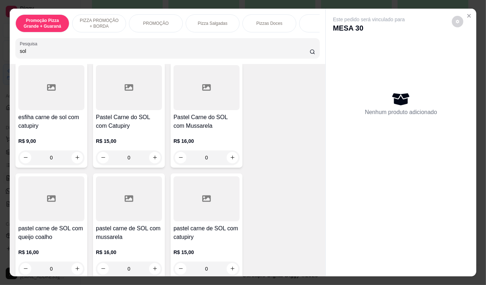
type input "sol"
click at [197, 135] on div "R$ 16,00 0" at bounding box center [207, 147] width 66 height 35
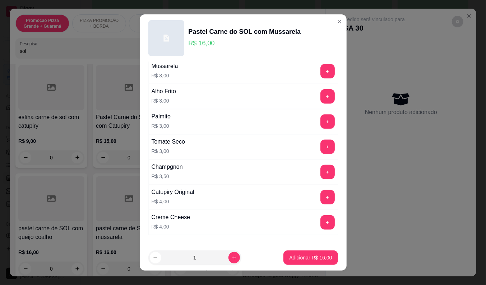
scroll to position [276, 0]
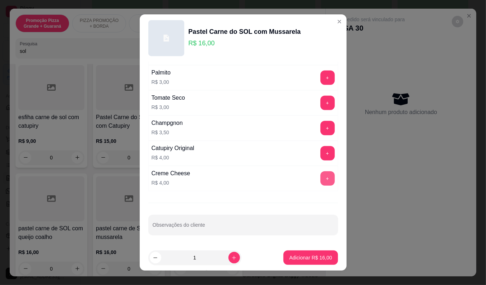
click at [321, 175] on button "+" at bounding box center [328, 178] width 14 height 14
click at [300, 256] on p "Adicionar R$ 20,00" at bounding box center [311, 257] width 42 height 7
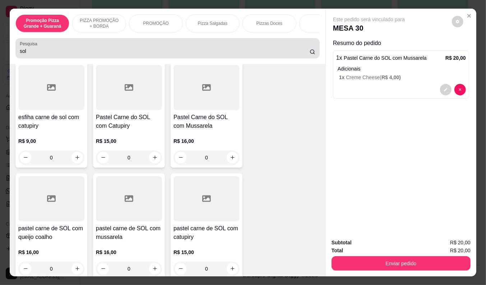
click at [48, 49] on div "sol" at bounding box center [168, 48] width 296 height 14
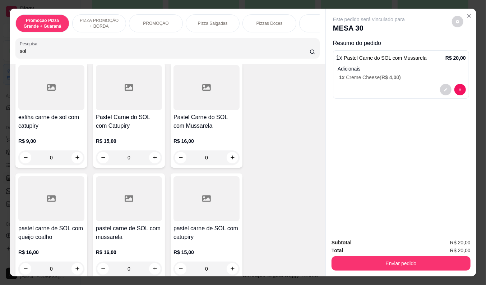
click at [48, 49] on div "sol" at bounding box center [168, 48] width 296 height 14
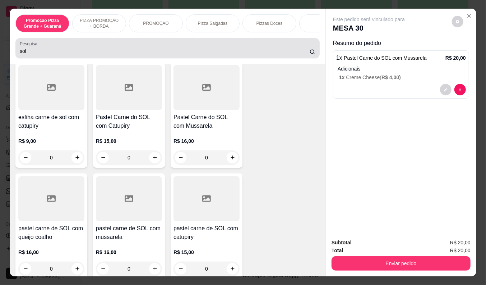
click at [47, 53] on input "sol" at bounding box center [165, 50] width 290 height 7
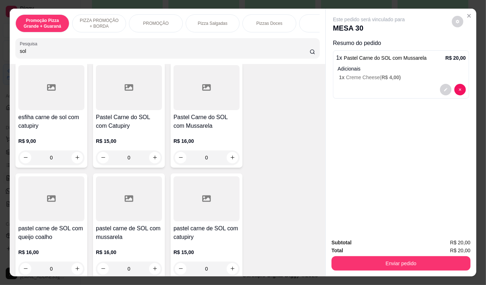
click at [346, 74] on p "1 x Creme Cheese ( R$ 4,00 )" at bounding box center [402, 77] width 127 height 7
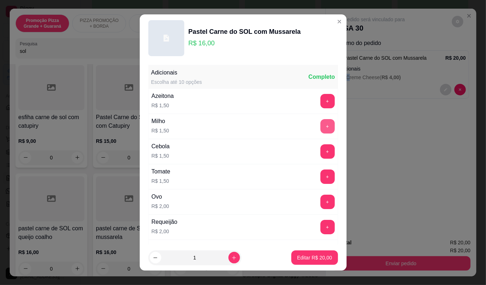
click at [321, 124] on button "+" at bounding box center [328, 126] width 14 height 14
click at [309, 257] on p "Editar R$ 21,50" at bounding box center [314, 257] width 35 height 7
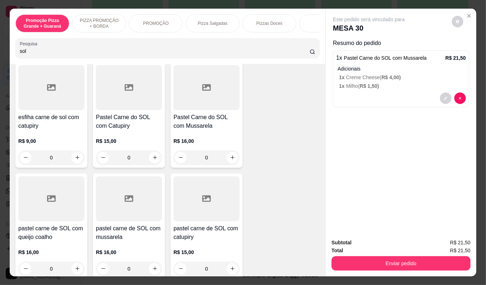
click at [222, 130] on h4 "Pastel Carne do SOL com Mussarela" at bounding box center [207, 121] width 66 height 17
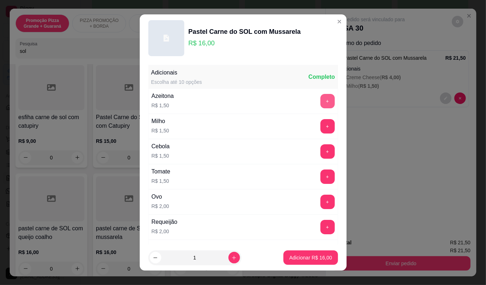
click at [321, 103] on button "+" at bounding box center [328, 101] width 14 height 14
click at [321, 122] on button "+" at bounding box center [328, 126] width 14 height 14
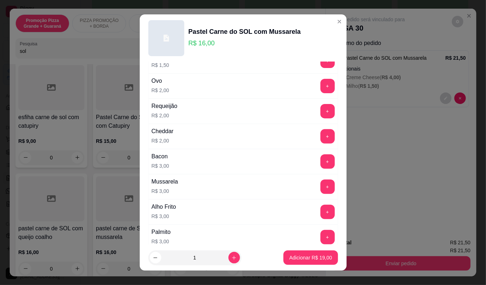
scroll to position [160, 0]
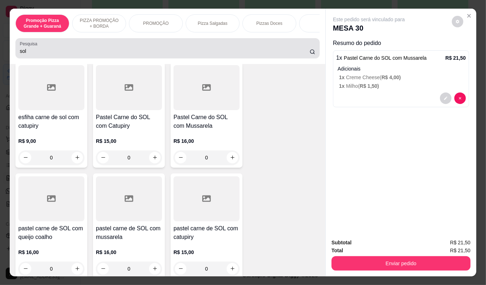
click at [67, 49] on div "sol" at bounding box center [168, 48] width 296 height 14
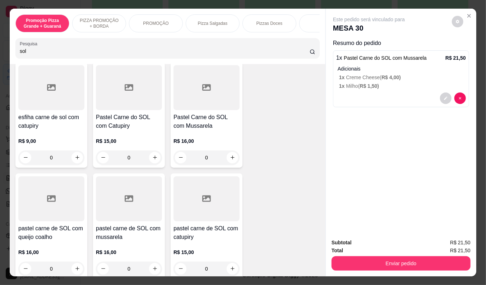
click at [182, 129] on h4 "Pastel Carne do SOL com Mussarela" at bounding box center [207, 121] width 66 height 17
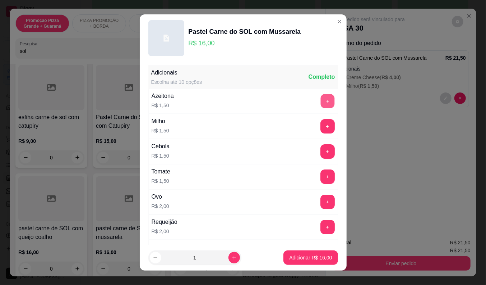
click at [321, 98] on button "+" at bounding box center [328, 101] width 14 height 14
click at [289, 101] on button "-" at bounding box center [296, 101] width 14 height 14
click at [321, 126] on button "+" at bounding box center [328, 126] width 14 height 14
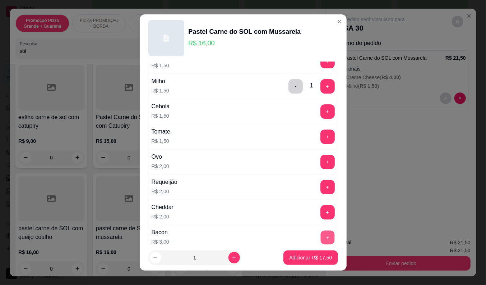
click at [321, 233] on button "+" at bounding box center [328, 237] width 14 height 14
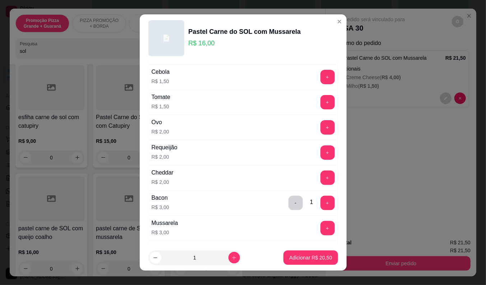
scroll to position [0, 0]
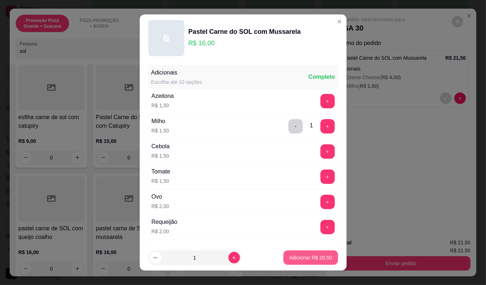
click at [301, 258] on p "Adicionar R$ 20,50" at bounding box center [310, 257] width 43 height 7
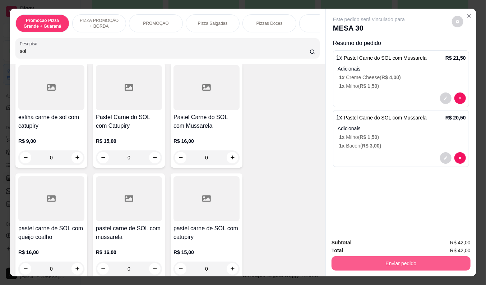
click at [364, 256] on button "Enviar pedido" at bounding box center [401, 263] width 139 height 14
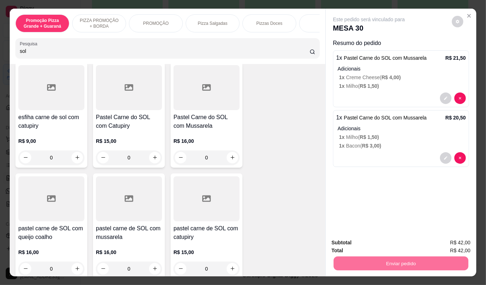
click at [352, 238] on button "Não registrar e enviar pedido" at bounding box center [377, 242] width 73 height 13
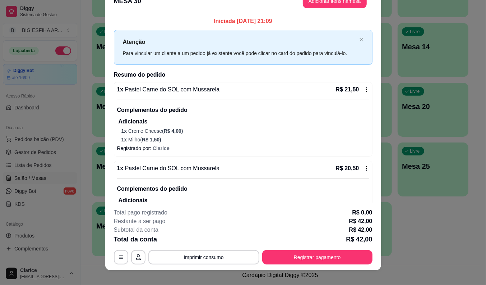
scroll to position [22, 0]
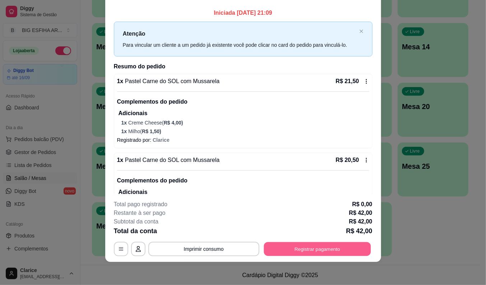
click at [326, 249] on button "Registrar pagamento" at bounding box center [317, 249] width 107 height 14
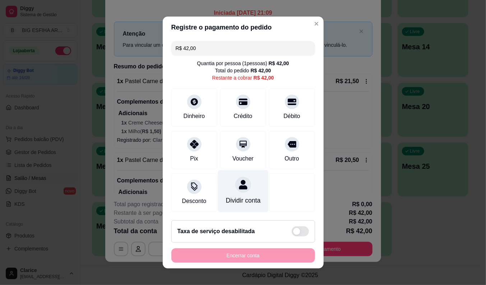
scroll to position [4, 0]
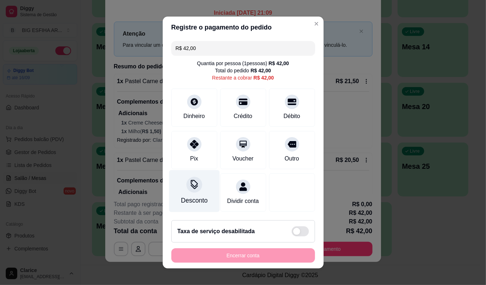
click at [194, 196] on div "Desconto" at bounding box center [194, 200] width 27 height 9
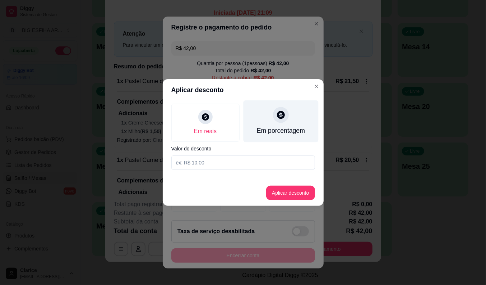
click at [276, 132] on div "Em porcentagem" at bounding box center [281, 130] width 48 height 9
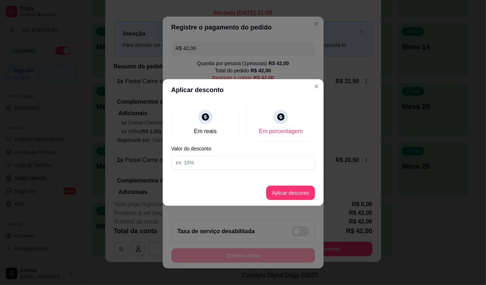
click at [274, 152] on div "Em reais Em porcentagem Valor do desconto" at bounding box center [243, 137] width 161 height 72
click at [274, 164] on input at bounding box center [243, 162] width 144 height 14
click at [238, 165] on input at bounding box center [243, 162] width 144 height 14
type input "25"
click at [293, 193] on button "Aplicar desconto" at bounding box center [290, 192] width 49 height 14
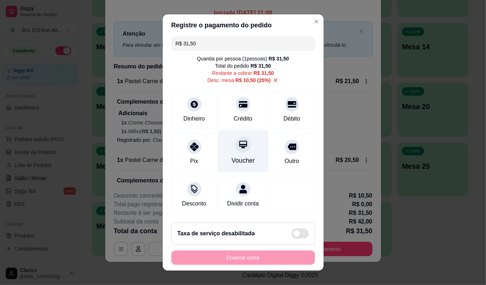
click at [244, 146] on div "Voucher" at bounding box center [243, 151] width 51 height 42
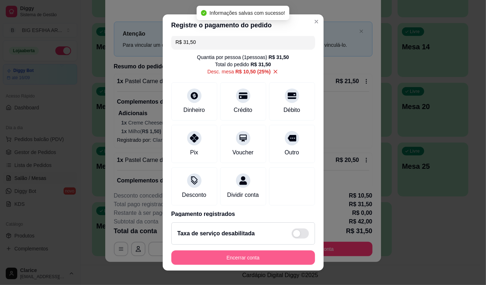
type input "R$ 0,00"
click at [253, 255] on button "Encerrar conta" at bounding box center [243, 258] width 139 height 14
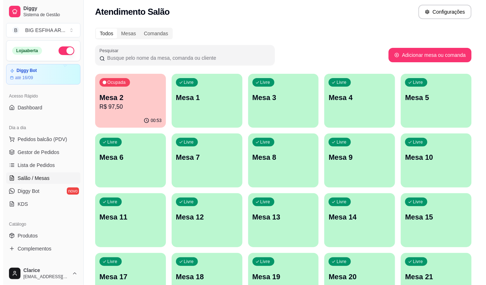
scroll to position [0, 0]
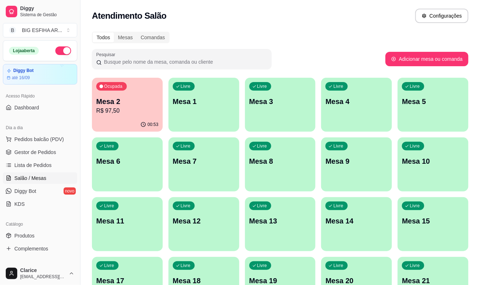
click at [142, 115] on div "Ocupada Mesa 2 R$ 97,50" at bounding box center [127, 98] width 71 height 40
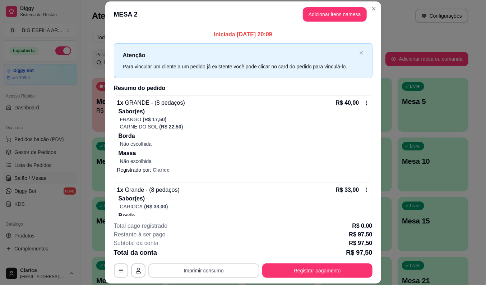
click at [194, 271] on button "Imprimir consumo" at bounding box center [203, 270] width 111 height 14
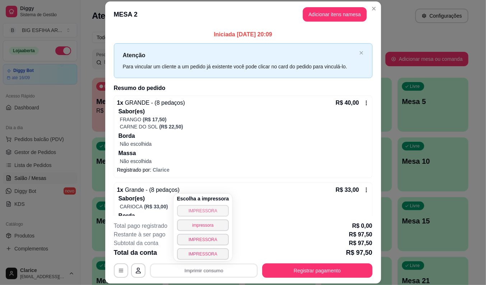
click at [194, 211] on button "IMPRESSORA" at bounding box center [203, 211] width 52 height 12
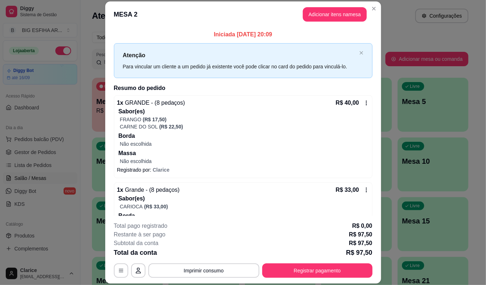
click at [105, 132] on div "Iniciada 16/09/2025 às 20:09 Atenção Para vincular um cliente a um pedido já ex…" at bounding box center [243, 121] width 276 height 188
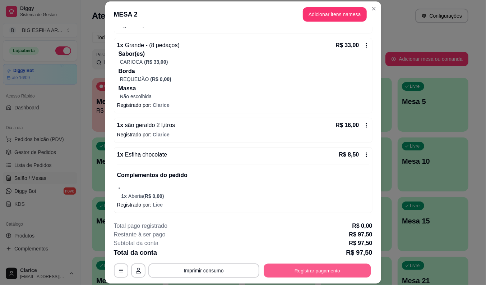
click at [307, 266] on button "Registrar pagamento" at bounding box center [317, 270] width 107 height 14
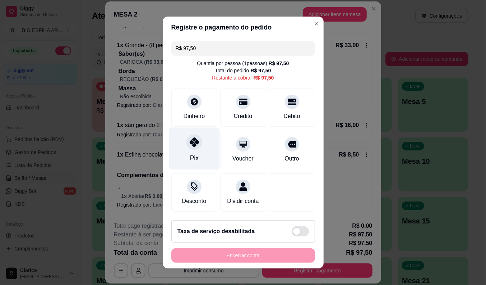
click at [191, 146] on div at bounding box center [195, 142] width 16 height 16
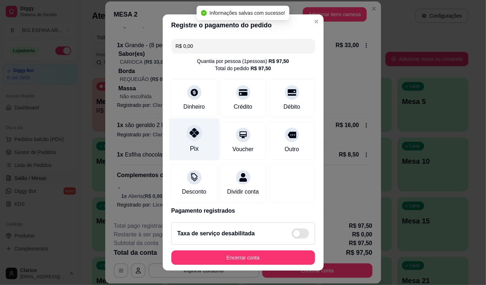
type input "R$ 0,00"
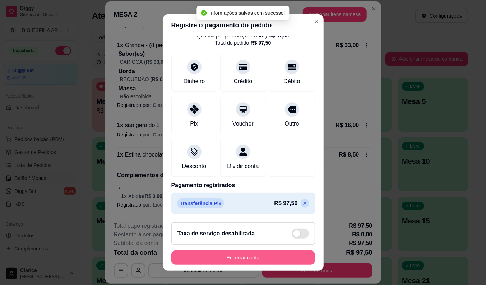
click at [253, 256] on button "Encerrar conta" at bounding box center [243, 257] width 144 height 14
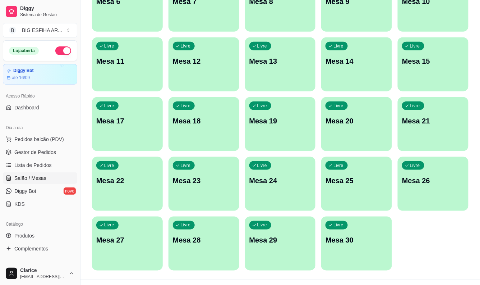
scroll to position [0, 0]
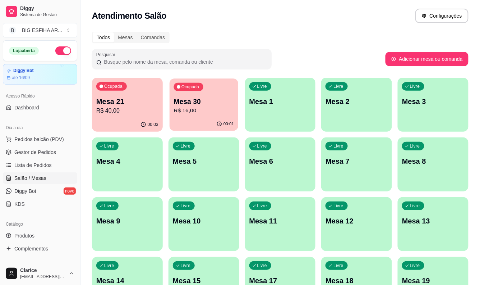
click at [186, 113] on p "R$ 16,00" at bounding box center [204, 110] width 60 height 8
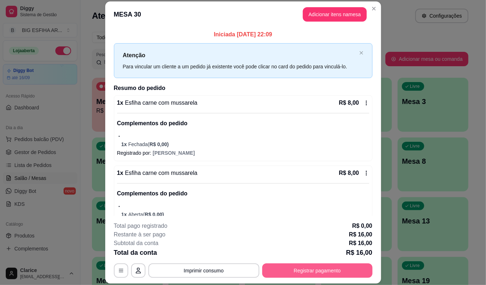
click at [317, 265] on button "Registrar pagamento" at bounding box center [317, 270] width 110 height 14
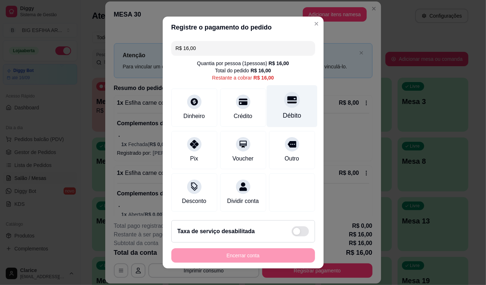
click at [284, 95] on div at bounding box center [292, 100] width 16 height 16
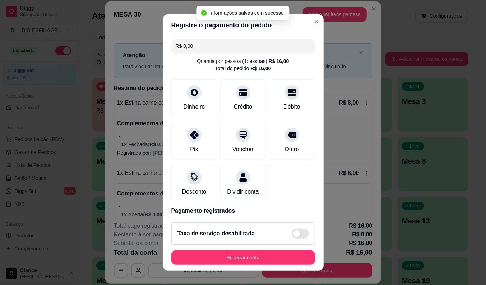
type input "R$ 0,00"
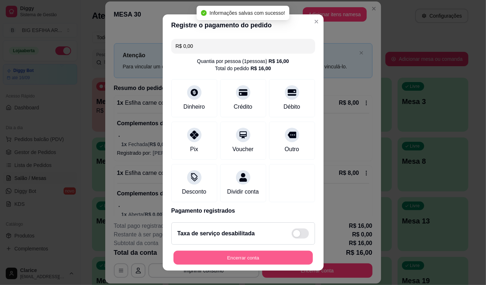
click at [258, 256] on button "Encerrar conta" at bounding box center [243, 258] width 139 height 14
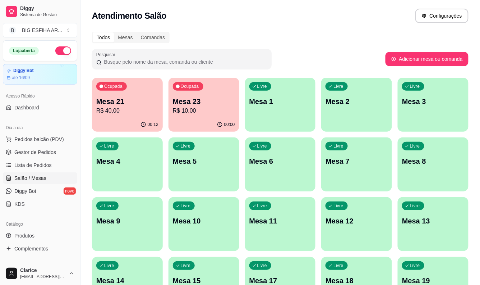
click at [89, 190] on div "Todos Mesas Comandas Pesquisar Adicionar mesa ou comanda Ocupada Mesa 21 R$ 40,…" at bounding box center [281, 232] width 400 height 411
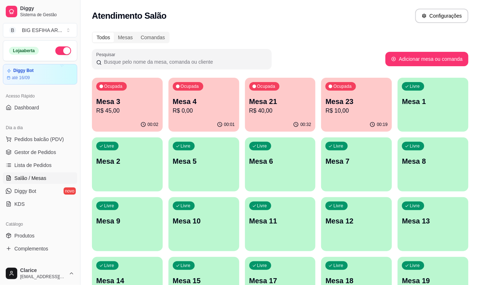
click at [117, 115] on div "Ocupada Mesa 3 R$ 45,00" at bounding box center [127, 98] width 71 height 40
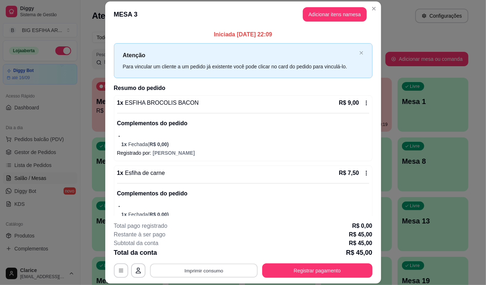
click at [208, 270] on button "Imprimir consumo" at bounding box center [204, 270] width 108 height 14
click at [229, 273] on button "Imprimir consumo" at bounding box center [203, 270] width 111 height 14
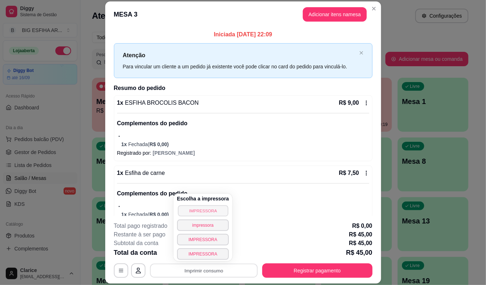
click at [213, 214] on button "IMPRESSORA" at bounding box center [203, 210] width 50 height 11
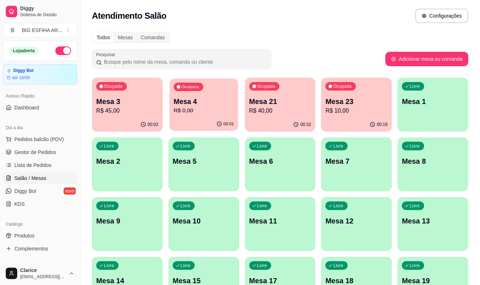
click at [212, 115] on div "Ocupada Mesa 4 R$ 0,00" at bounding box center [204, 97] width 69 height 39
click at [142, 107] on p "R$ 45,00" at bounding box center [127, 110] width 62 height 9
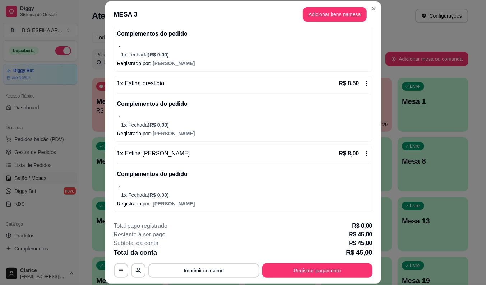
scroll to position [188, 0]
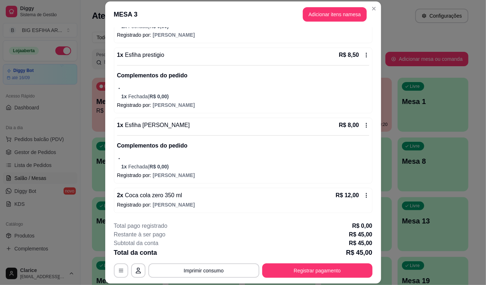
click at [184, 203] on p "Registrado por: Monica" at bounding box center [243, 204] width 252 height 7
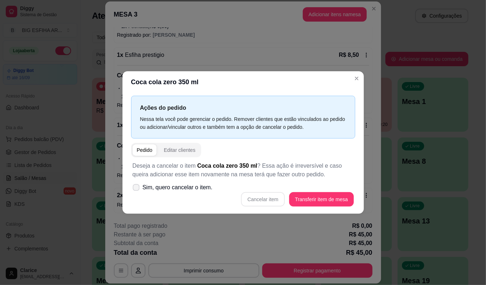
click at [180, 188] on span "Sim, quero cancelar o item." at bounding box center [178, 187] width 70 height 9
click at [137, 189] on input "Sim, quero cancelar o item." at bounding box center [134, 191] width 5 height 5
checkbox input "true"
click at [265, 198] on button "Cancelar item" at bounding box center [263, 199] width 44 height 14
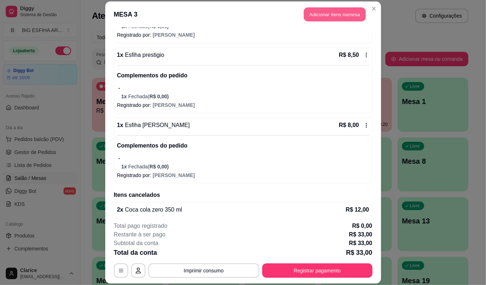
click at [328, 15] on button "Adicionar itens na mesa" at bounding box center [335, 15] width 62 height 14
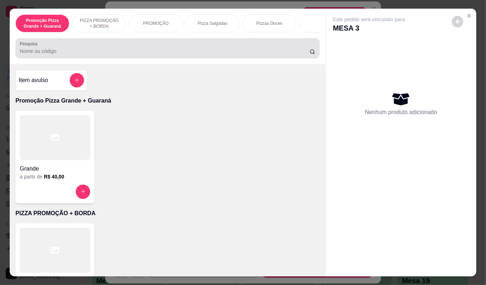
click at [204, 55] on div at bounding box center [168, 48] width 296 height 14
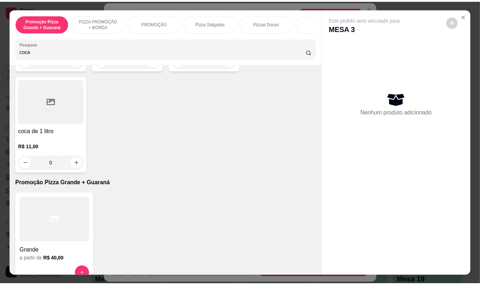
scroll to position [120, 0]
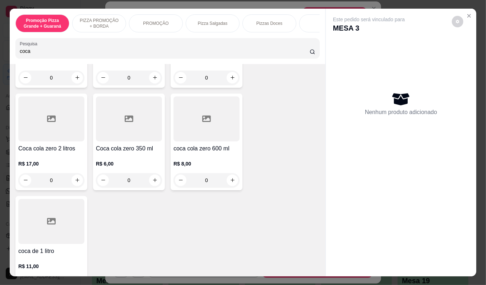
type input "coca"
click at [218, 150] on h4 "coca cola zero 600 ml" at bounding box center [207, 148] width 66 height 9
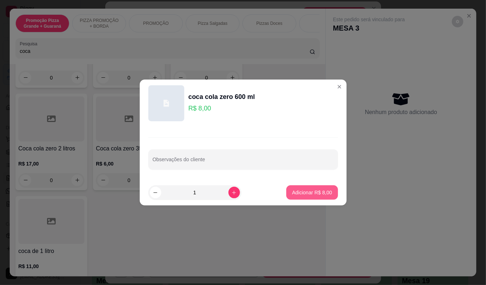
click at [302, 193] on p "Adicionar R$ 8,00" at bounding box center [312, 192] width 40 height 7
type input "1"
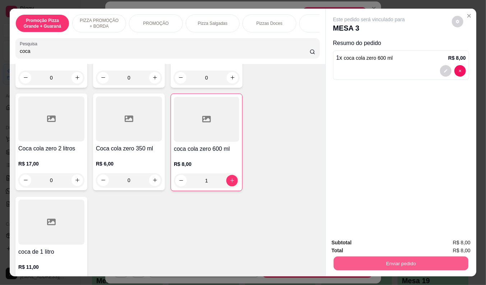
click at [367, 256] on button "Enviar pedido" at bounding box center [401, 263] width 135 height 14
click at [365, 238] on button "Não registrar e enviar pedido" at bounding box center [377, 243] width 75 height 14
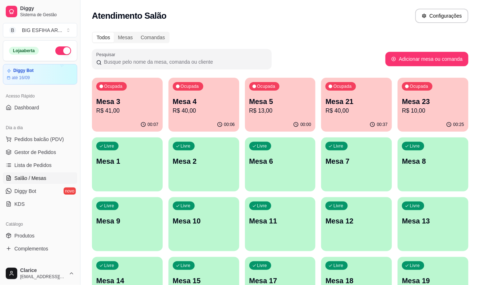
click at [200, 112] on p "R$ 40,00" at bounding box center [204, 110] width 62 height 9
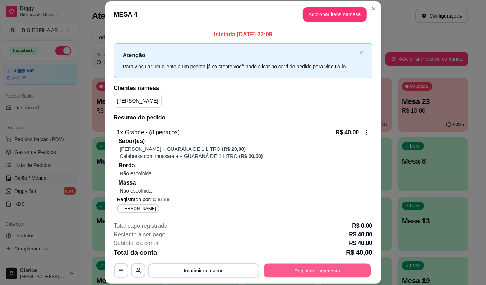
click at [303, 271] on button "Registrar pagamento" at bounding box center [317, 270] width 107 height 14
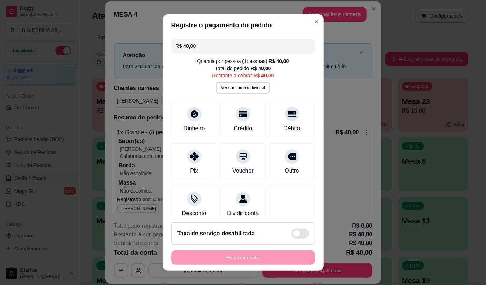
click at [222, 52] on input "R$ 40,00" at bounding box center [243, 46] width 135 height 14
click at [238, 116] on icon at bounding box center [242, 111] width 9 height 9
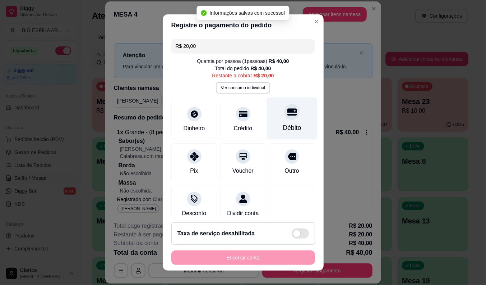
click at [283, 123] on div "Débito" at bounding box center [292, 127] width 18 height 9
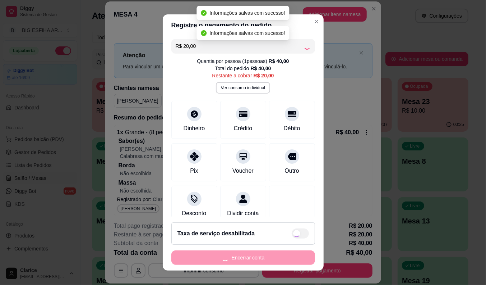
type input "R$ 0,00"
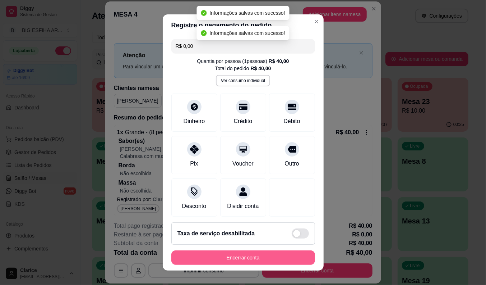
click at [234, 254] on button "Encerrar conta" at bounding box center [243, 257] width 144 height 14
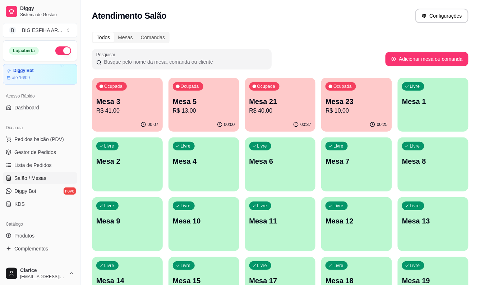
click at [268, 117] on button "Ocupada Mesa 21 R$ 40,00 00:37" at bounding box center [280, 105] width 71 height 54
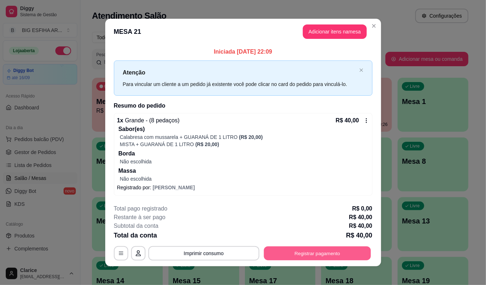
click at [312, 259] on button "Registrar pagamento" at bounding box center [317, 253] width 107 height 14
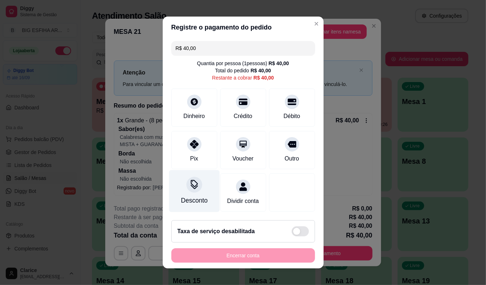
click at [183, 196] on div "Desconto" at bounding box center [194, 200] width 27 height 9
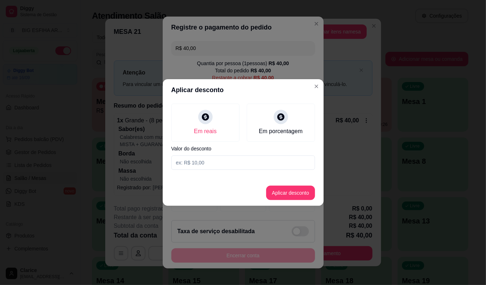
click at [220, 157] on input at bounding box center [243, 162] width 144 height 14
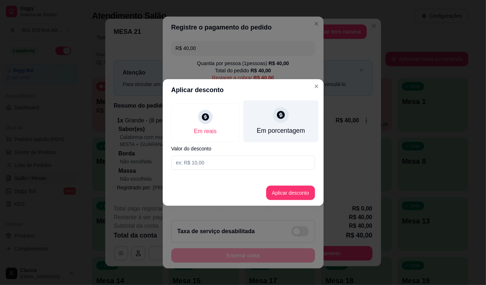
click at [302, 123] on div "Em porcentagem" at bounding box center [280, 121] width 75 height 42
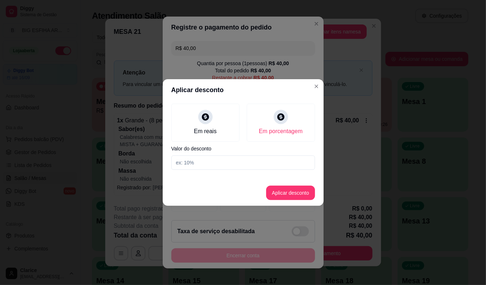
click at [282, 164] on input at bounding box center [243, 162] width 144 height 14
type input "20"
click at [288, 190] on button "Aplicar desconto" at bounding box center [290, 192] width 49 height 14
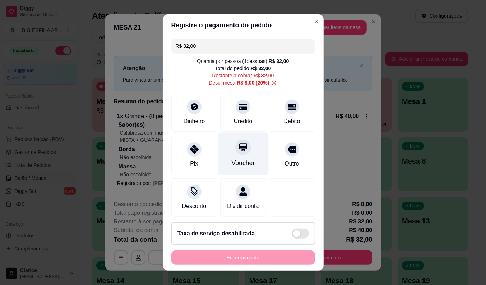
click at [248, 156] on div "Voucher" at bounding box center [243, 153] width 51 height 42
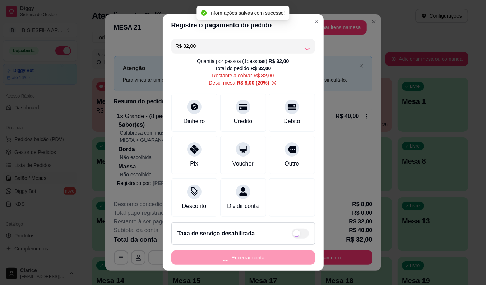
type input "R$ 0,00"
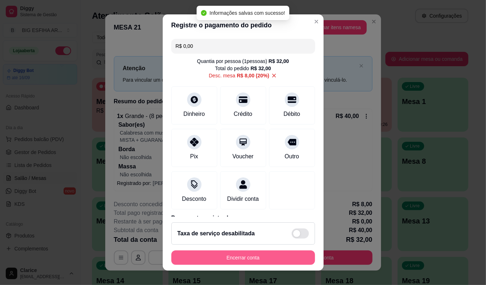
click at [279, 259] on button "Encerrar conta" at bounding box center [243, 257] width 144 height 14
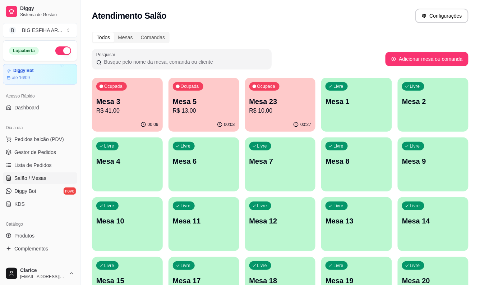
click at [297, 108] on p "R$ 10,00" at bounding box center [280, 110] width 62 height 9
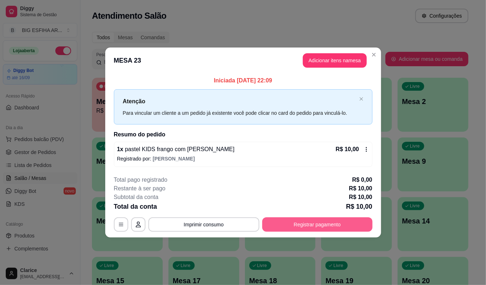
click at [285, 228] on button "Registrar pagamento" at bounding box center [317, 224] width 110 height 14
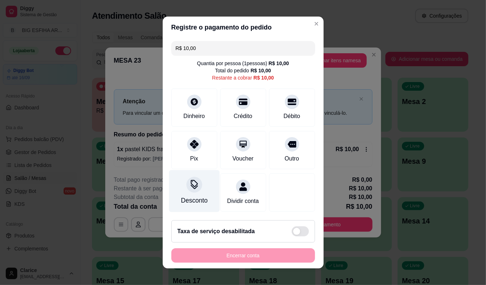
click at [183, 203] on div "Desconto" at bounding box center [194, 191] width 51 height 42
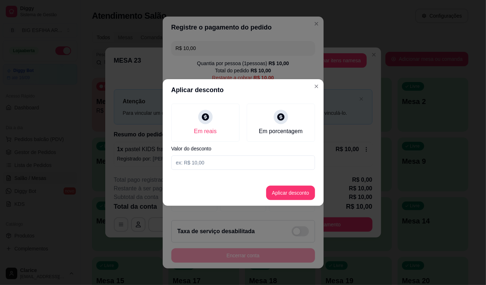
drag, startPoint x: 263, startPoint y: 119, endPoint x: 267, endPoint y: 155, distance: 36.2
click at [263, 119] on div "Em porcentagem" at bounding box center [281, 123] width 68 height 38
click at [267, 159] on input at bounding box center [243, 162] width 144 height 14
type input "25"
click at [290, 193] on button "Aplicar desconto" at bounding box center [290, 192] width 49 height 14
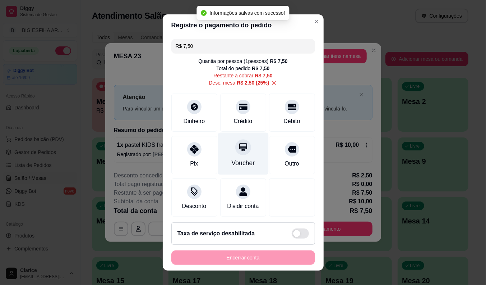
click at [235, 148] on div at bounding box center [243, 147] width 16 height 16
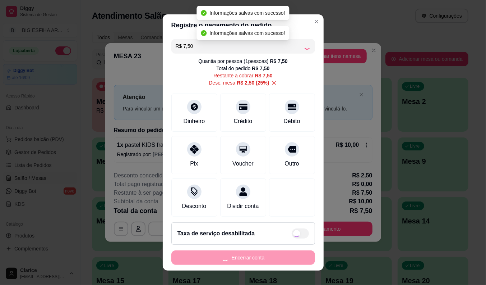
type input "R$ 0,00"
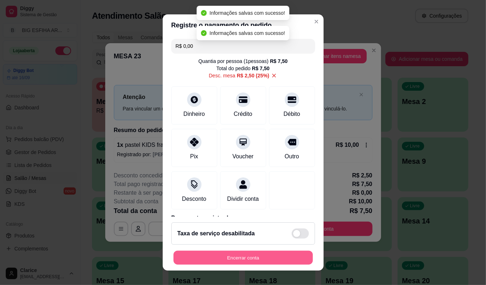
click at [244, 253] on button "Encerrar conta" at bounding box center [243, 258] width 139 height 14
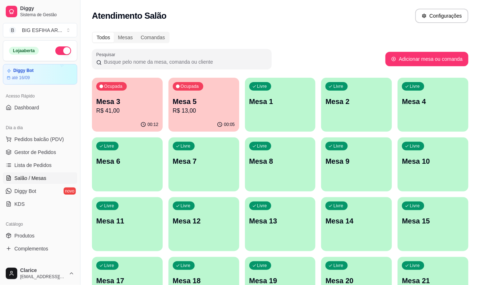
click at [182, 104] on p "Mesa 5" at bounding box center [204, 101] width 62 height 10
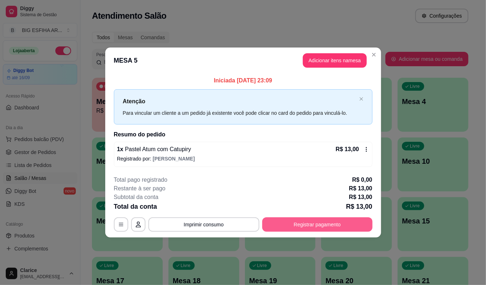
click at [304, 220] on button "Registrar pagamento" at bounding box center [317, 224] width 110 height 14
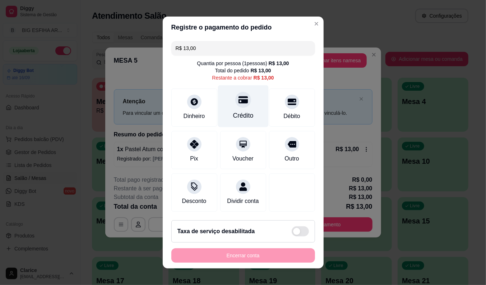
click at [233, 117] on div "Crédito" at bounding box center [243, 115] width 20 height 9
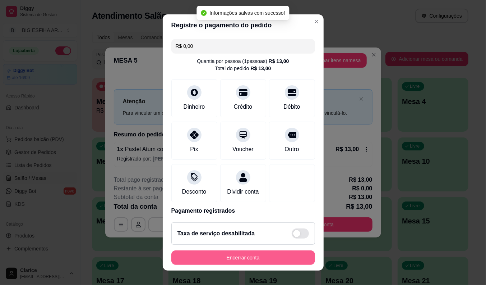
type input "R$ 0,00"
click at [234, 257] on button "Encerrar conta" at bounding box center [243, 258] width 139 height 14
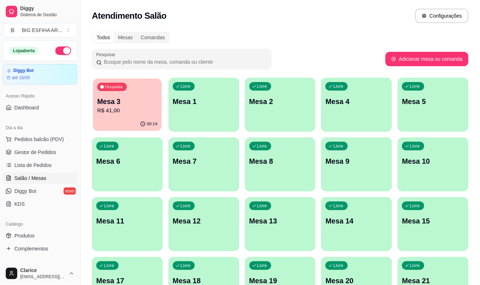
click at [110, 113] on p "R$ 41,00" at bounding box center [127, 110] width 60 height 8
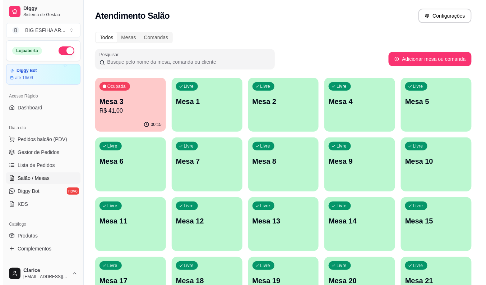
scroll to position [80, 0]
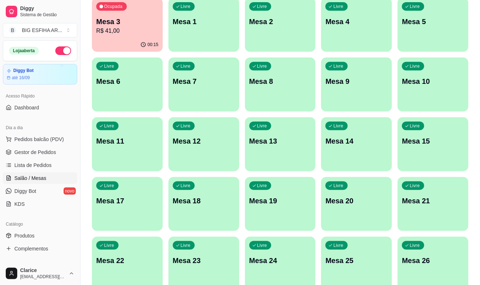
click at [427, 92] on div "Livre Mesa 10" at bounding box center [433, 80] width 71 height 45
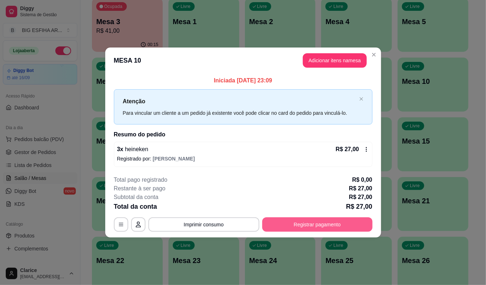
click at [318, 226] on button "Registrar pagamento" at bounding box center [317, 224] width 110 height 14
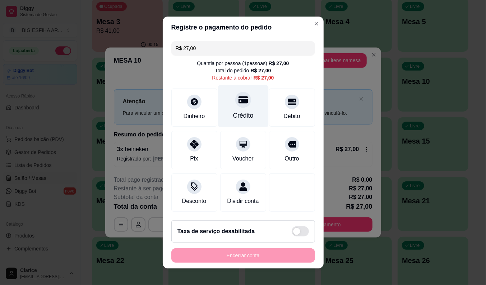
click at [235, 100] on div at bounding box center [243, 100] width 16 height 16
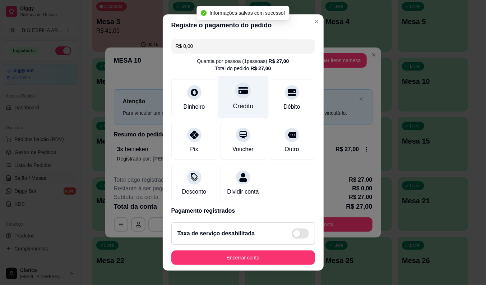
type input "R$ 0,00"
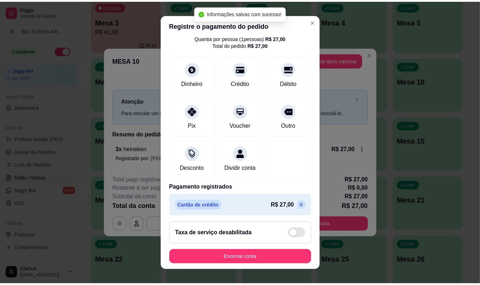
scroll to position [34, 0]
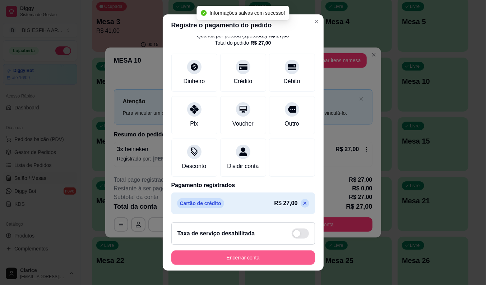
click at [270, 260] on button "Encerrar conta" at bounding box center [243, 257] width 144 height 14
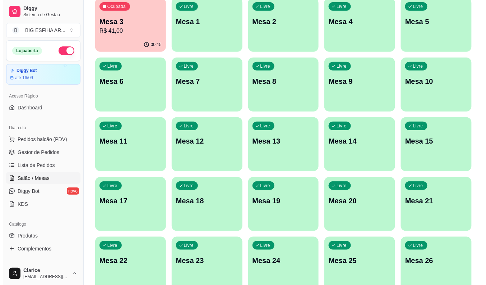
scroll to position [0, 0]
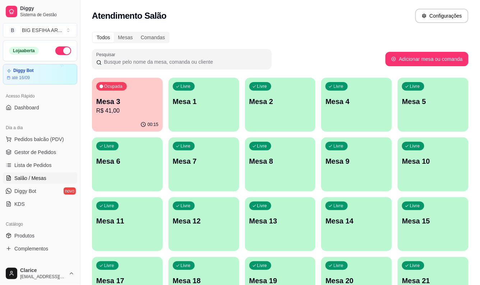
click at [126, 92] on div "Ocupada Mesa 3 R$ 41,00" at bounding box center [127, 98] width 71 height 40
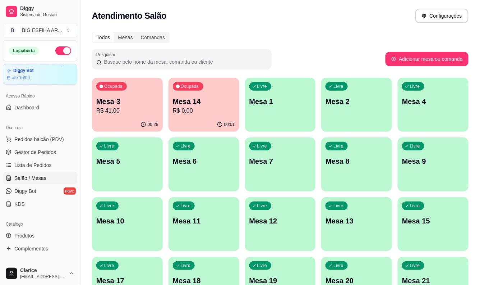
click at [210, 127] on div "00:01" at bounding box center [204, 125] width 71 height 14
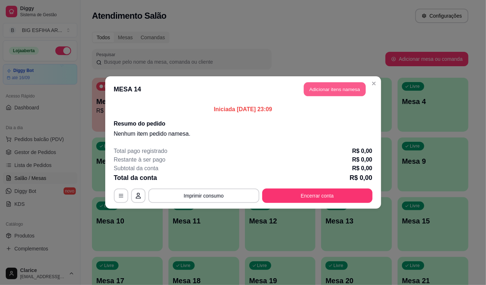
click at [315, 87] on button "Adicionar itens na mesa" at bounding box center [335, 89] width 62 height 14
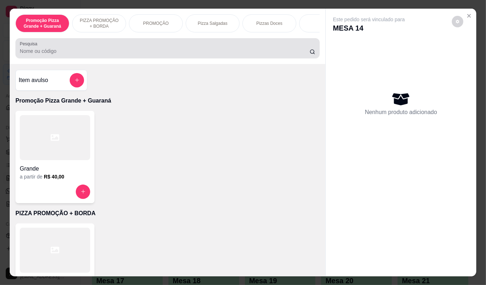
click at [147, 52] on input "Pesquisa" at bounding box center [165, 50] width 290 height 7
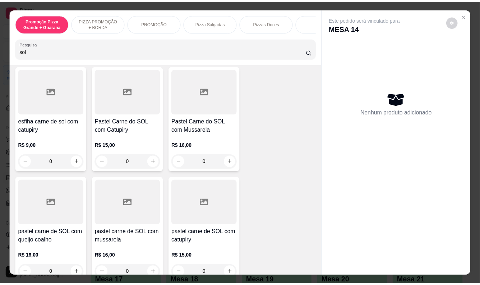
scroll to position [160, 0]
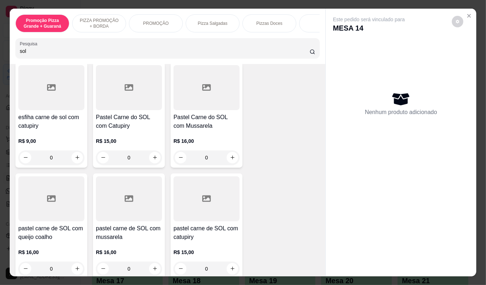
type input "sol"
click at [110, 118] on h4 "Pastel Carne do SOL com Catupiry" at bounding box center [129, 121] width 66 height 17
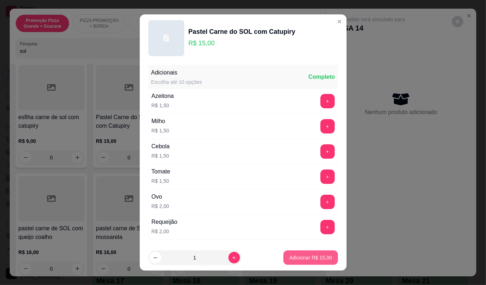
click at [289, 258] on p "Adicionar R$ 15,00" at bounding box center [310, 257] width 43 height 7
type input "1"
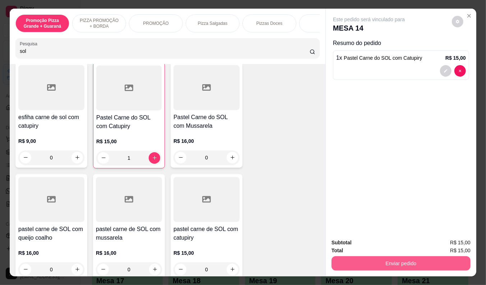
click at [368, 261] on button "Enviar pedido" at bounding box center [401, 263] width 139 height 14
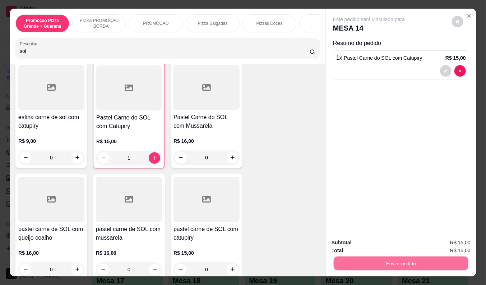
click at [376, 243] on button "Não registrar e enviar pedido" at bounding box center [377, 243] width 75 height 14
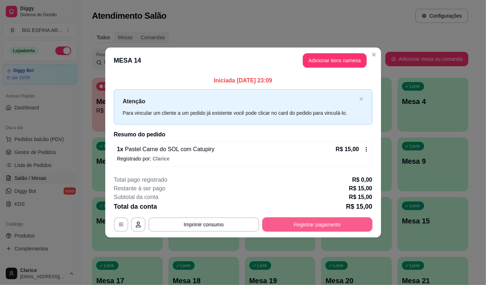
click at [303, 222] on button "Registrar pagamento" at bounding box center [317, 224] width 110 height 14
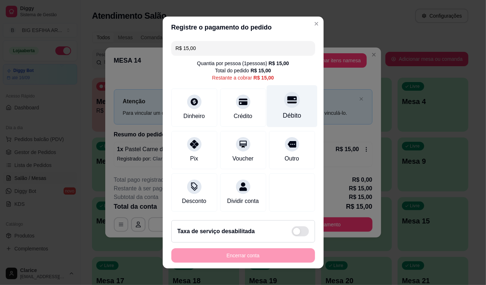
click at [283, 111] on div "Débito" at bounding box center [292, 115] width 18 height 9
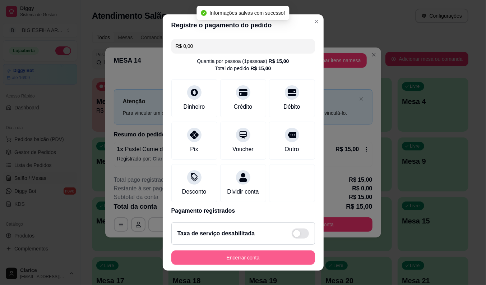
type input "R$ 0,00"
click at [271, 257] on button "Encerrar conta" at bounding box center [243, 257] width 144 height 14
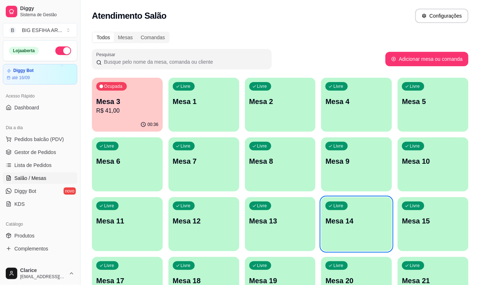
click at [124, 106] on p "R$ 41,00" at bounding box center [127, 110] width 62 height 9
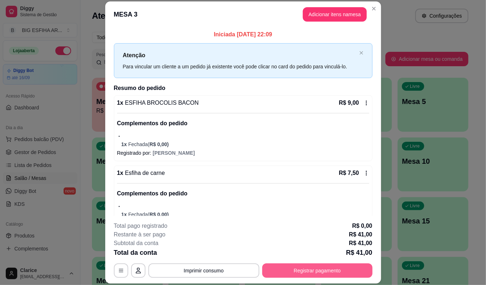
click at [292, 277] on button "Registrar pagamento" at bounding box center [317, 270] width 110 height 14
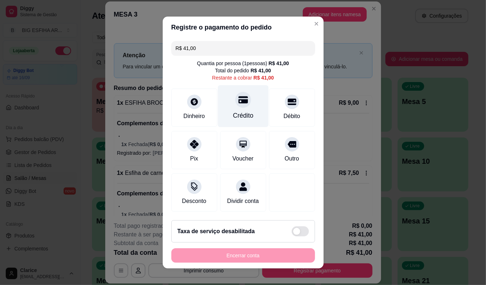
click at [239, 106] on div "Crédito" at bounding box center [243, 106] width 51 height 42
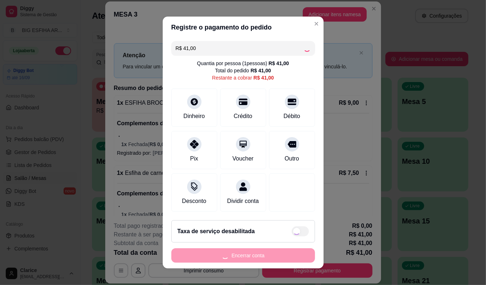
type input "R$ 0,00"
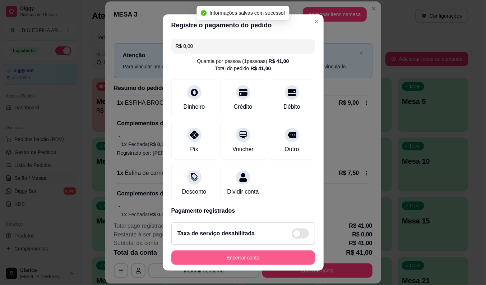
click at [251, 257] on button "Encerrar conta" at bounding box center [243, 257] width 144 height 14
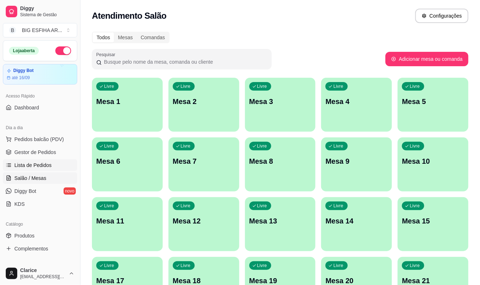
click at [31, 159] on link "Lista de Pedidos" at bounding box center [40, 165] width 74 height 12
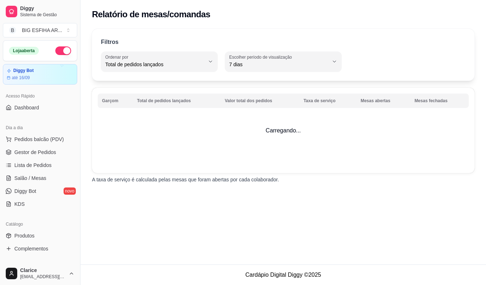
select select "TOTAL_OF_ORDERS"
select select "7"
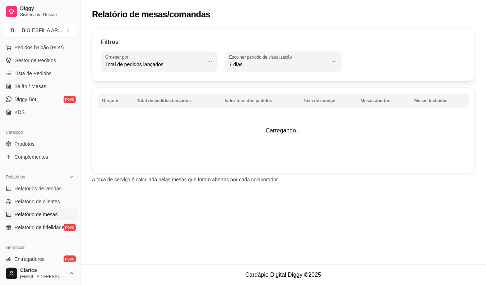
scroll to position [80, 0]
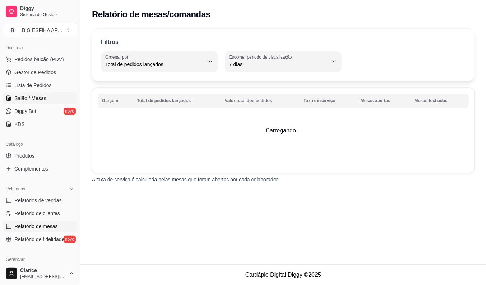
click at [43, 97] on span "Salão / Mesas" at bounding box center [30, 98] width 32 height 7
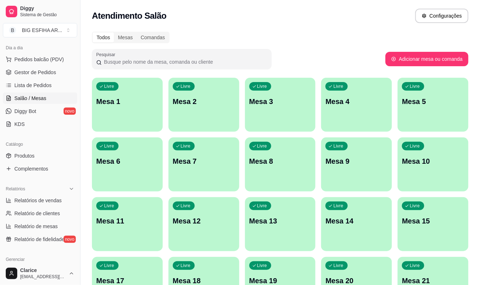
click at [188, 99] on p "Mesa 2" at bounding box center [204, 101] width 62 height 10
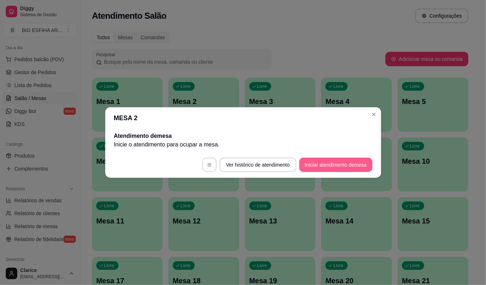
click at [311, 162] on button "Iniciar atendimento de mesa" at bounding box center [335, 164] width 73 height 14
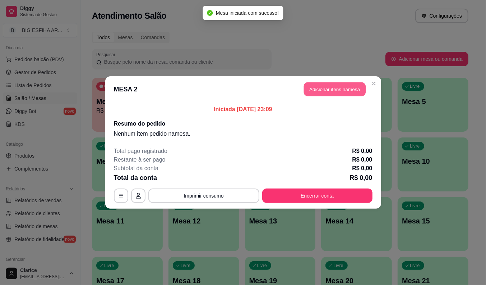
click at [313, 87] on button "Adicionar itens na mesa" at bounding box center [335, 89] width 62 height 14
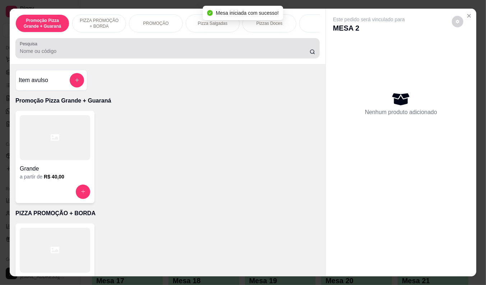
click at [137, 54] on input "Pesquisa" at bounding box center [165, 50] width 290 height 7
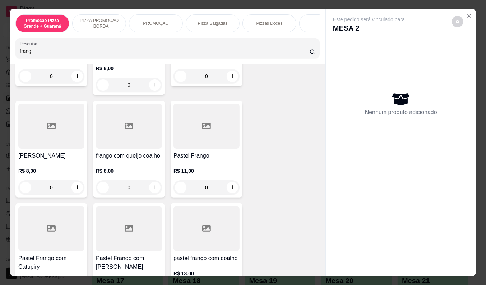
scroll to position [239, 0]
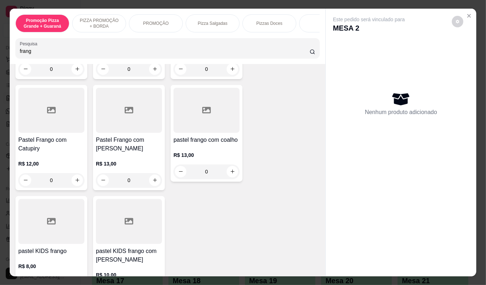
type input "frang"
click at [96, 144] on h4 "Pastel Frango com [PERSON_NAME]" at bounding box center [129, 143] width 66 height 17
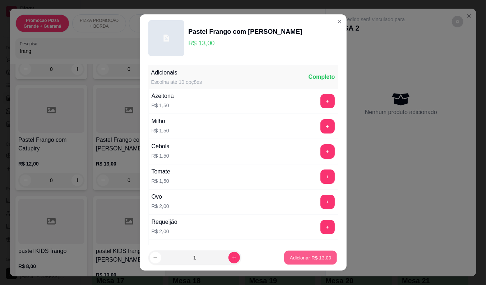
click at [314, 259] on p "Adicionar R$ 13,00" at bounding box center [311, 257] width 42 height 7
type input "1"
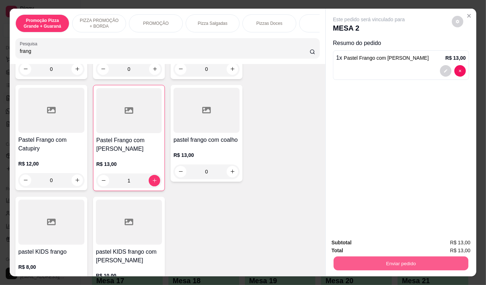
click at [344, 256] on button "Enviar pedido" at bounding box center [401, 263] width 135 height 14
click at [348, 239] on button "Não registrar e enviar pedido" at bounding box center [377, 243] width 75 height 14
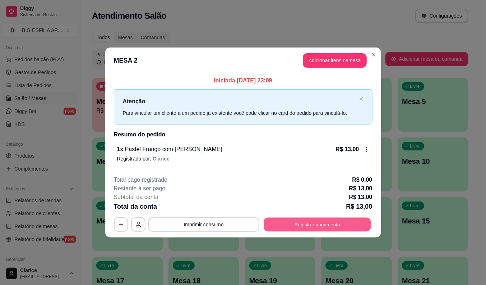
click at [327, 225] on button "Registrar pagamento" at bounding box center [317, 224] width 107 height 14
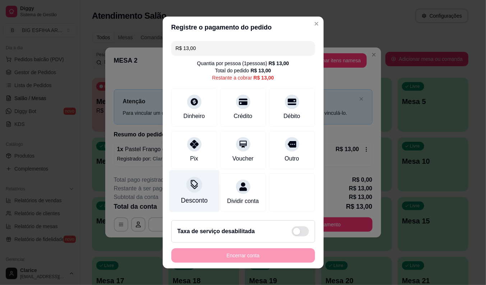
scroll to position [4, 0]
click at [187, 184] on div at bounding box center [195, 184] width 16 height 16
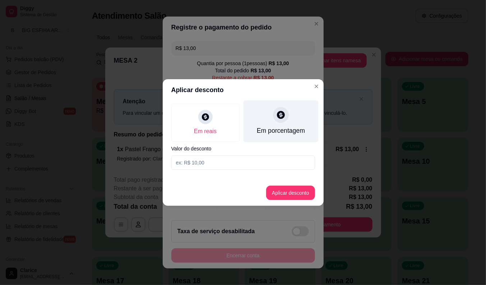
click at [269, 126] on div "Em porcentagem" at bounding box center [281, 130] width 48 height 9
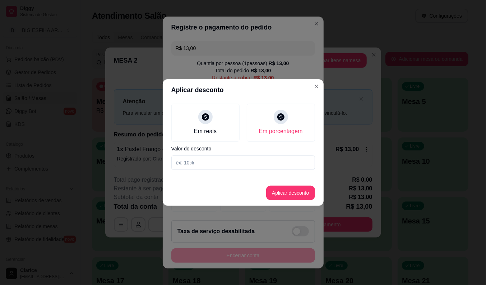
click at [267, 162] on input at bounding box center [243, 162] width 144 height 14
type input "20"
click at [285, 188] on button "Aplicar desconto" at bounding box center [290, 192] width 49 height 14
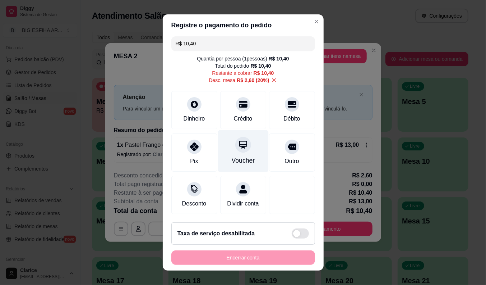
click at [240, 161] on div "Voucher" at bounding box center [242, 160] width 23 height 9
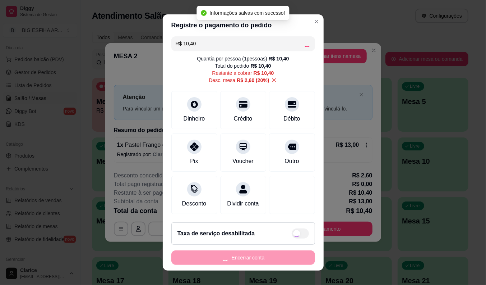
type input "R$ 0,00"
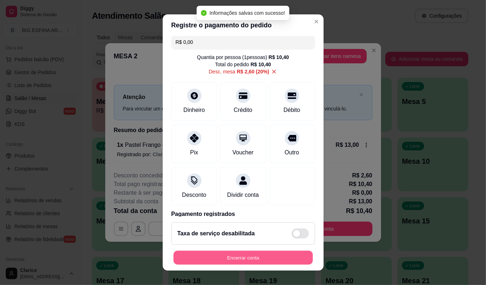
click at [281, 259] on button "Encerrar conta" at bounding box center [243, 258] width 139 height 14
